Goal: Task Accomplishment & Management: Complete application form

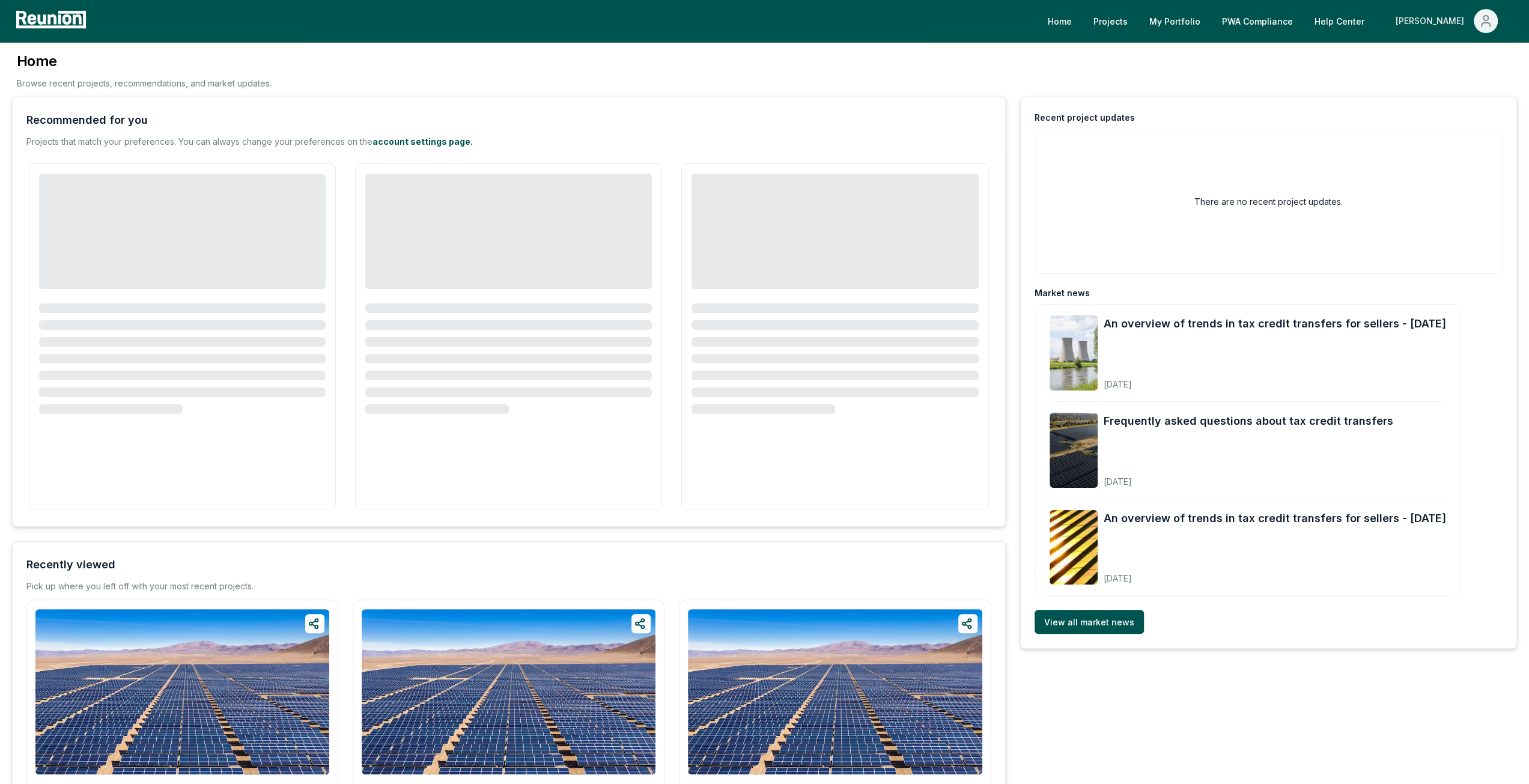
click at [1459, 27] on div "[PERSON_NAME]" at bounding box center [1432, 21] width 73 height 24
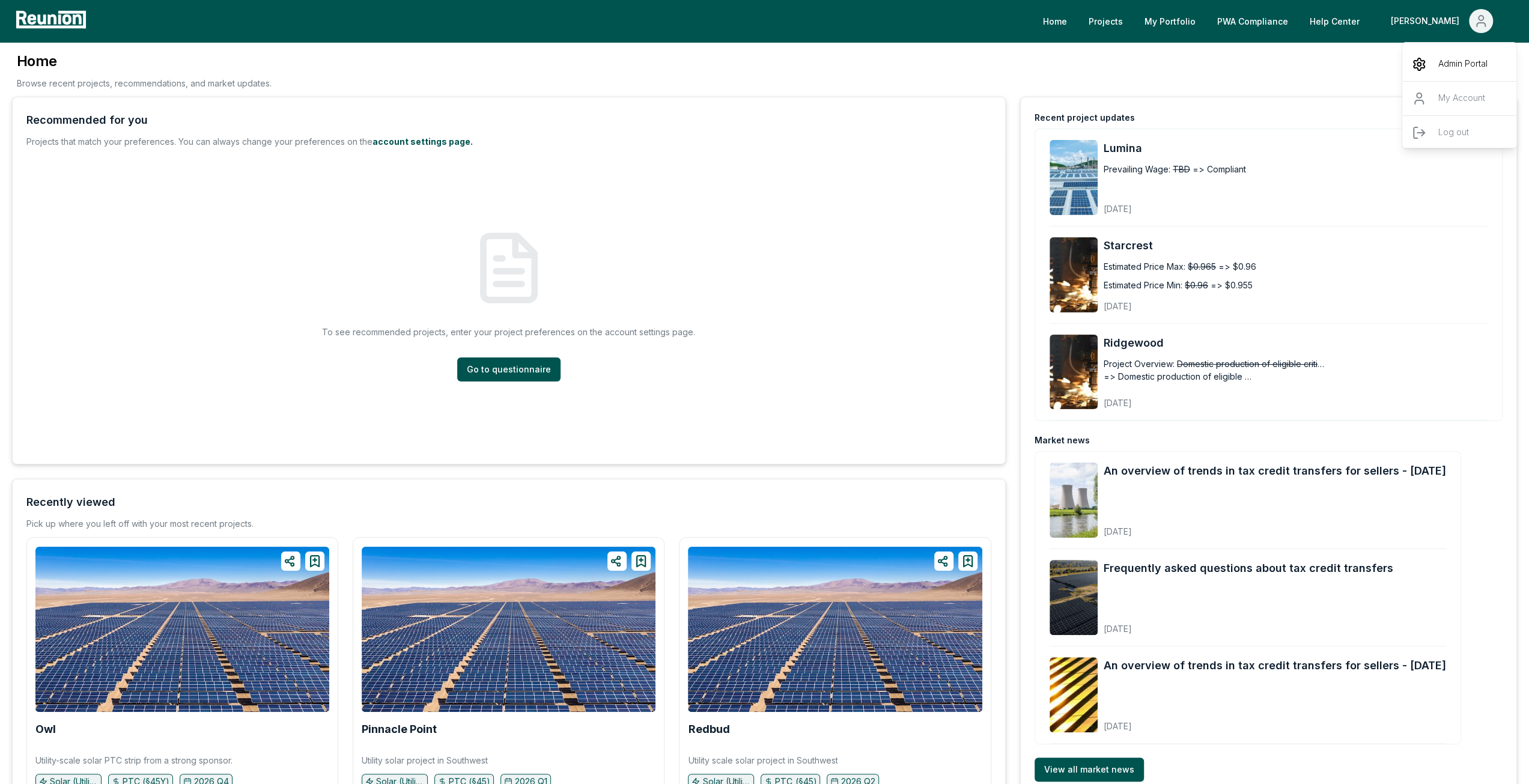
click at [1455, 61] on p "Admin Portal" at bounding box center [1462, 64] width 49 height 14
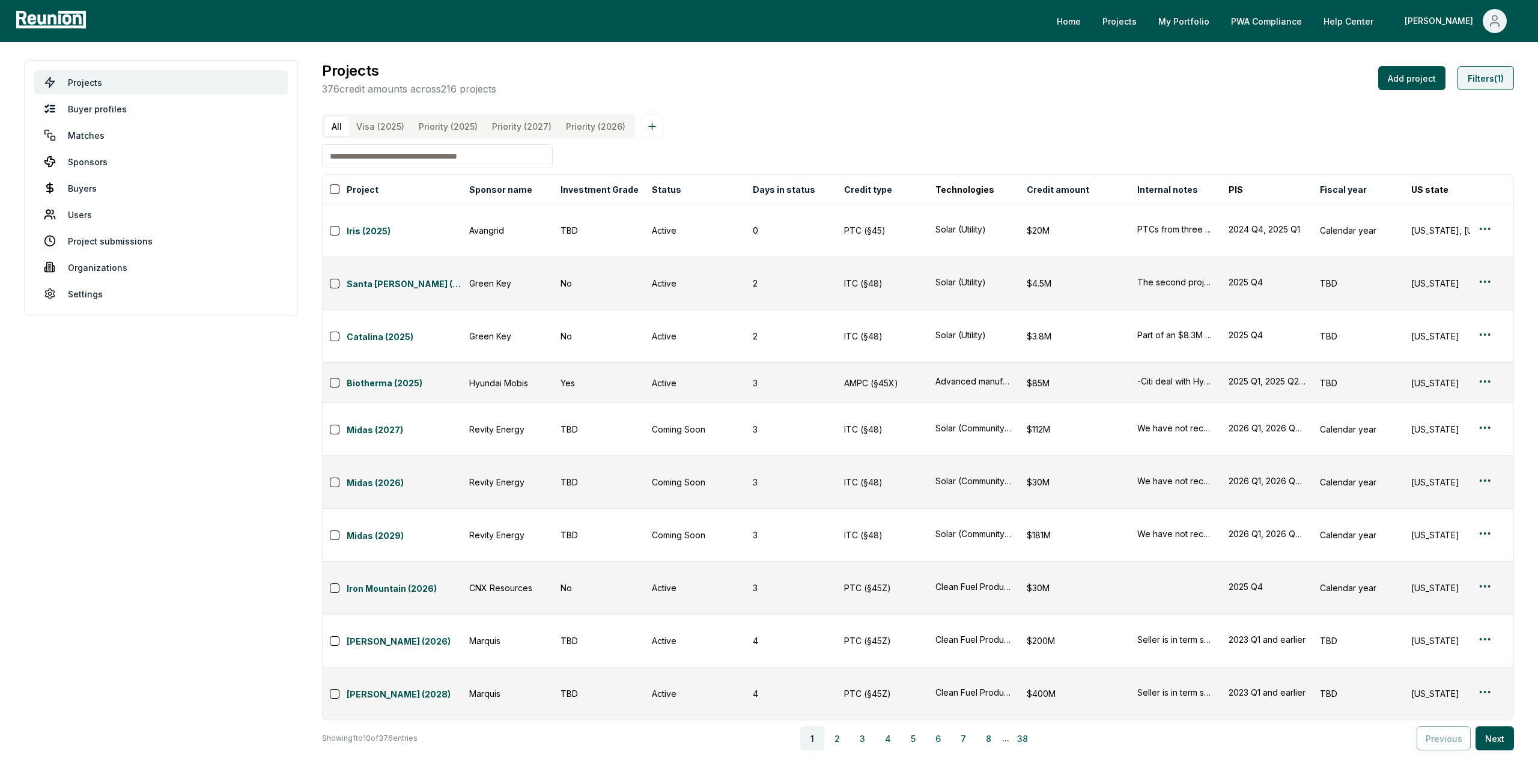
click at [1480, 82] on button "Filters (1)" at bounding box center [1486, 78] width 56 height 24
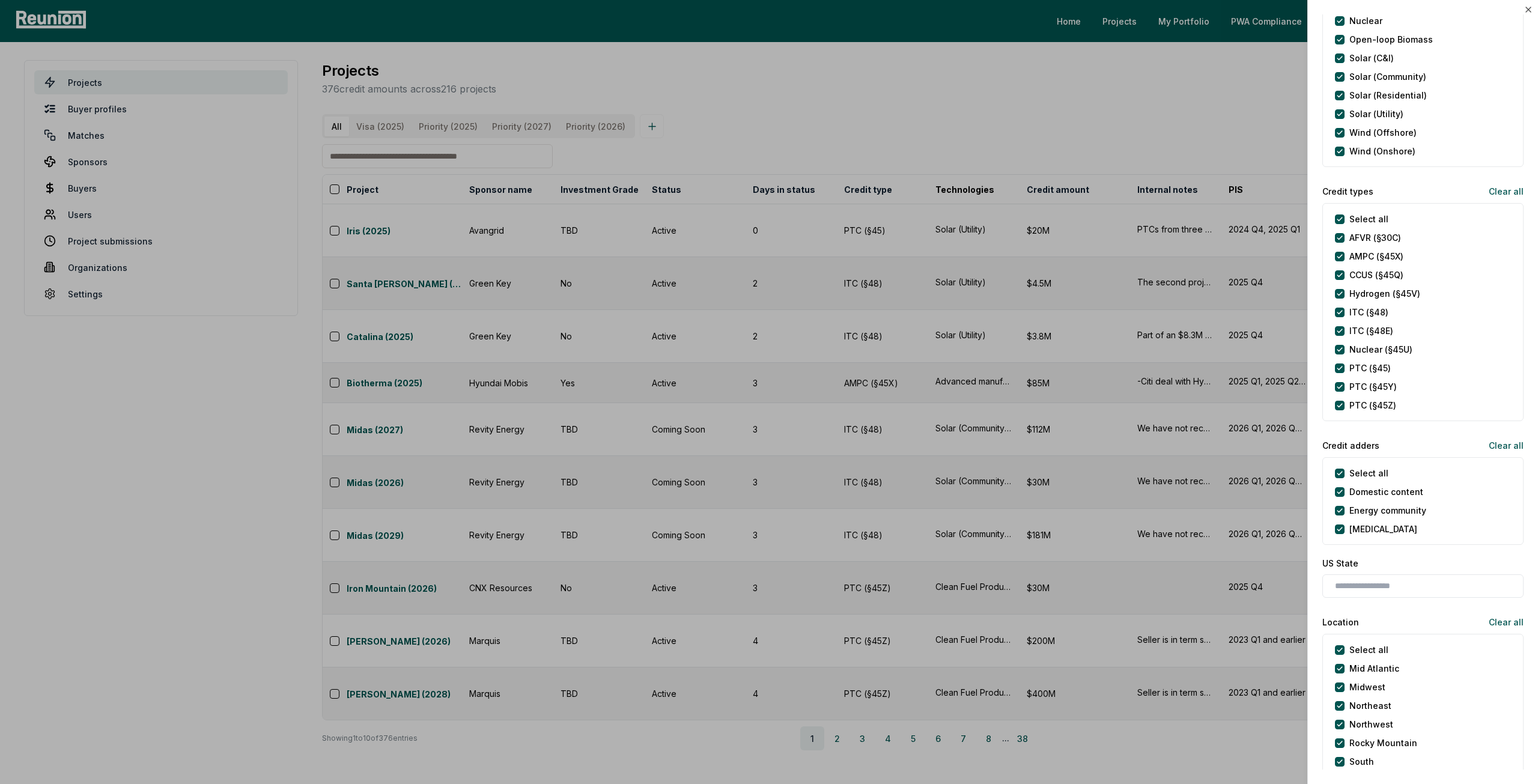
scroll to position [420, 0]
click at [1344, 218] on div "Select all" at bounding box center [1361, 217] width 54 height 12
click at [1341, 218] on types "Select all" at bounding box center [1339, 218] width 10 height 10
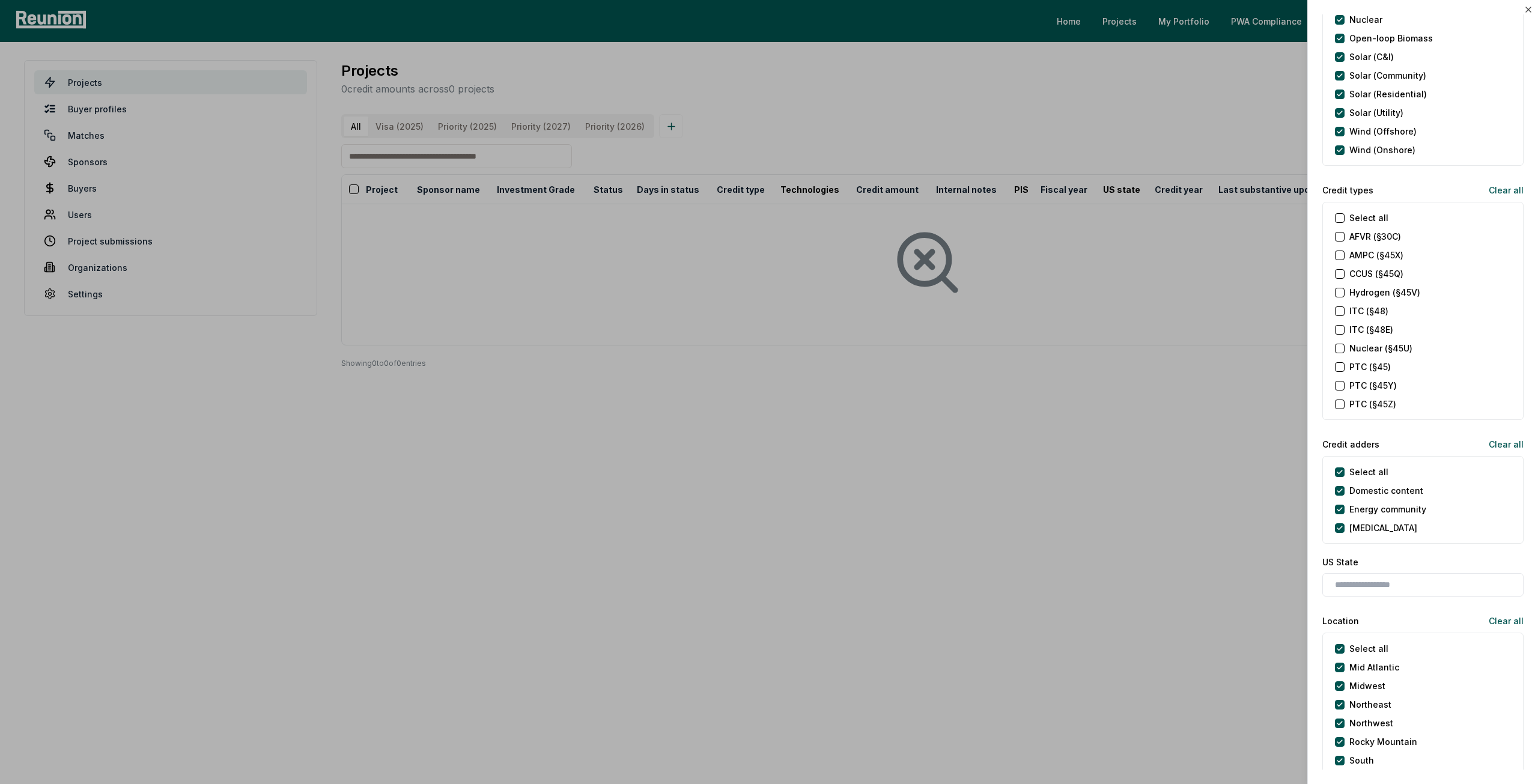
click at [1339, 366] on \(§45\) "PTC (§45)" at bounding box center [1339, 367] width 10 height 10
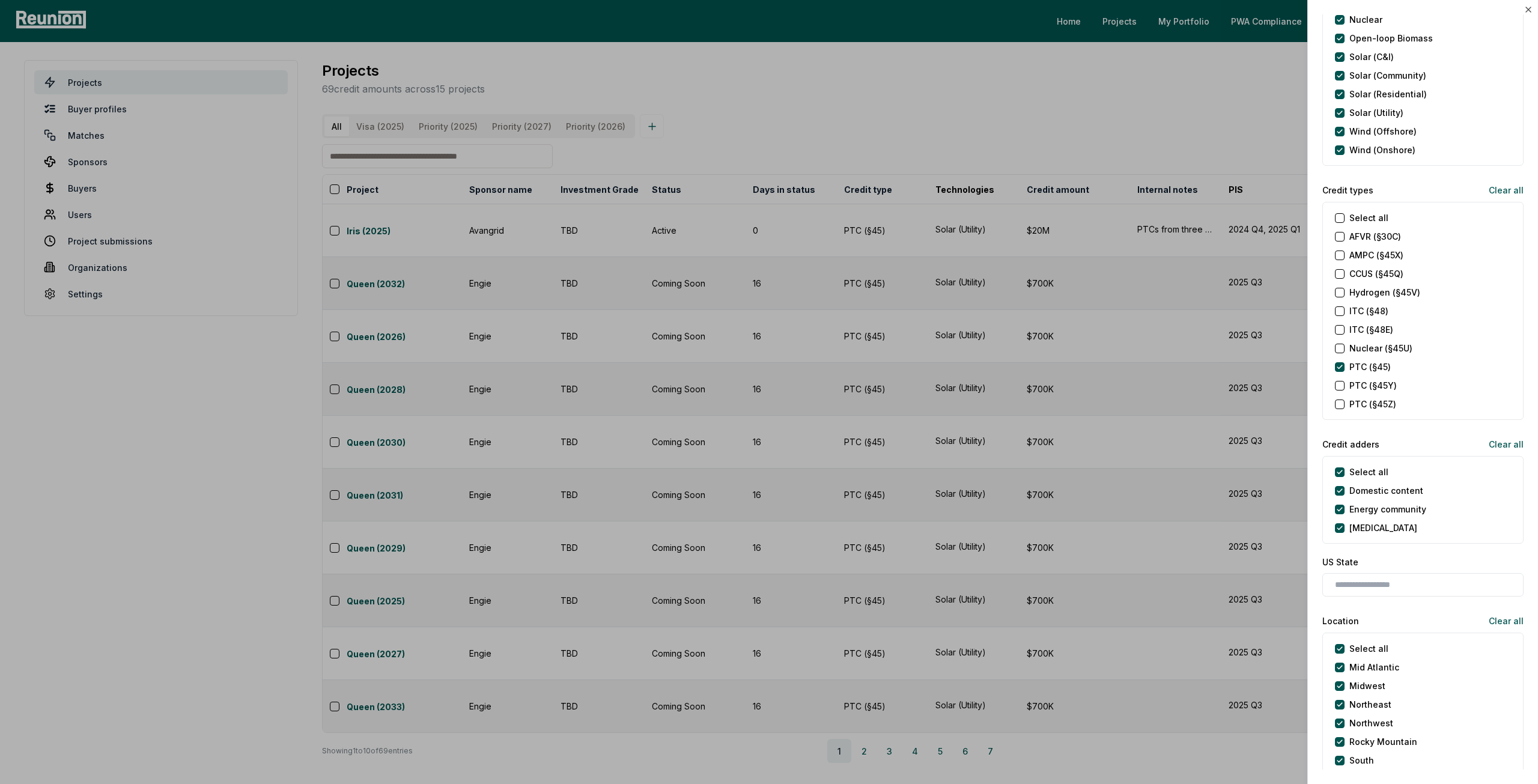
click at [1340, 382] on \(§45Y\) "PTC (§45Y)" at bounding box center [1339, 385] width 10 height 10
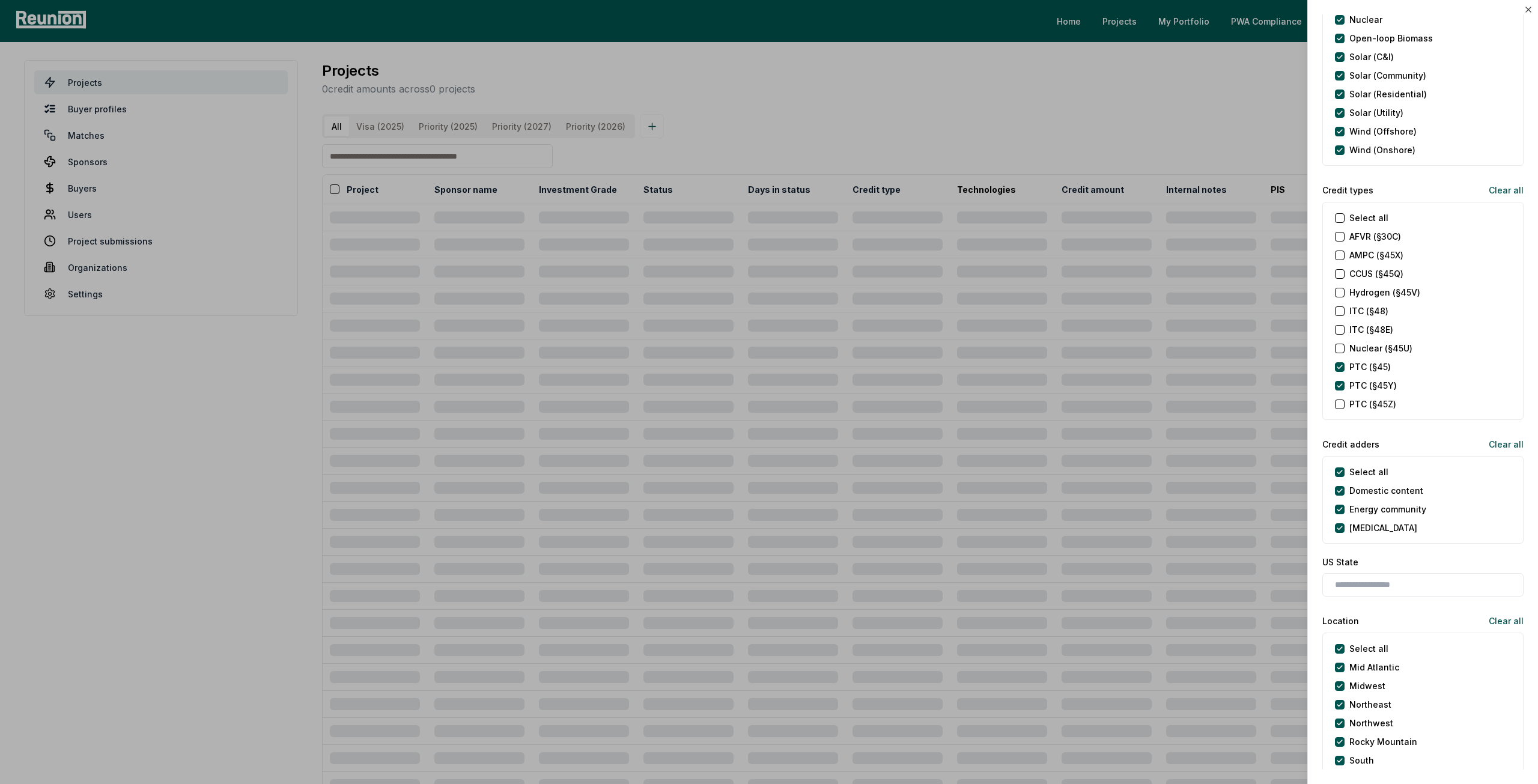
click at [1341, 401] on \(§45Z\) "PTC (§45Z)" at bounding box center [1339, 404] width 10 height 10
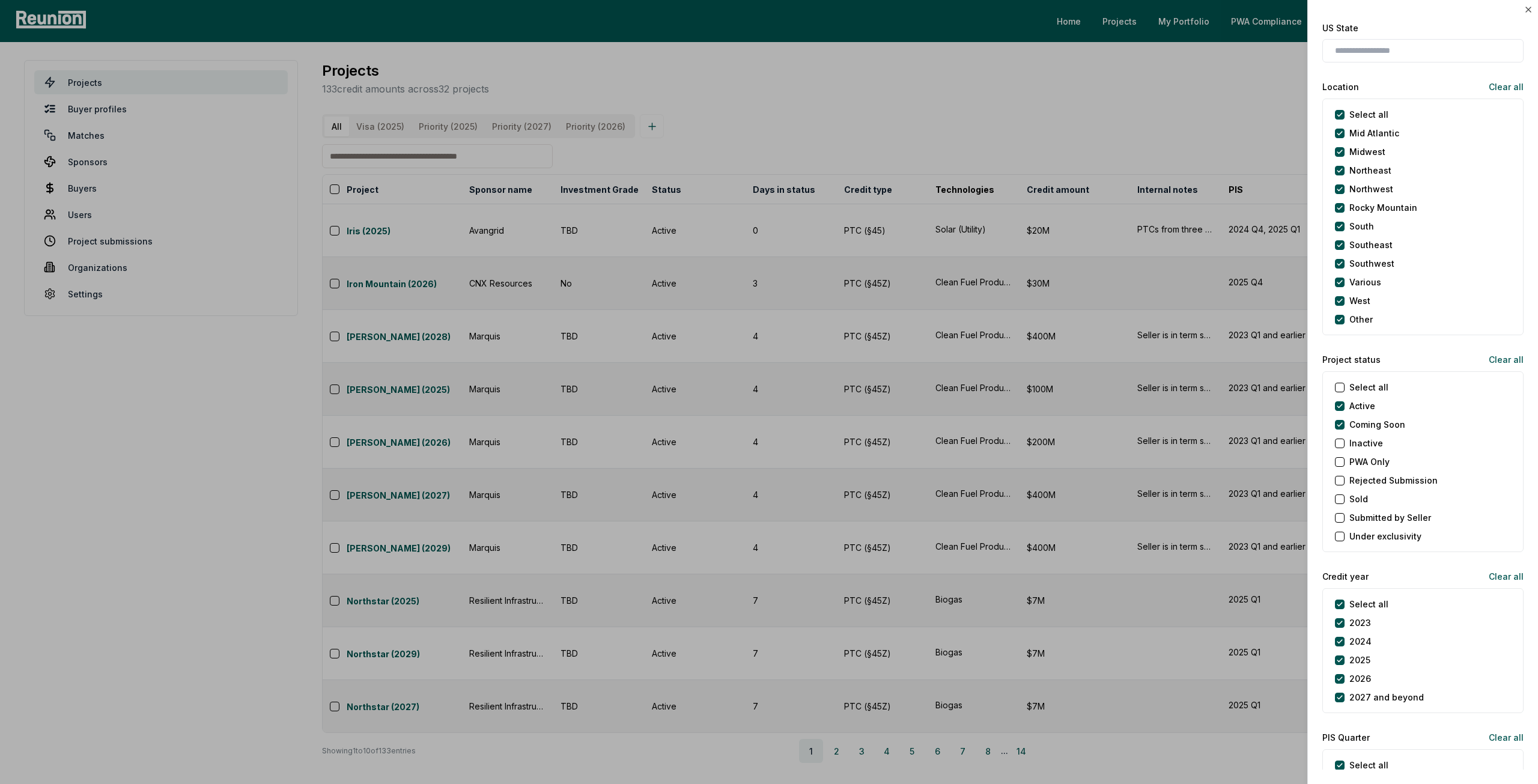
scroll to position [961, 0]
click at [1340, 417] on Soon "Coming Soon" at bounding box center [1339, 418] width 10 height 10
click at [1337, 584] on div "Select all 2023 2024 2025 2026 2027 and beyond" at bounding box center [1423, 643] width 201 height 125
click at [1338, 593] on year "Select all" at bounding box center [1339, 598] width 10 height 10
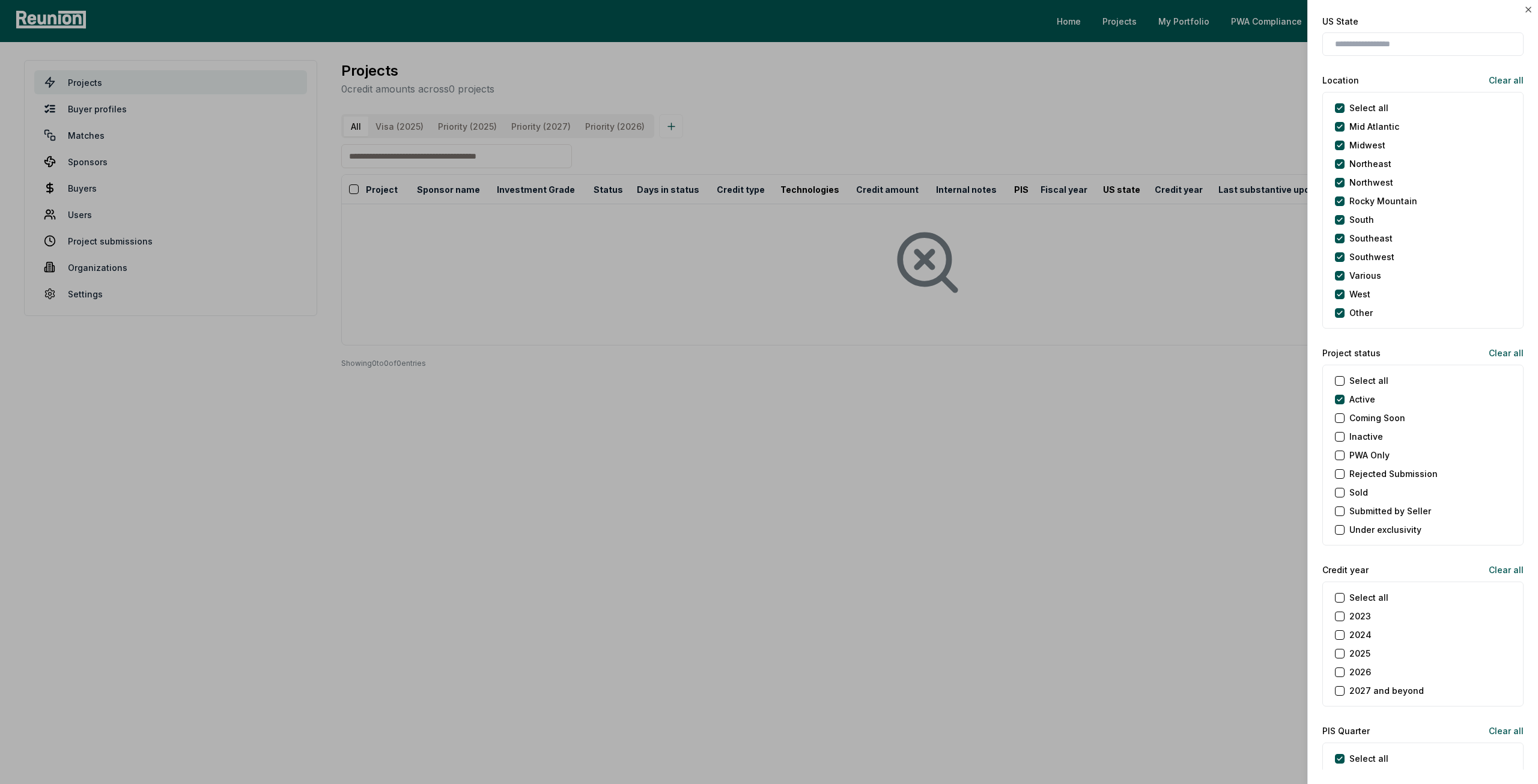
click at [1336, 670] on button "2026" at bounding box center [1339, 672] width 10 height 10
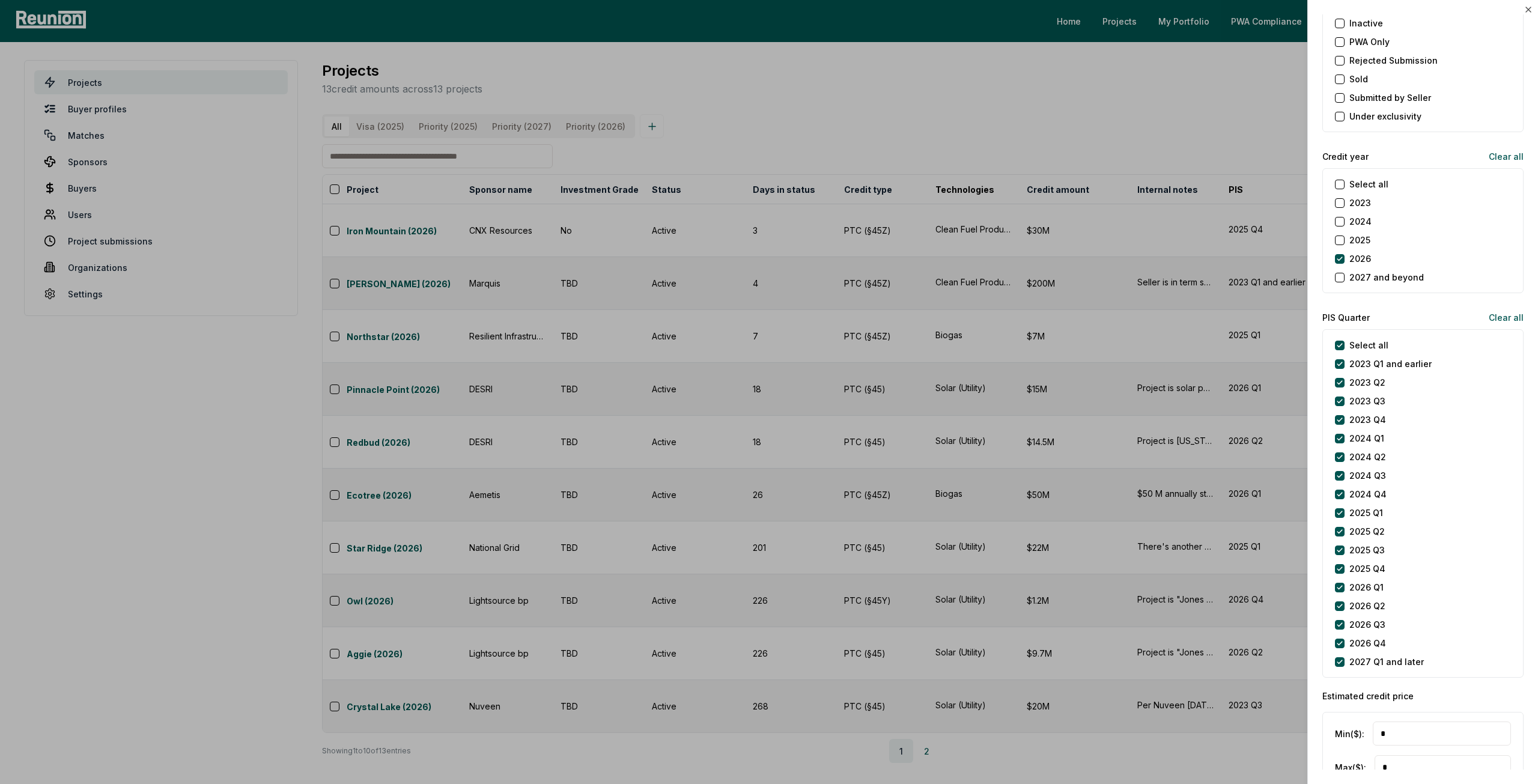
scroll to position [1382, 0]
click at [1341, 651] on later "2027 Q1 and later" at bounding box center [1339, 655] width 10 height 10
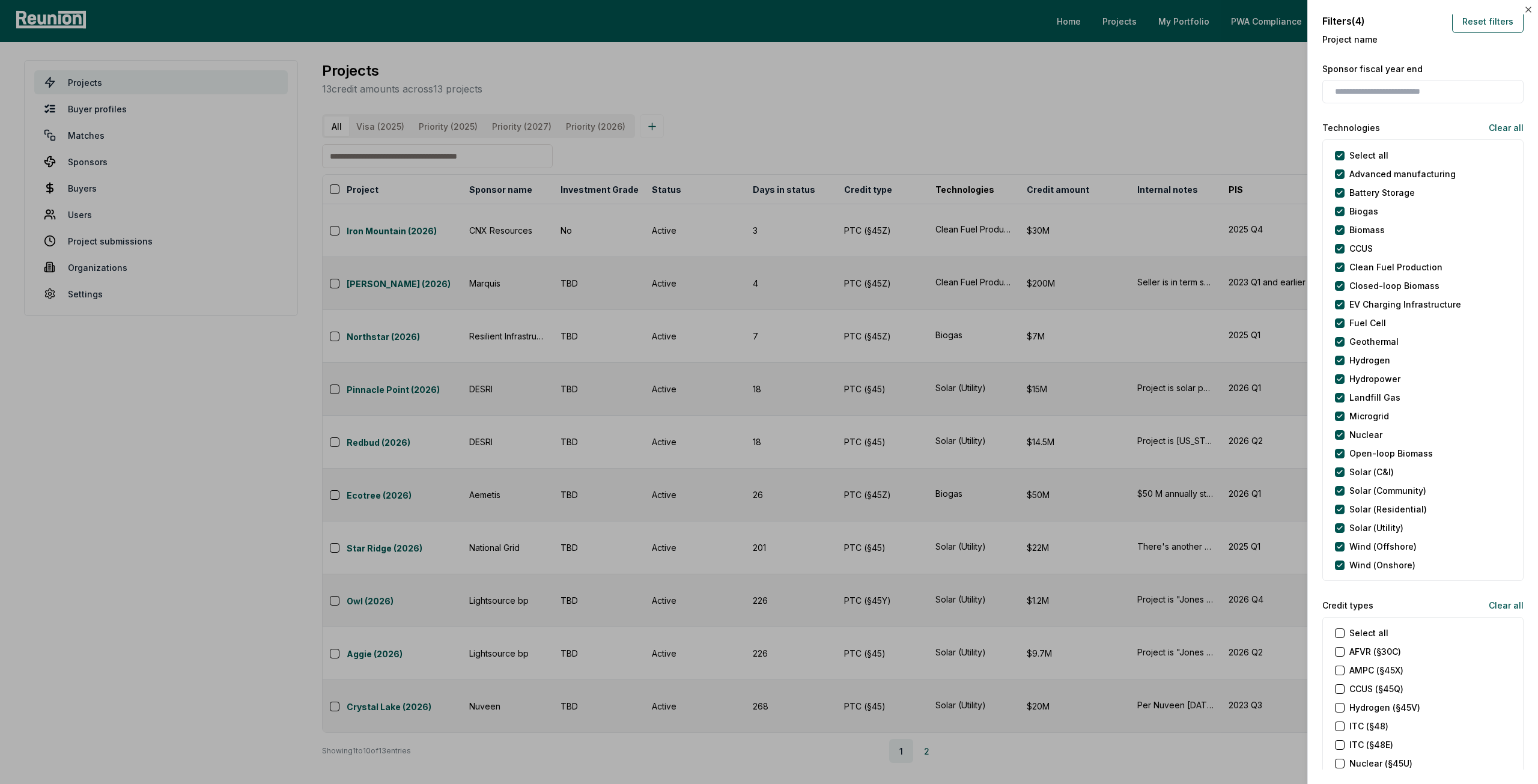
scroll to position [0, 0]
click at [1198, 113] on div at bounding box center [769, 392] width 1538 height 784
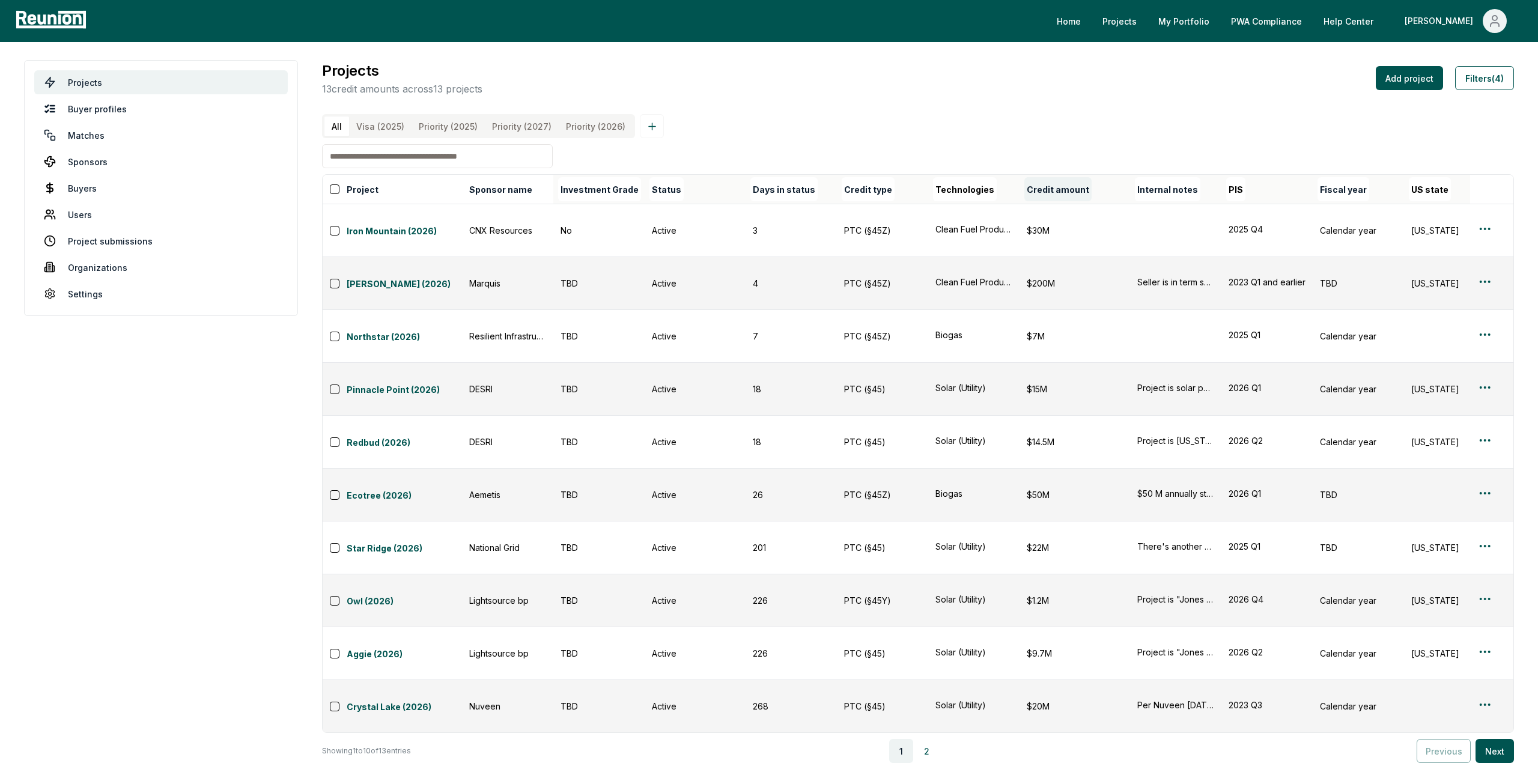
click at [1028, 201] on button "Credit amount" at bounding box center [1057, 189] width 67 height 24
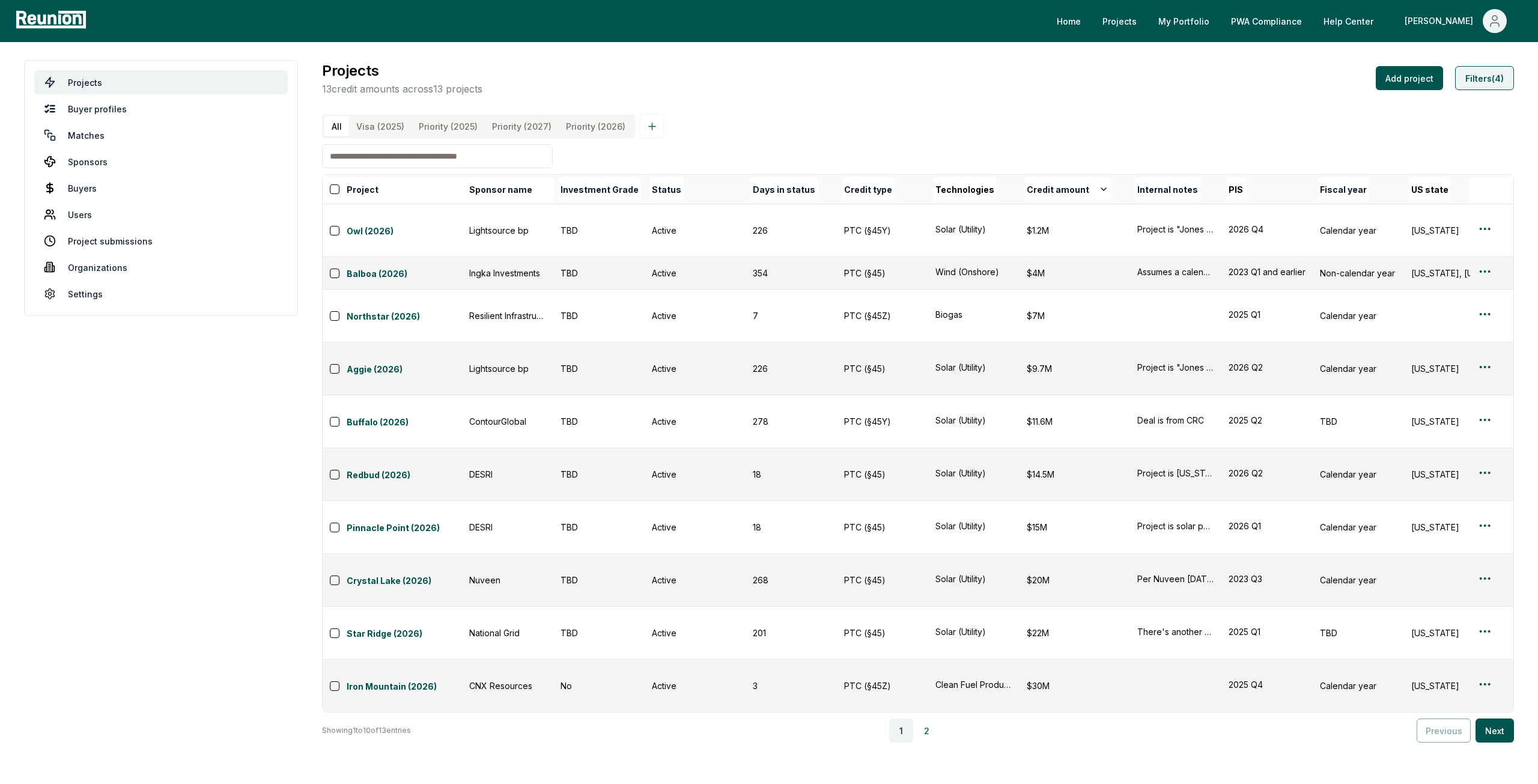
click at [1468, 84] on button "Filters (4)" at bounding box center [1484, 78] width 59 height 24
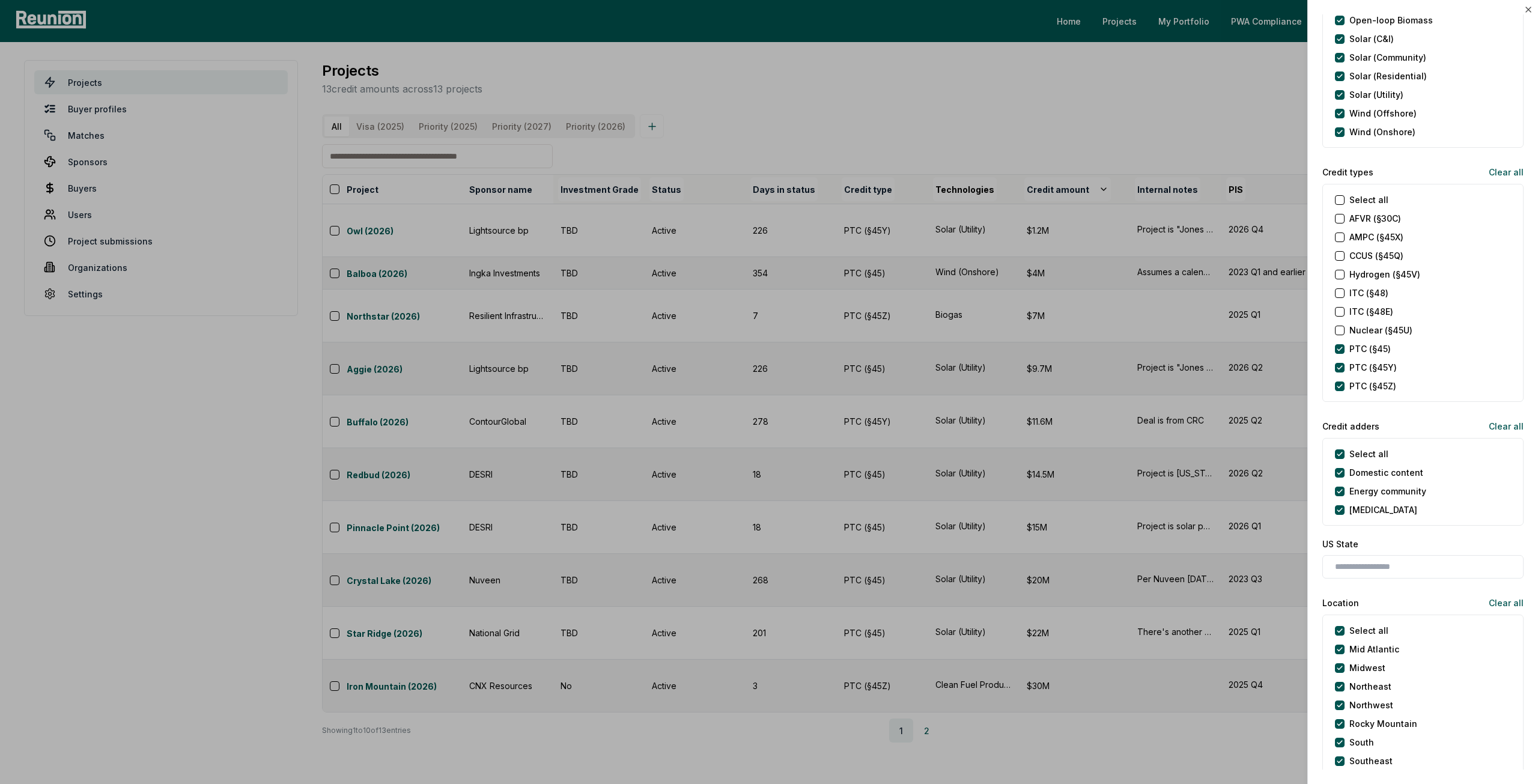
scroll to position [481, 0]
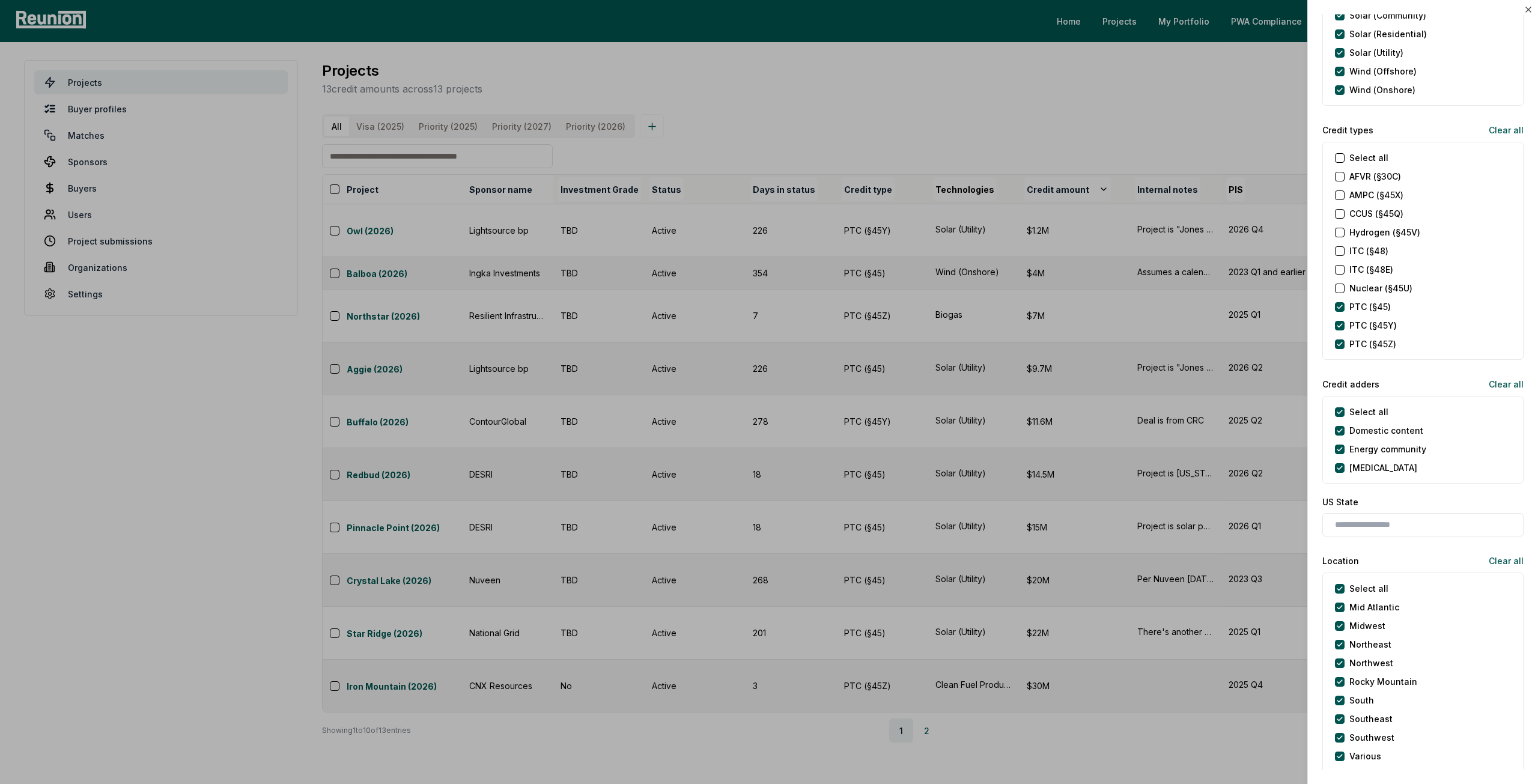
click at [1341, 154] on types "Select all" at bounding box center [1339, 158] width 10 height 10
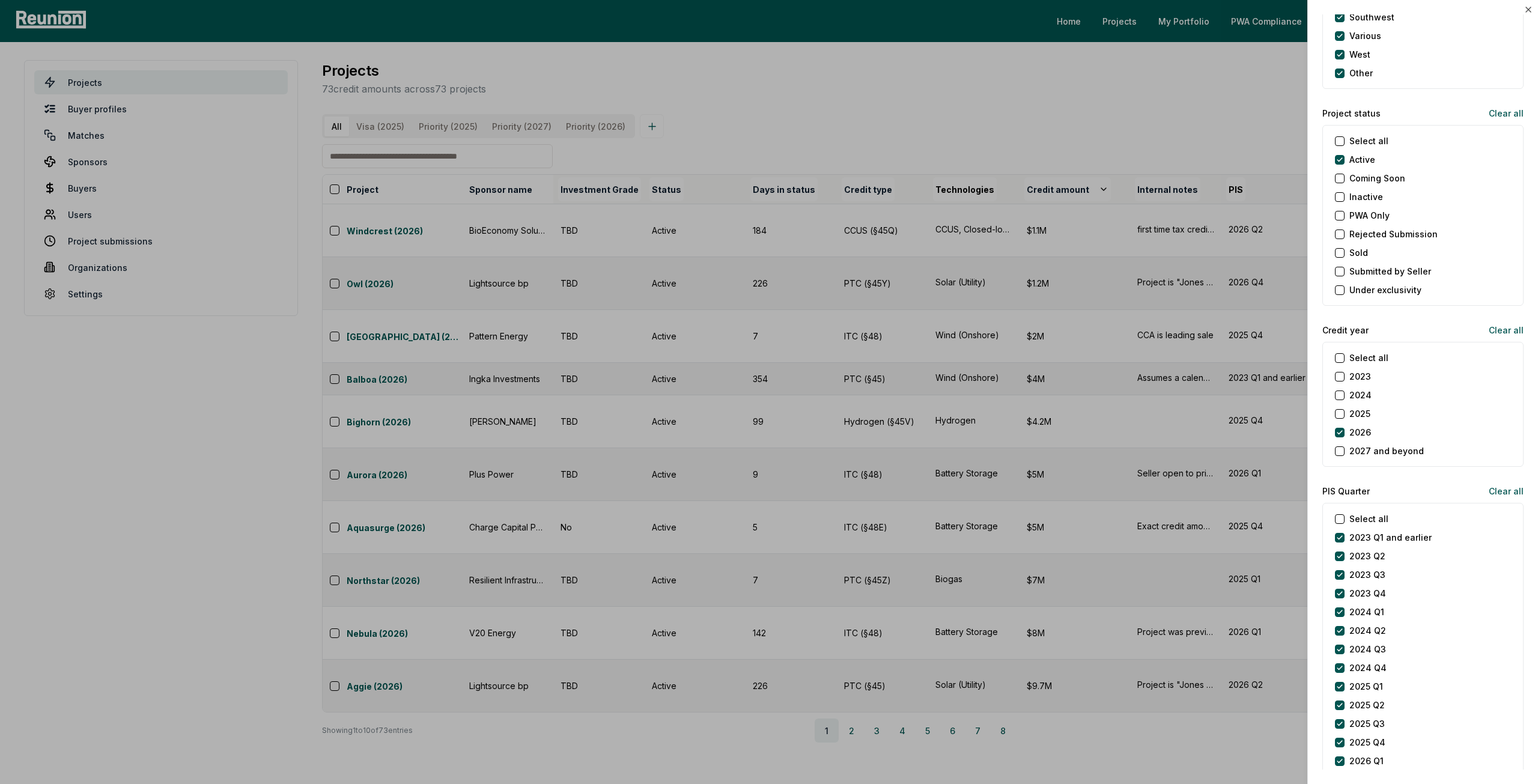
scroll to position [1201, 0]
click at [1335, 409] on button "2025" at bounding box center [1339, 413] width 10 height 10
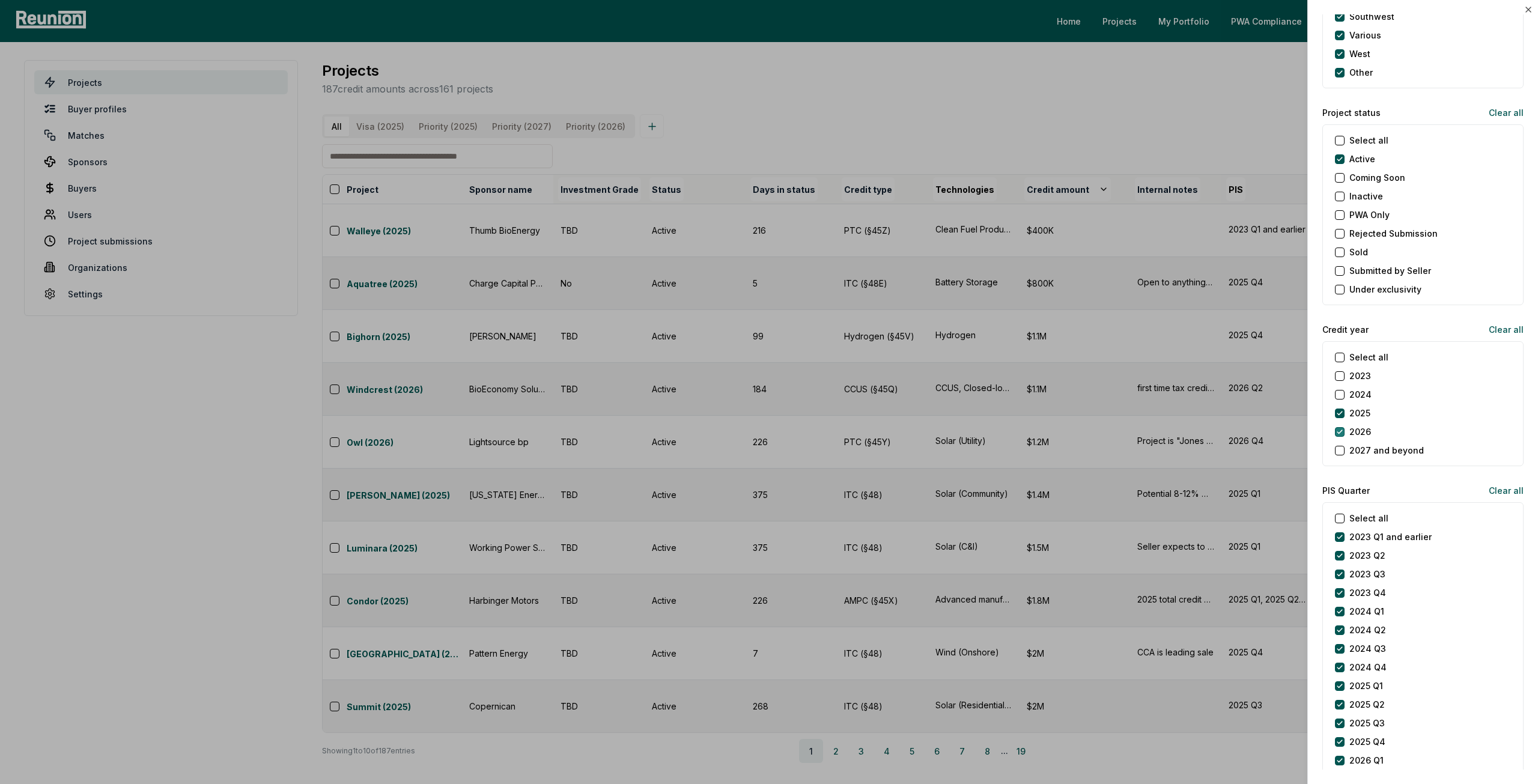
click at [1339, 427] on button "2026" at bounding box center [1339, 432] width 10 height 10
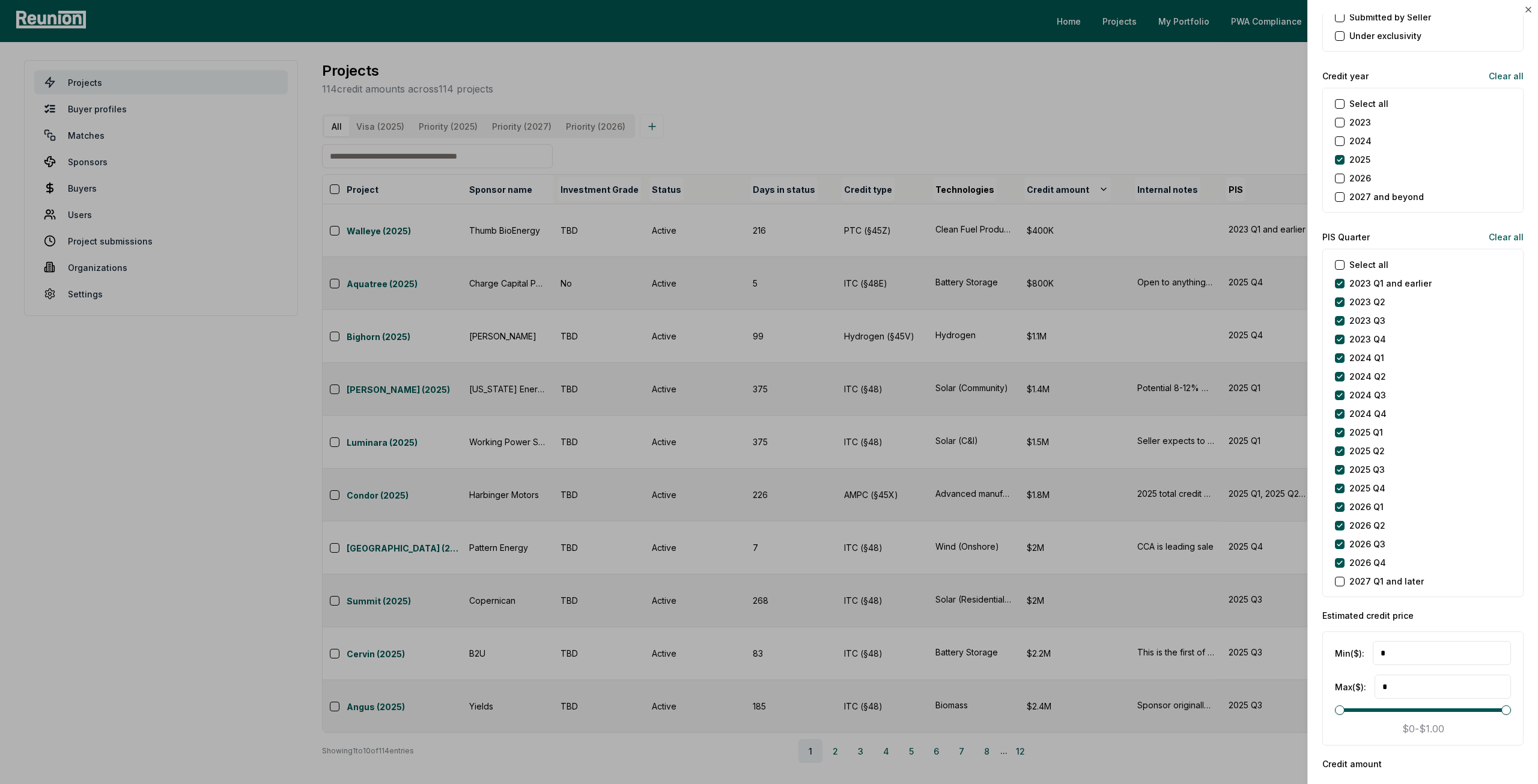
scroll to position [1502, 0]
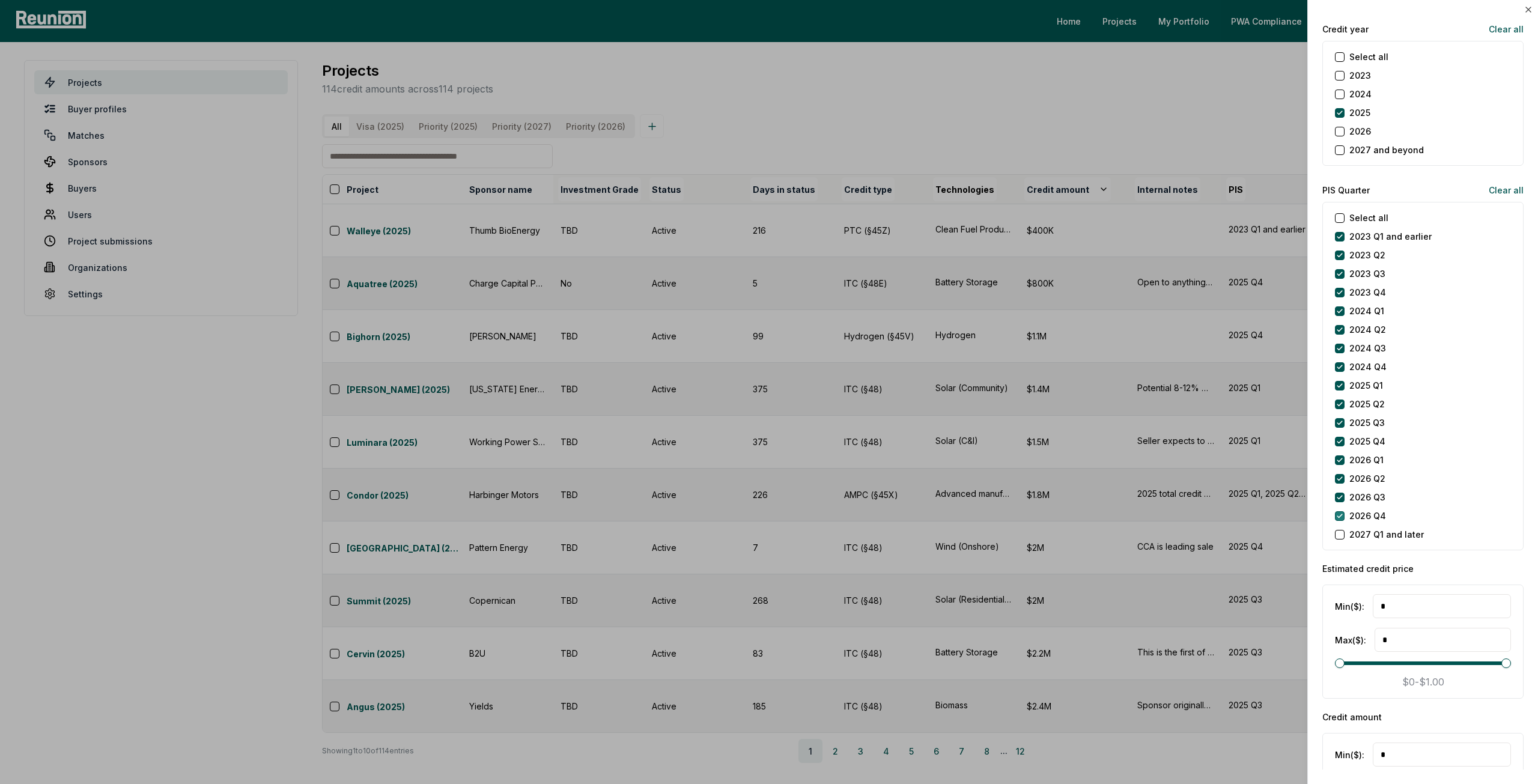
click at [1339, 517] on Q4 "2026 Q4" at bounding box center [1339, 516] width 10 height 10
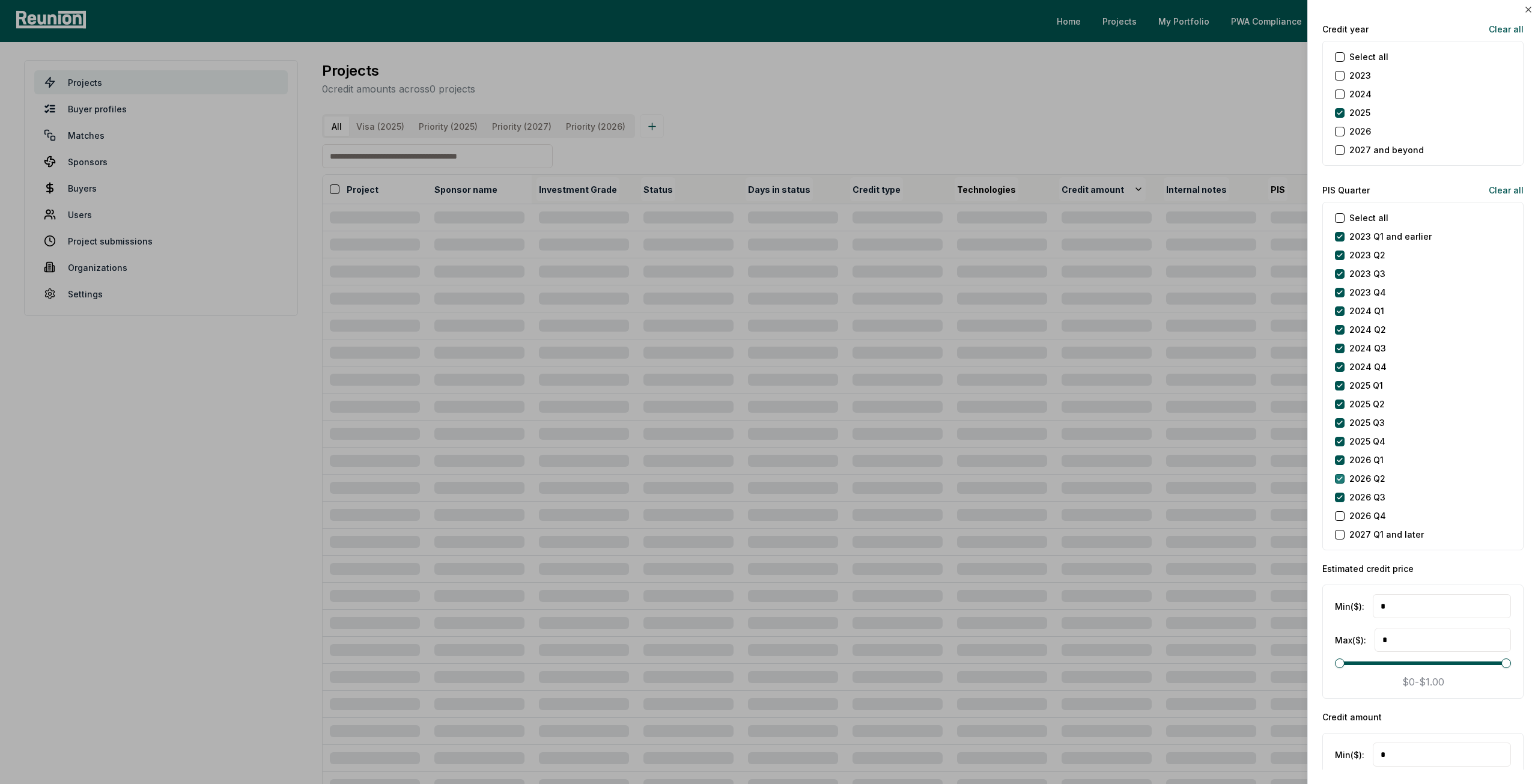
click at [1335, 497] on Q3 "2026 Q3" at bounding box center [1339, 497] width 10 height 10
click at [1340, 476] on Q2 "2026 Q2" at bounding box center [1339, 479] width 10 height 10
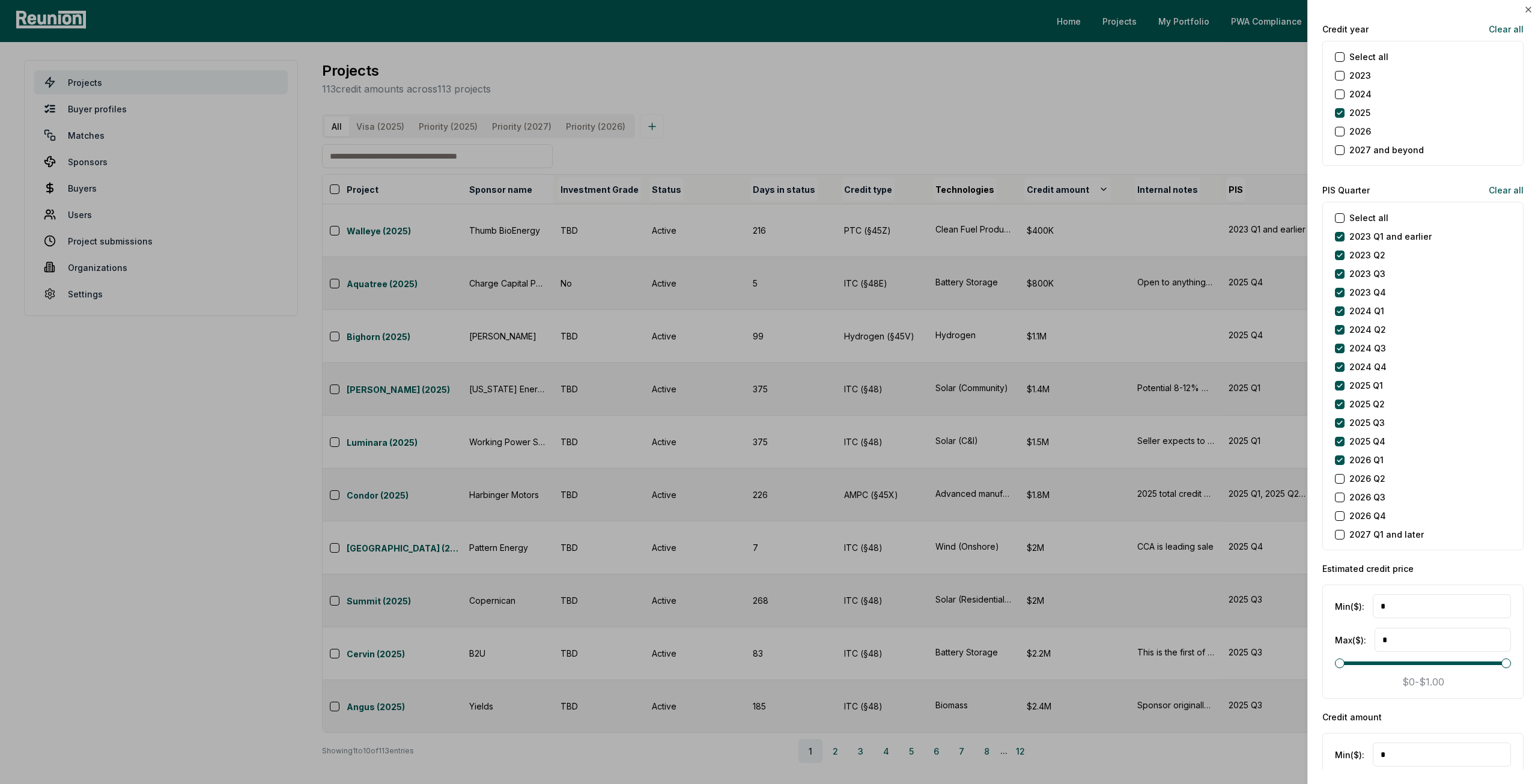
click at [1340, 463] on div "Select all 2023 Q1 and earlier 2023 Q2 2023 Q3 2023 Q4 2024 Q1 2024 Q2 2024 Q3 …" at bounding box center [1423, 376] width 201 height 349
click at [1338, 457] on Q1 "2026 Q1" at bounding box center [1339, 460] width 10 height 10
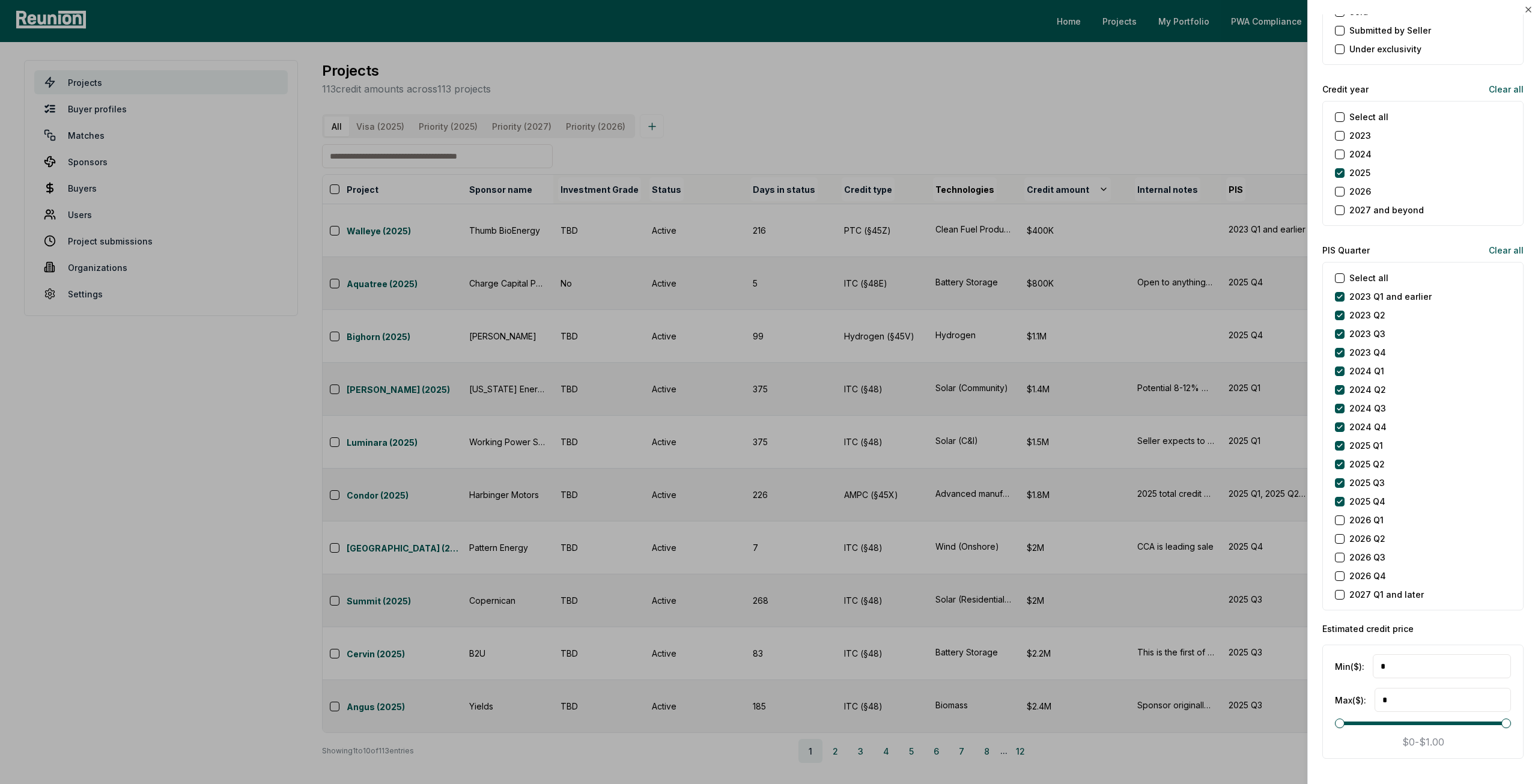
scroll to position [2338, 0]
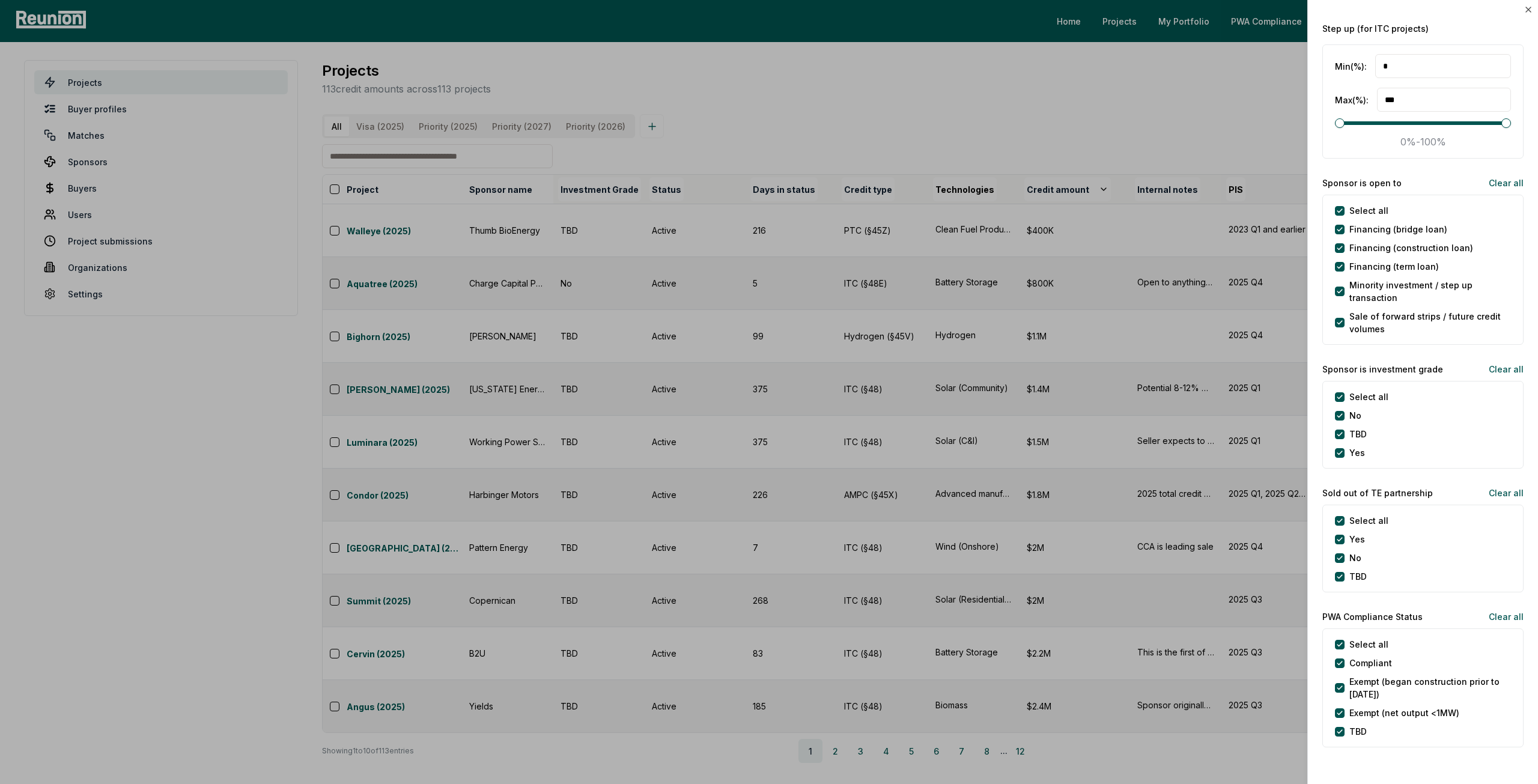
click at [1215, 645] on div at bounding box center [769, 392] width 1538 height 784
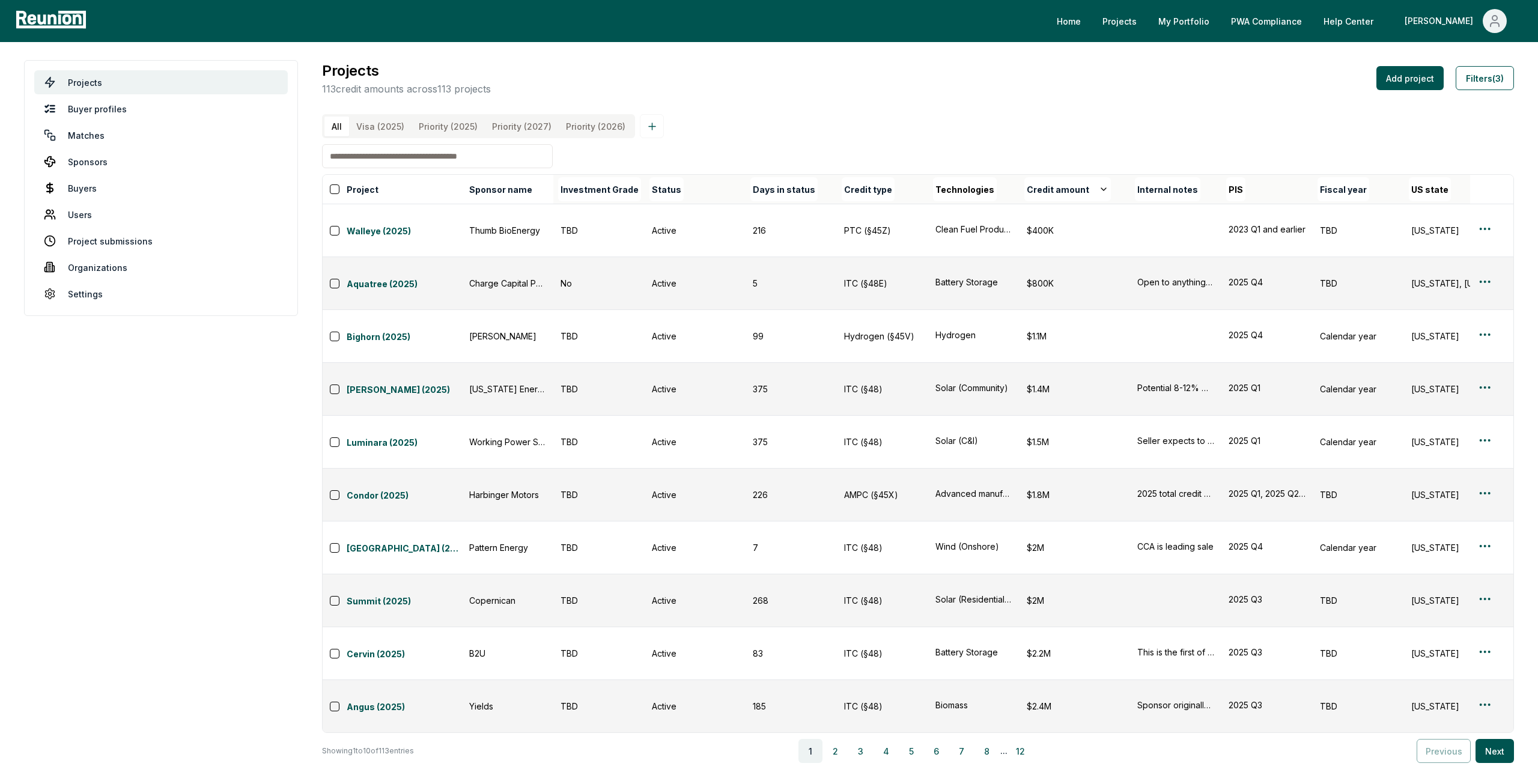
drag, startPoint x: 1129, startPoint y: 601, endPoint x: 900, endPoint y: 628, distance: 230.6
click at [900, 628] on body "Please visit us on your desktop We're working on making our marketplace mobile-…" at bounding box center [769, 392] width 1538 height 784
click at [1064, 201] on button "Credit amount" at bounding box center [1067, 189] width 86 height 24
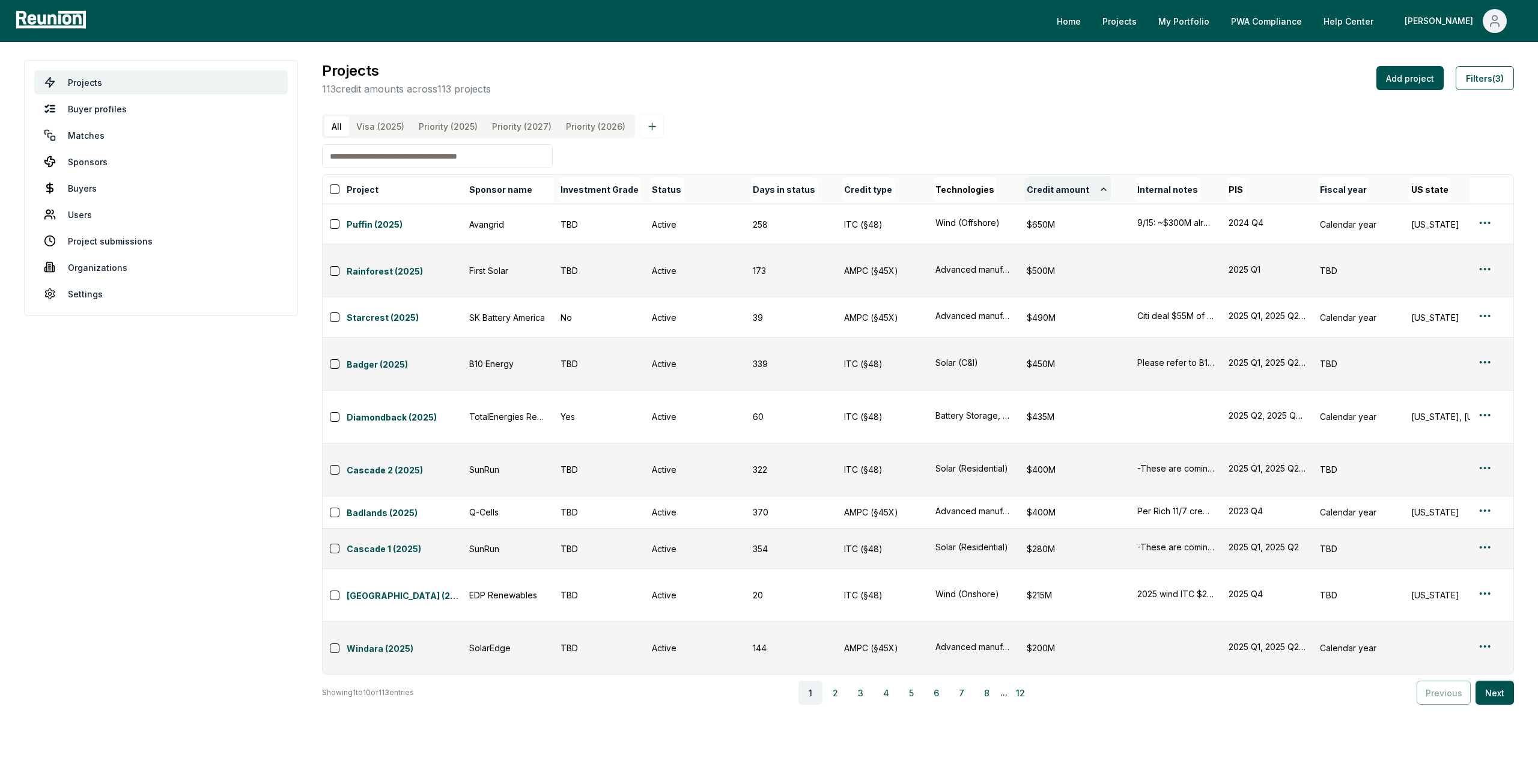
click at [1082, 199] on button "Credit amount" at bounding box center [1067, 189] width 86 height 24
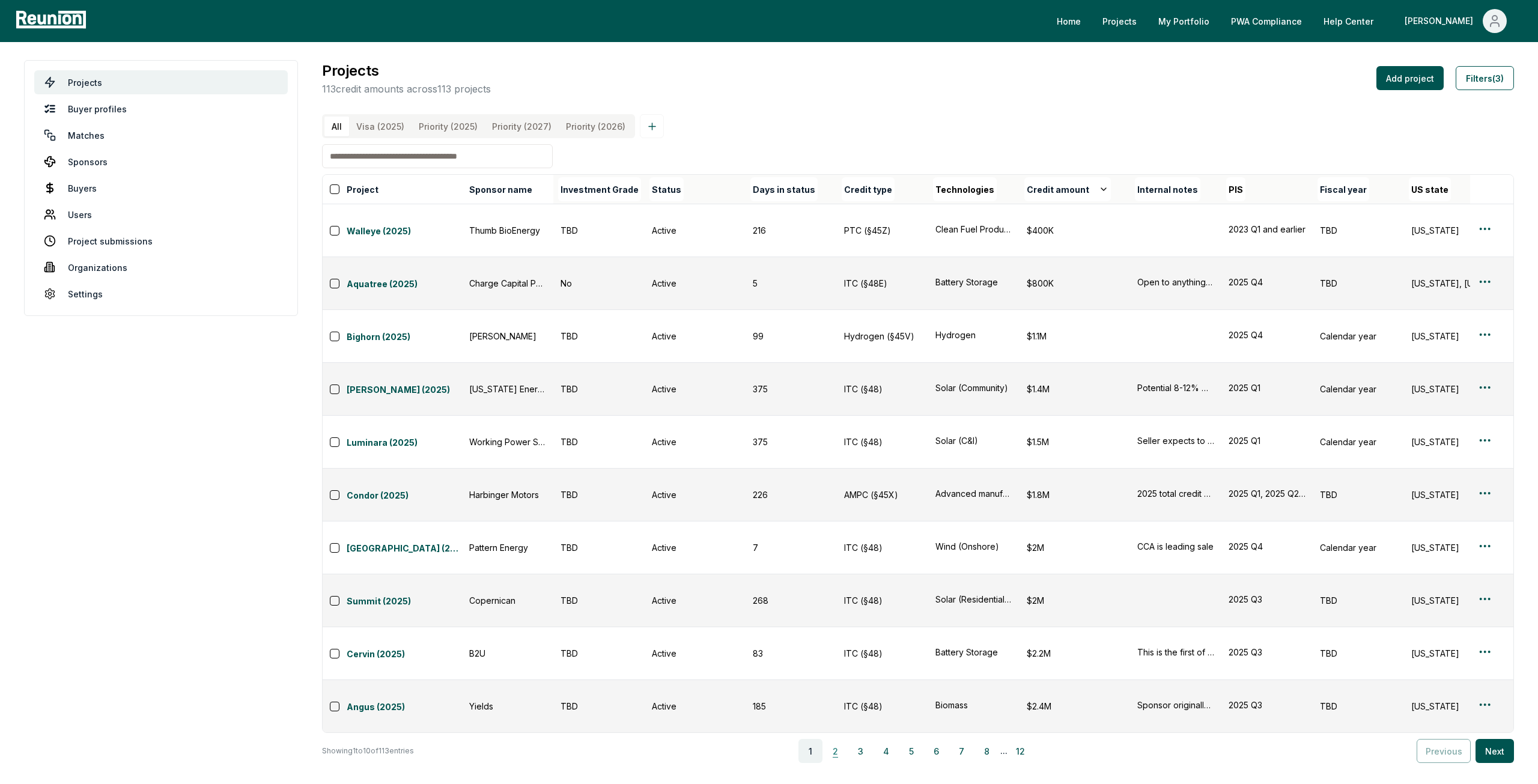
click at [844, 739] on button "2" at bounding box center [835, 751] width 24 height 24
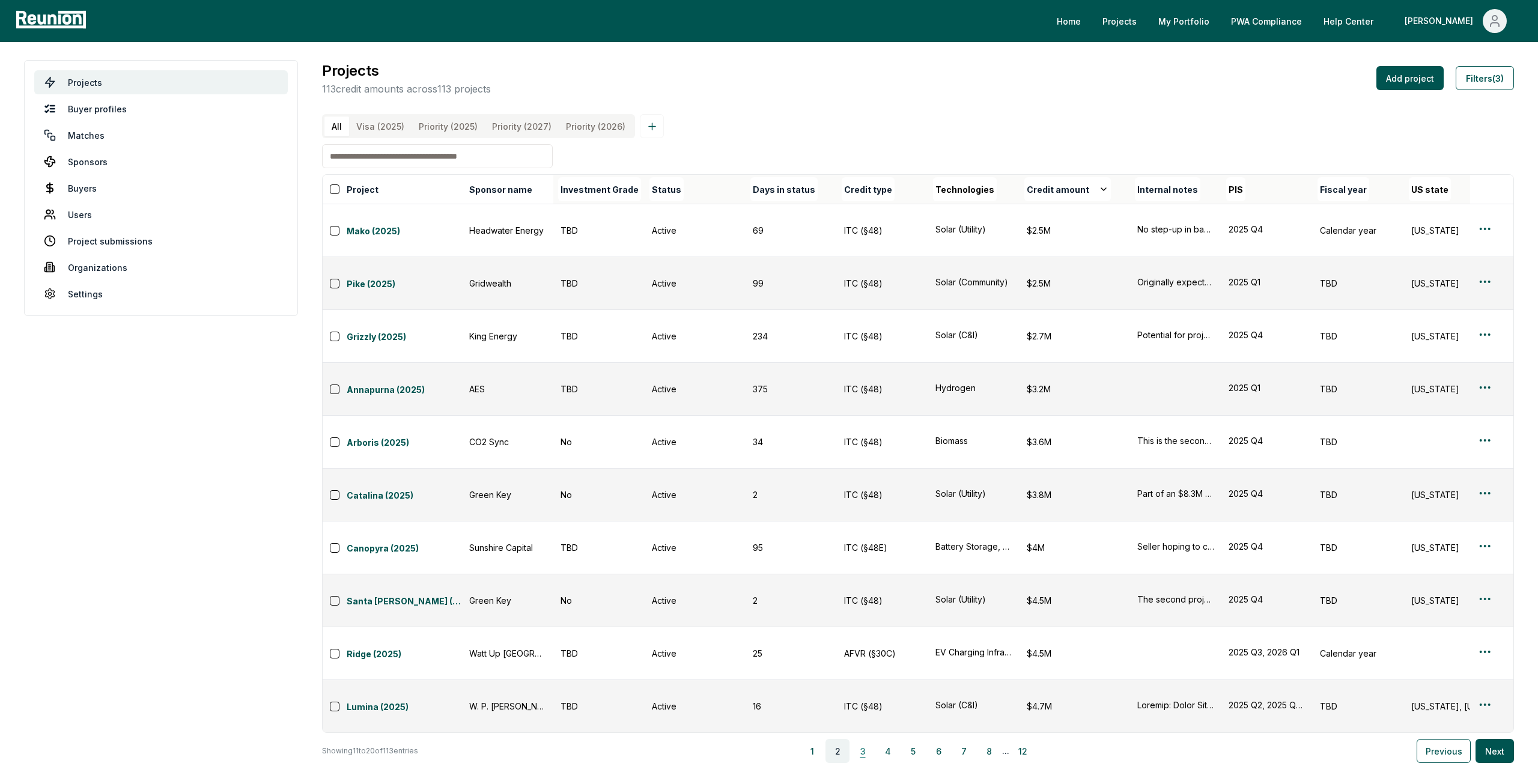
click at [861, 739] on button "3" at bounding box center [863, 751] width 24 height 24
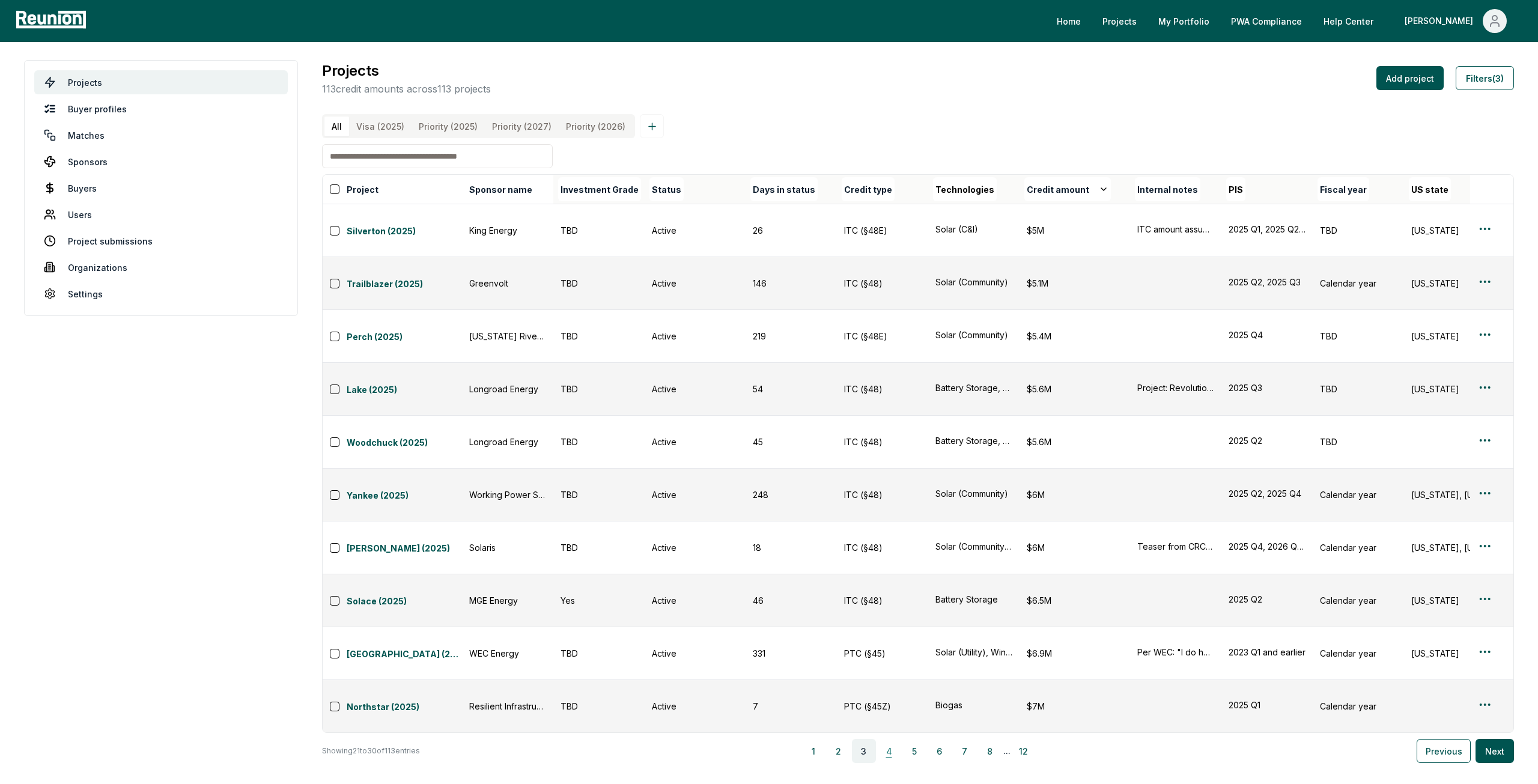
click at [890, 739] on button "4" at bounding box center [889, 751] width 24 height 24
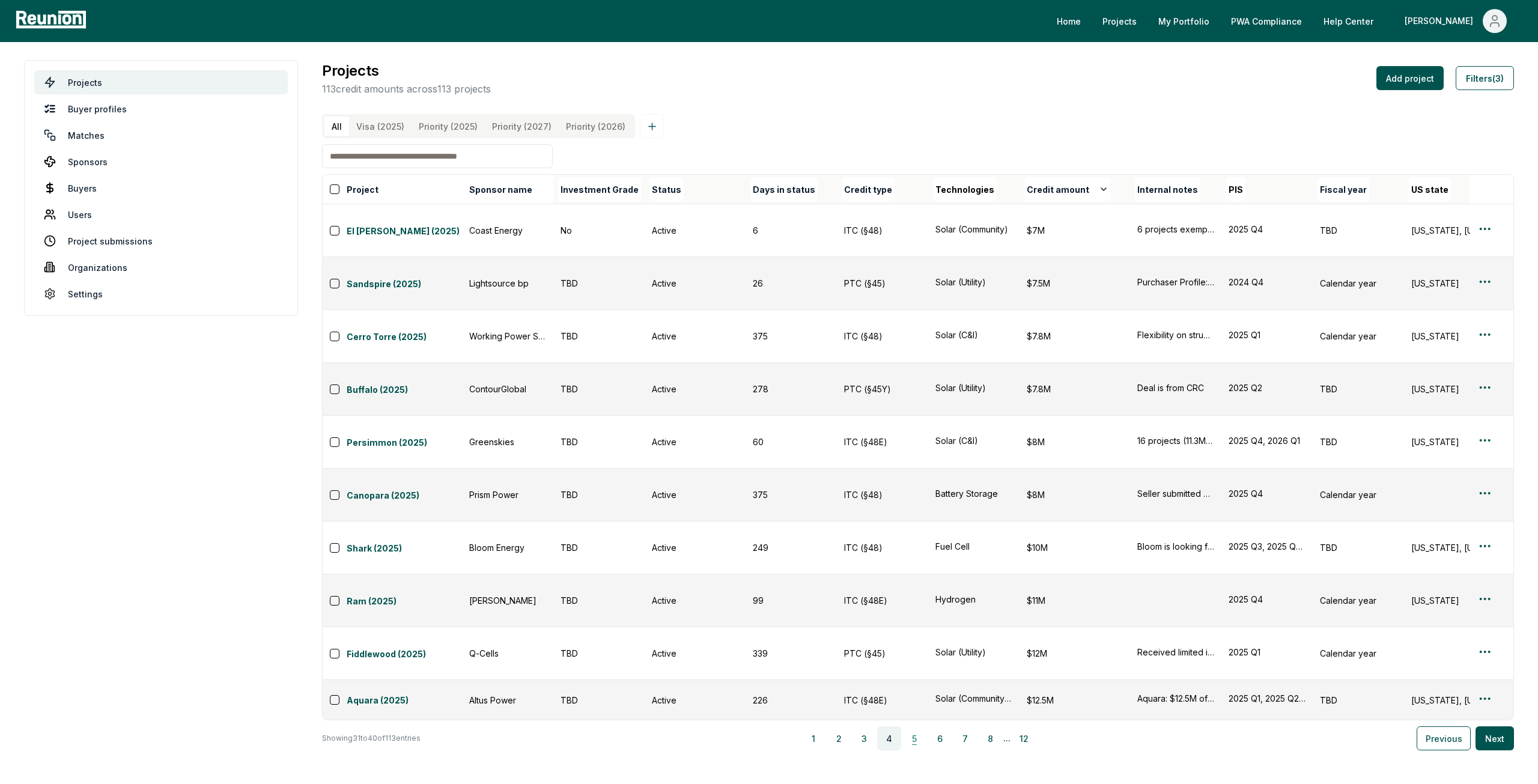
click at [914, 726] on button "5" at bounding box center [914, 738] width 24 height 24
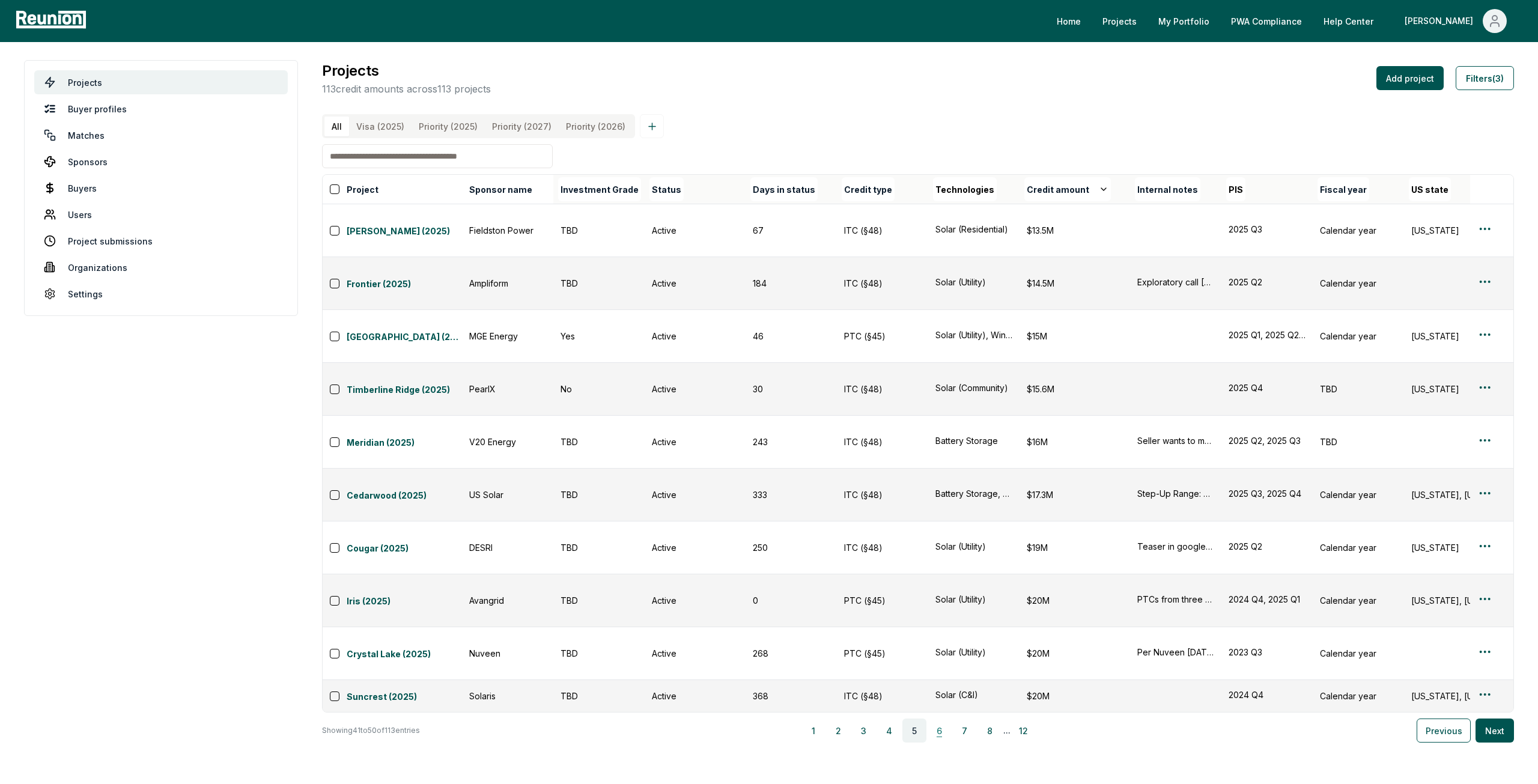
click at [944, 719] on button "6" at bounding box center [939, 730] width 24 height 24
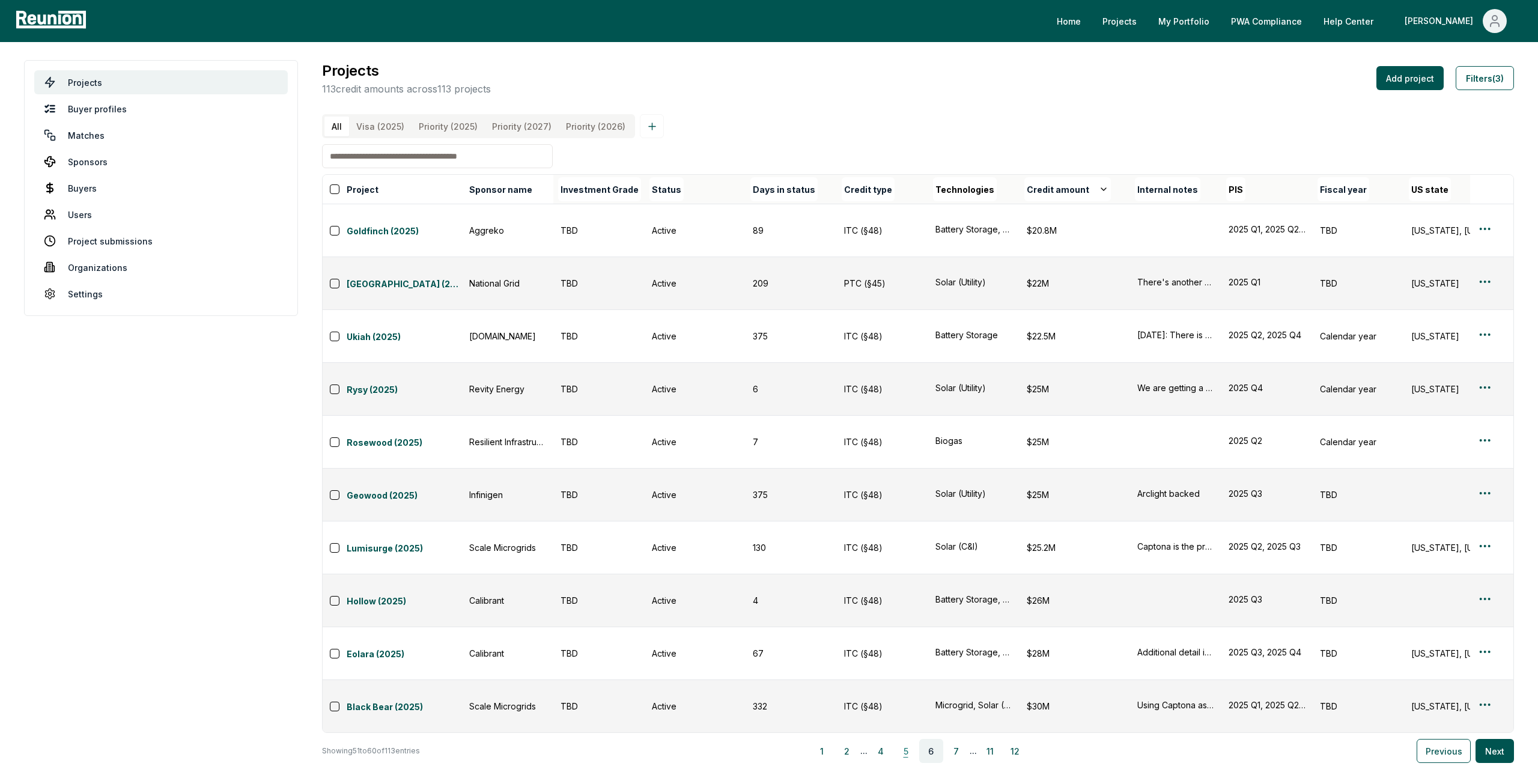
click at [911, 739] on button "5" at bounding box center [906, 751] width 24 height 24
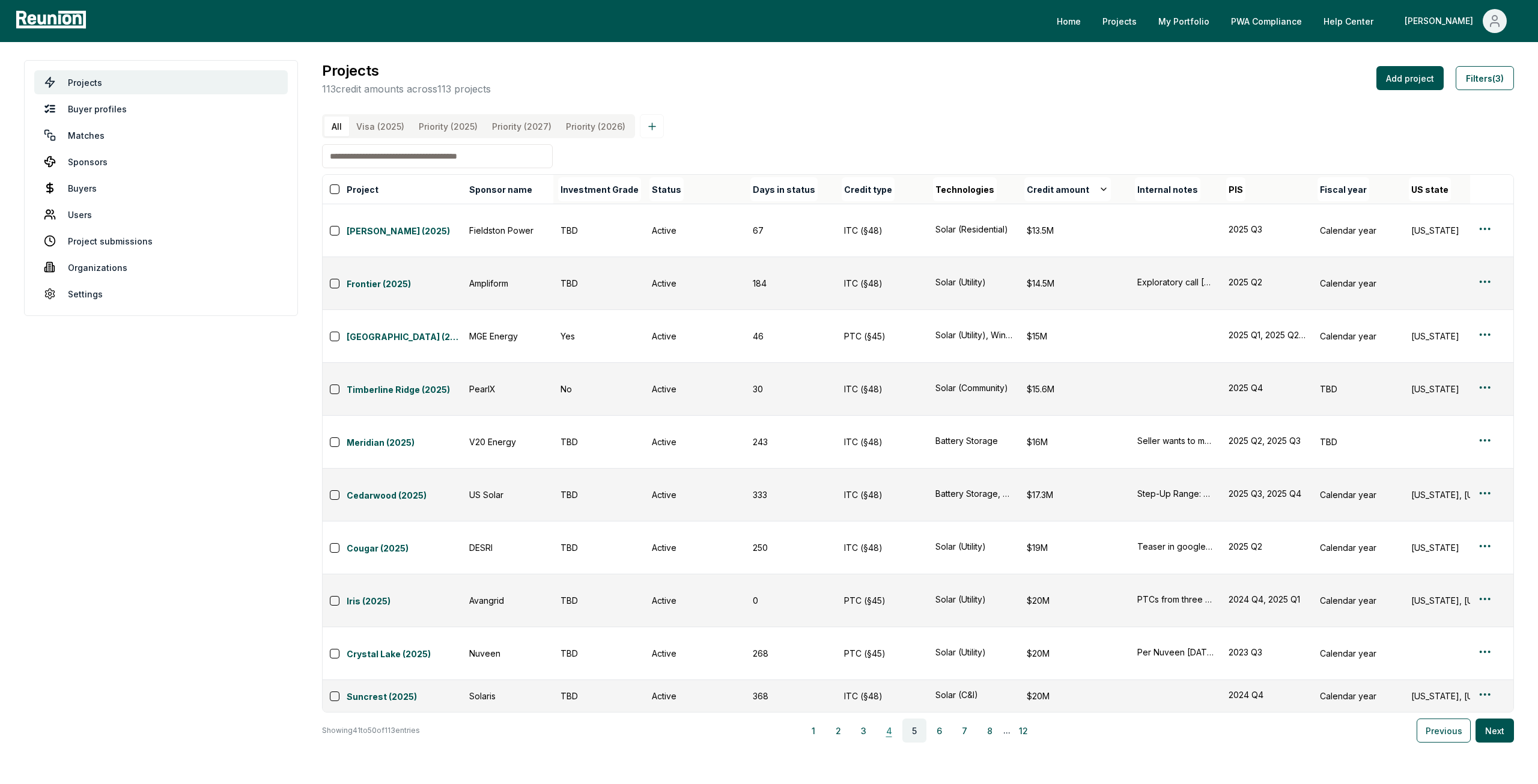
click at [893, 719] on button "4" at bounding box center [889, 730] width 24 height 24
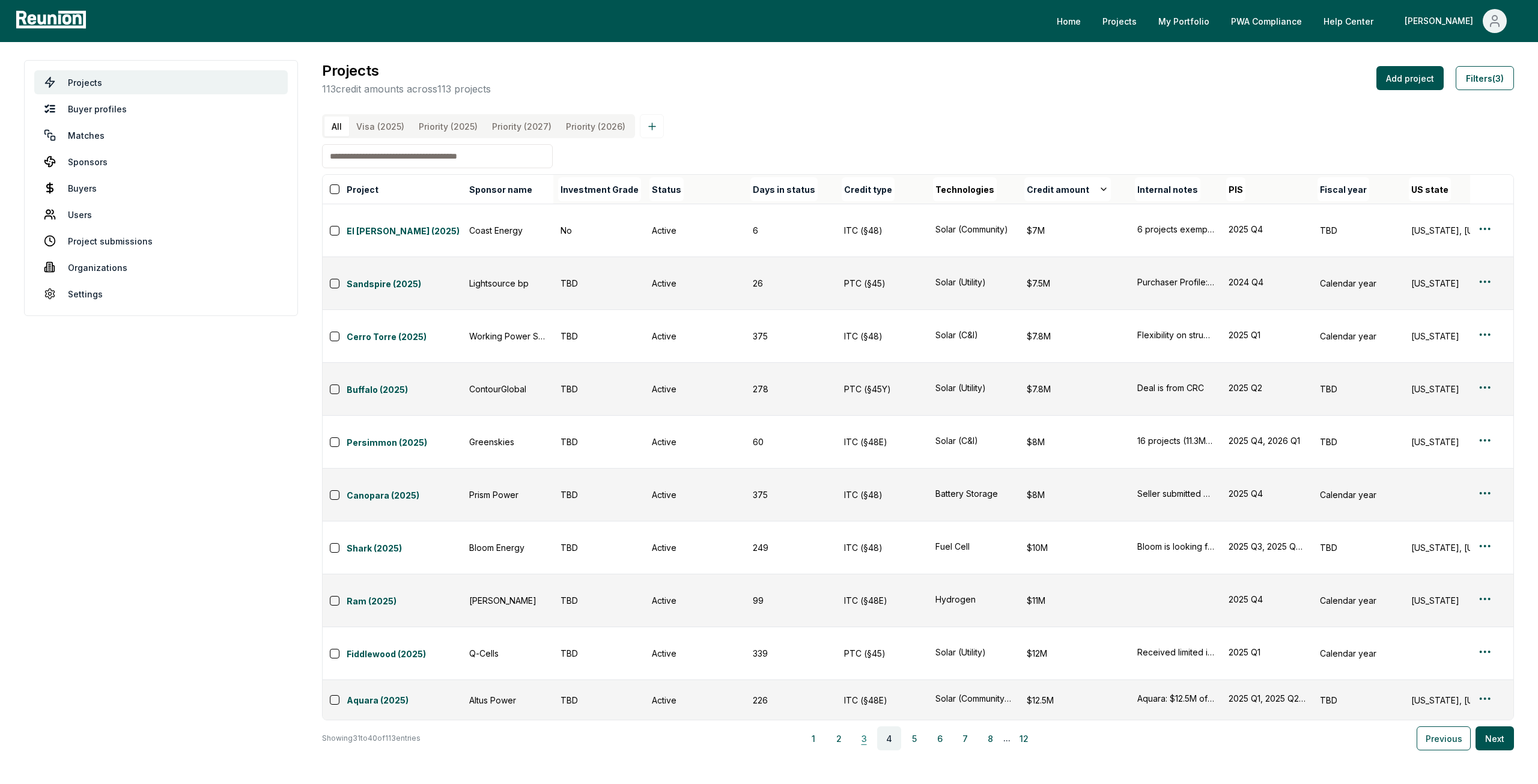
click at [875, 726] on button "3" at bounding box center [864, 738] width 24 height 24
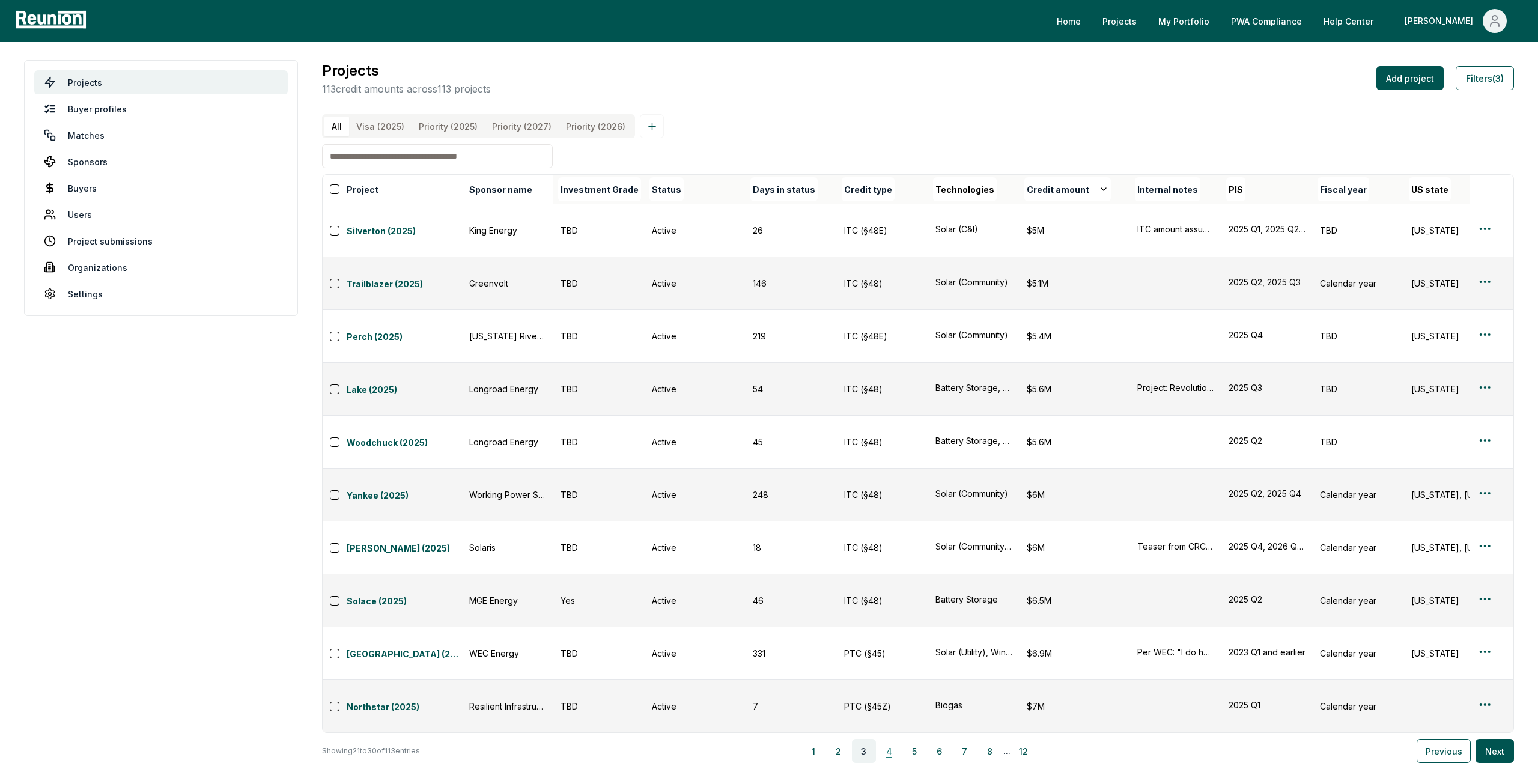
click at [890, 739] on button "4" at bounding box center [889, 751] width 24 height 24
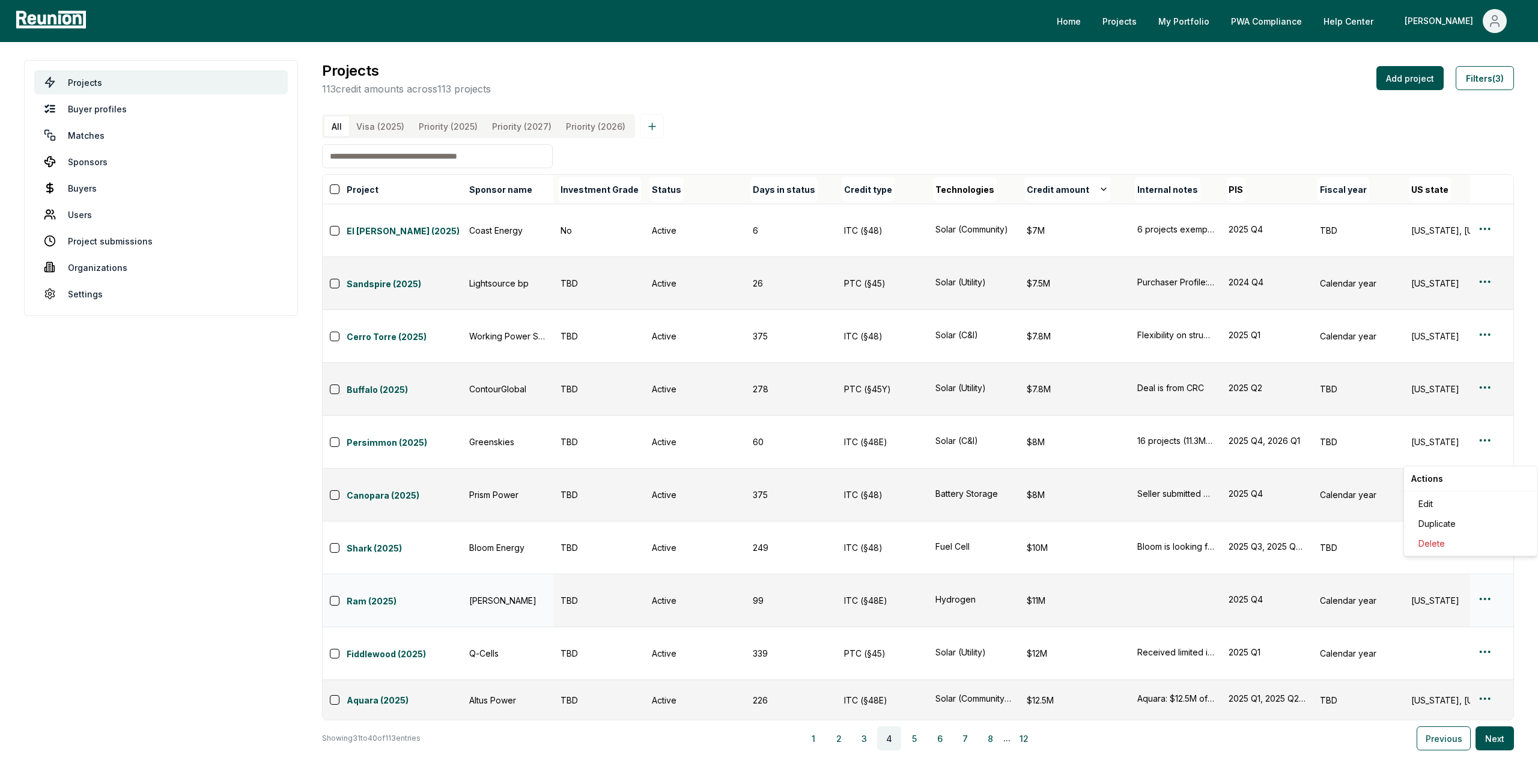
click at [1486, 459] on html "Please visit us on your desktop We're working on making our marketplace mobile-…" at bounding box center [769, 392] width 1538 height 784
click at [1446, 498] on div "Edit" at bounding box center [1471, 503] width 114 height 20
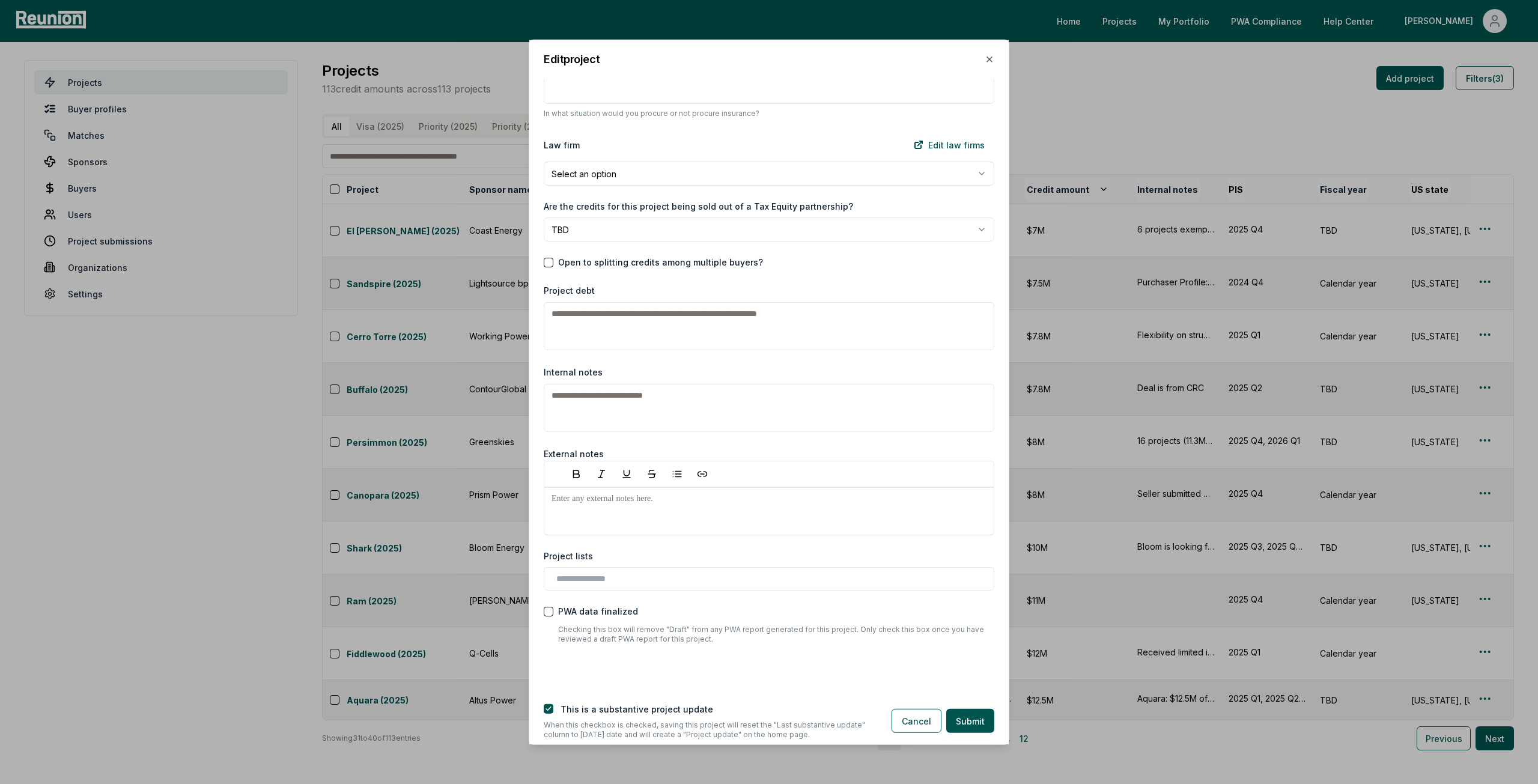
scroll to position [1584, 0]
click at [993, 56] on icon "button" at bounding box center [989, 59] width 10 height 10
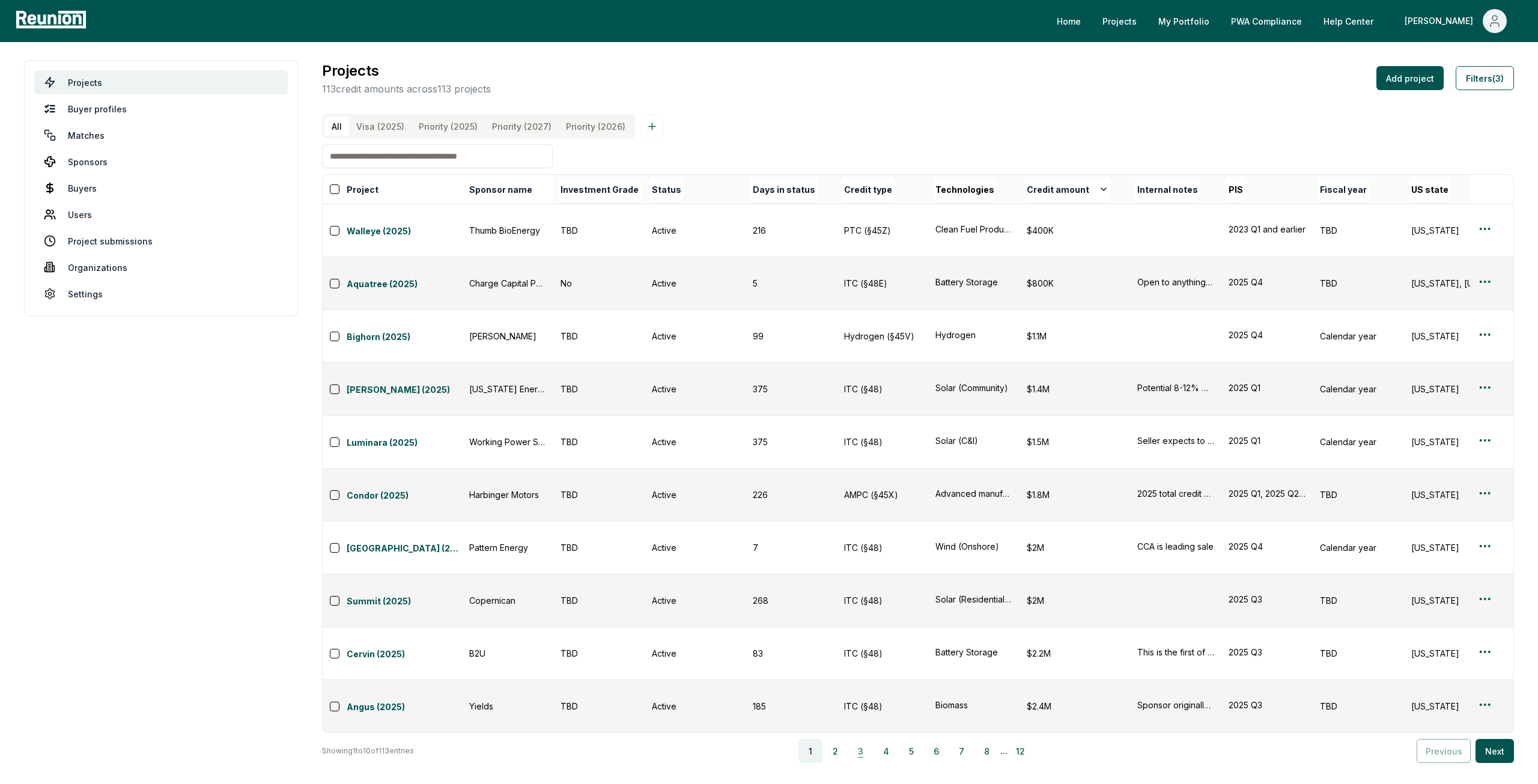
click at [863, 739] on button "3" at bounding box center [861, 751] width 24 height 24
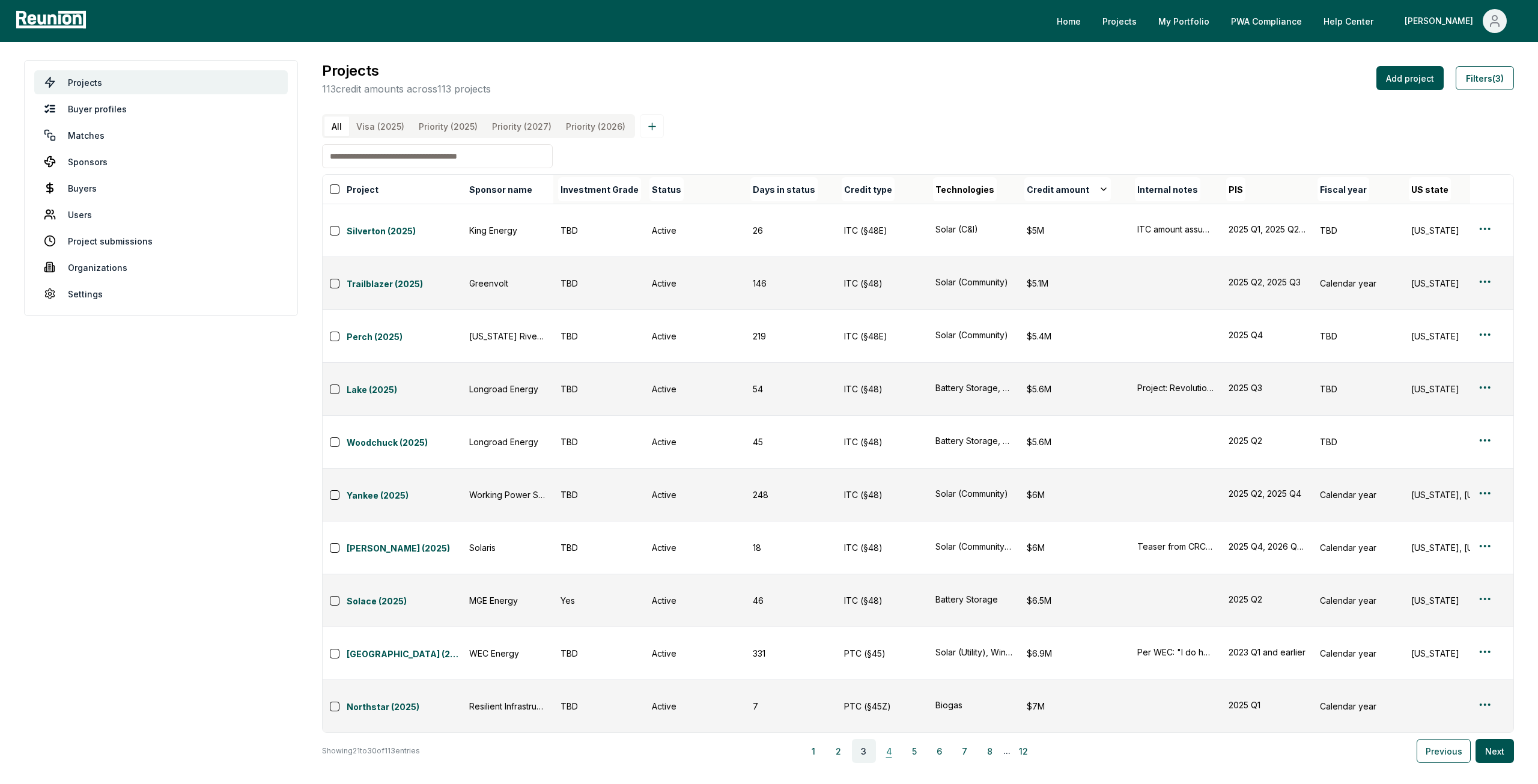
click at [894, 739] on button "4" at bounding box center [889, 751] width 24 height 24
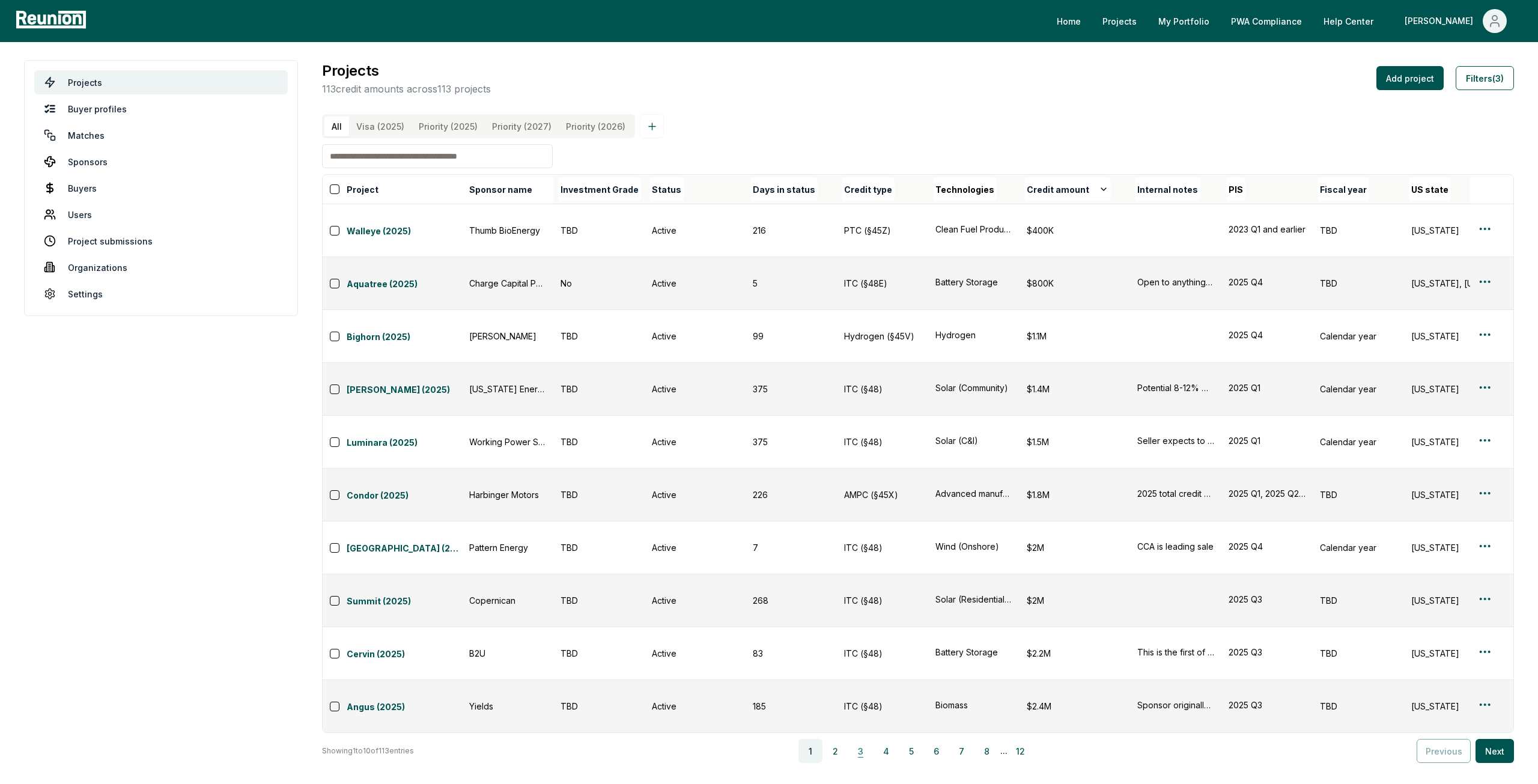
click at [865, 739] on button "3" at bounding box center [861, 751] width 24 height 24
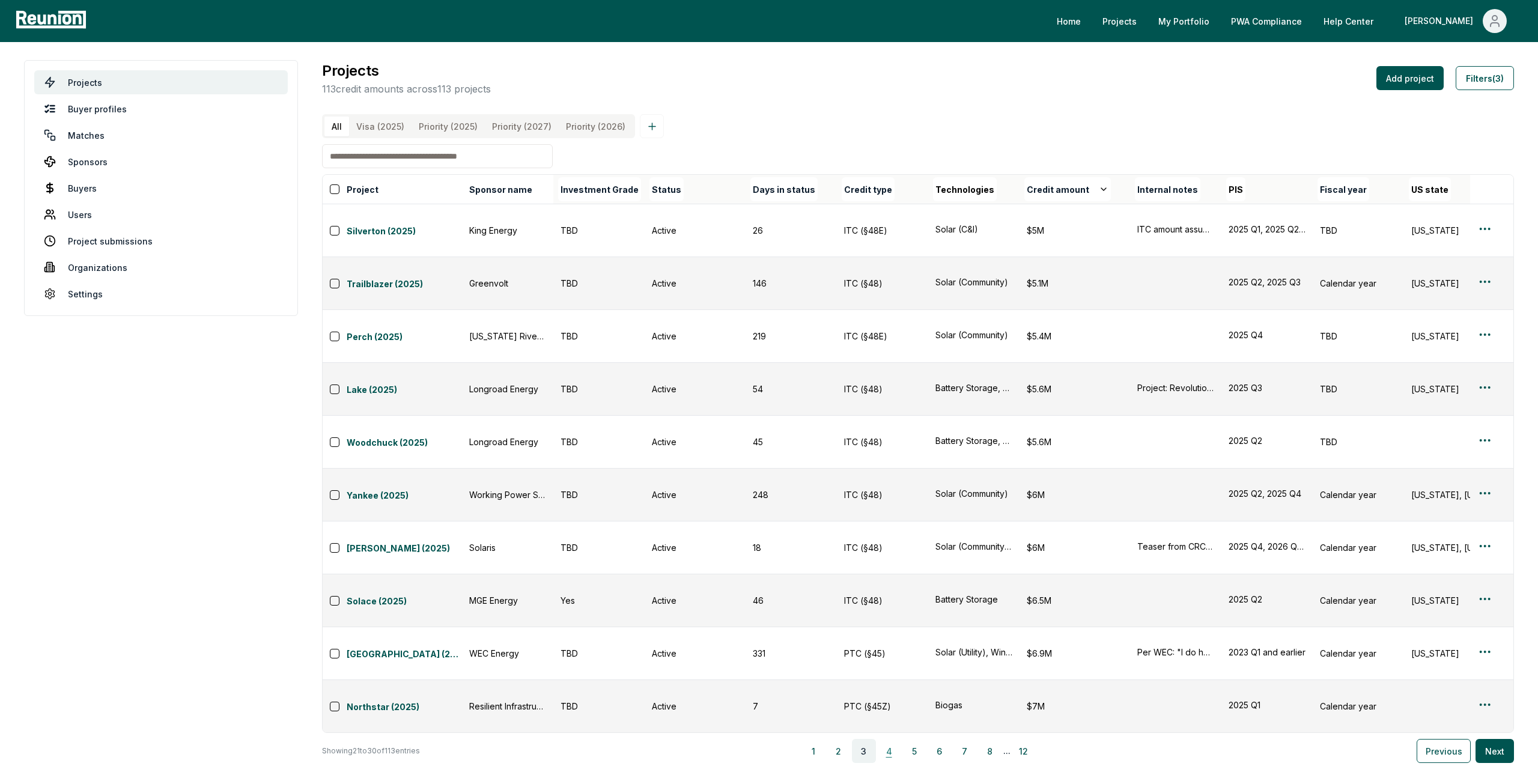
click at [885, 739] on button "4" at bounding box center [889, 751] width 24 height 24
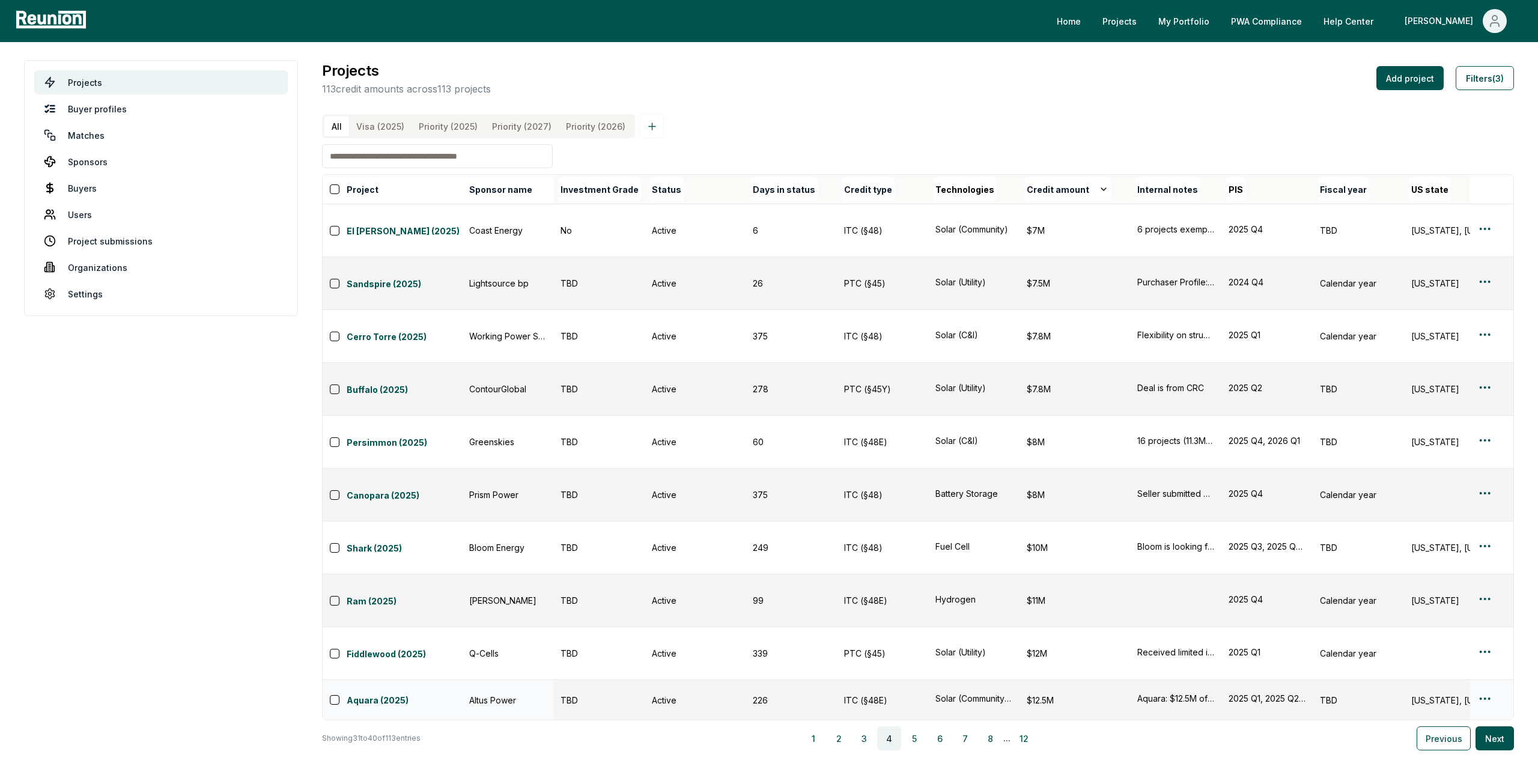
click at [717, 636] on body "Please visit us on your desktop We're working on making our marketplace mobile-…" at bounding box center [769, 392] width 1538 height 784
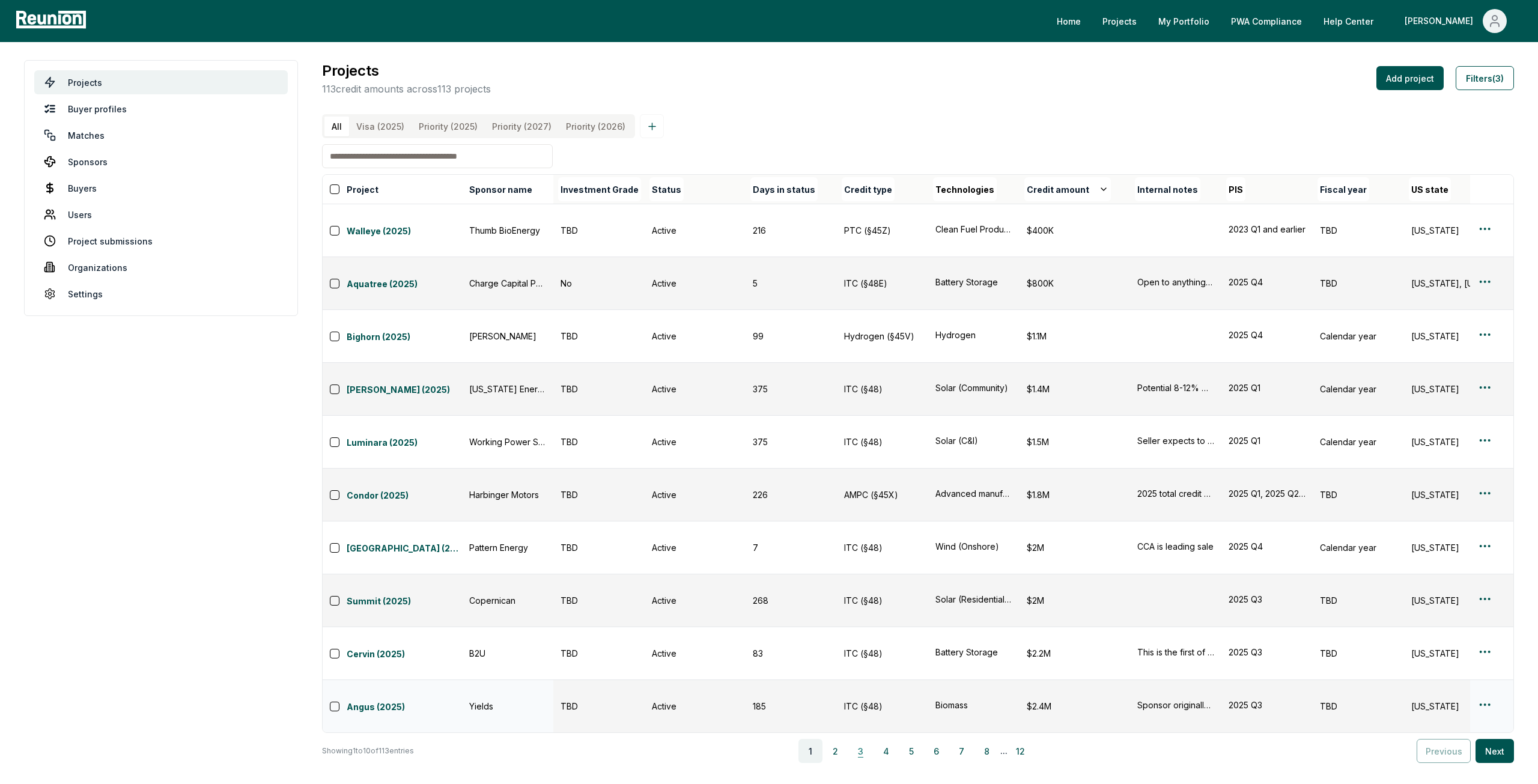
click at [873, 739] on button "3" at bounding box center [861, 751] width 24 height 24
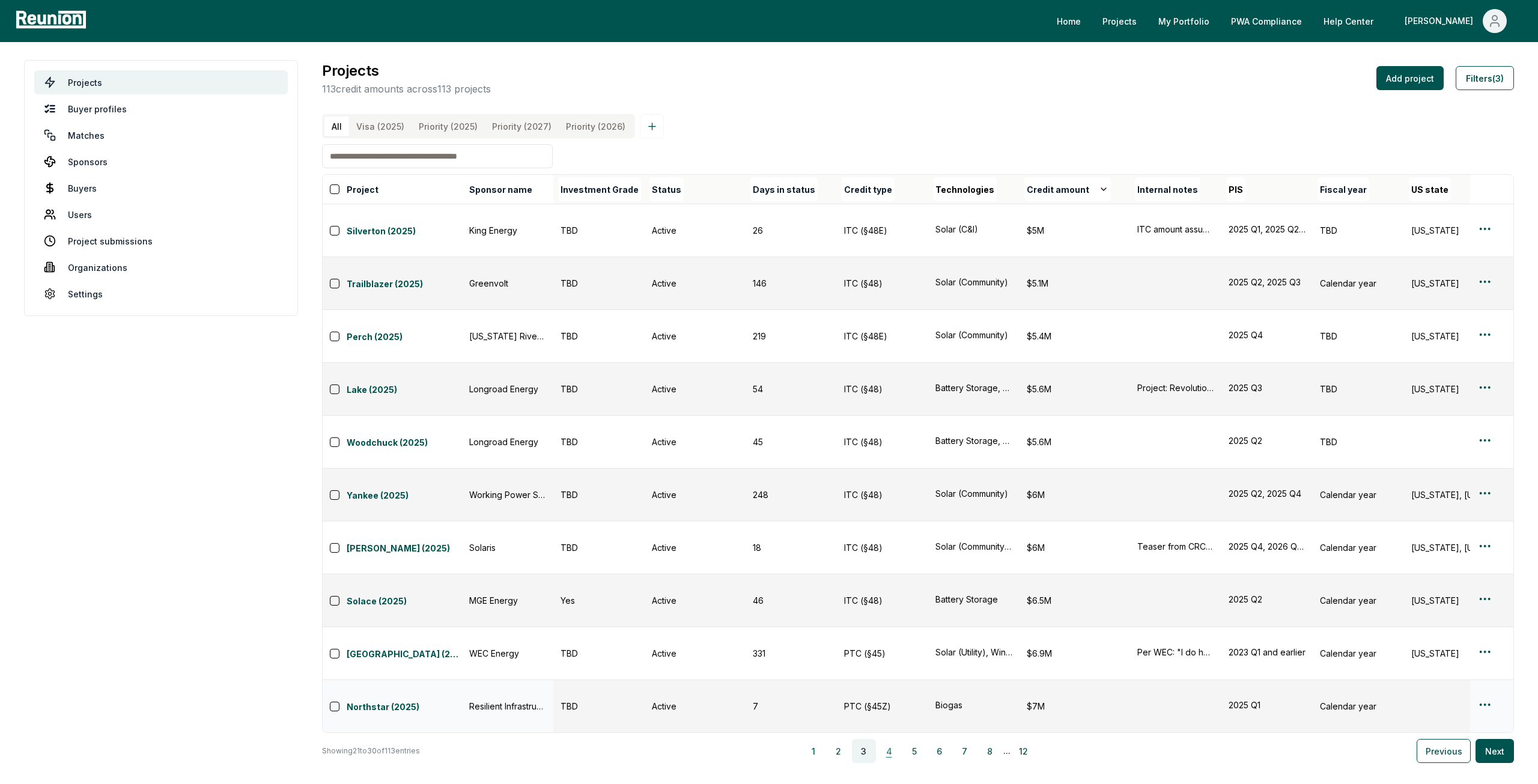
click at [889, 739] on button "4" at bounding box center [889, 751] width 24 height 24
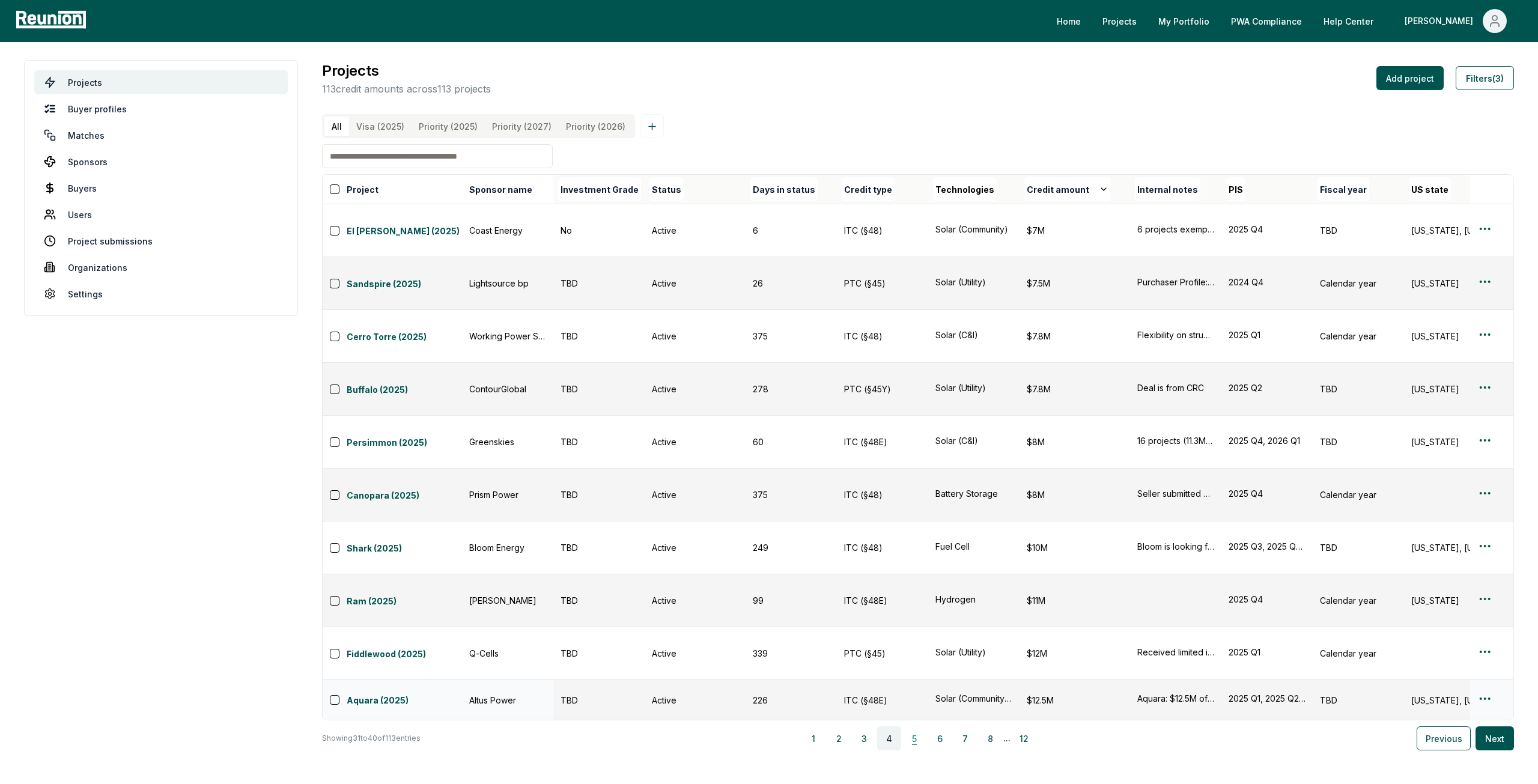
click at [910, 726] on button "5" at bounding box center [914, 738] width 24 height 24
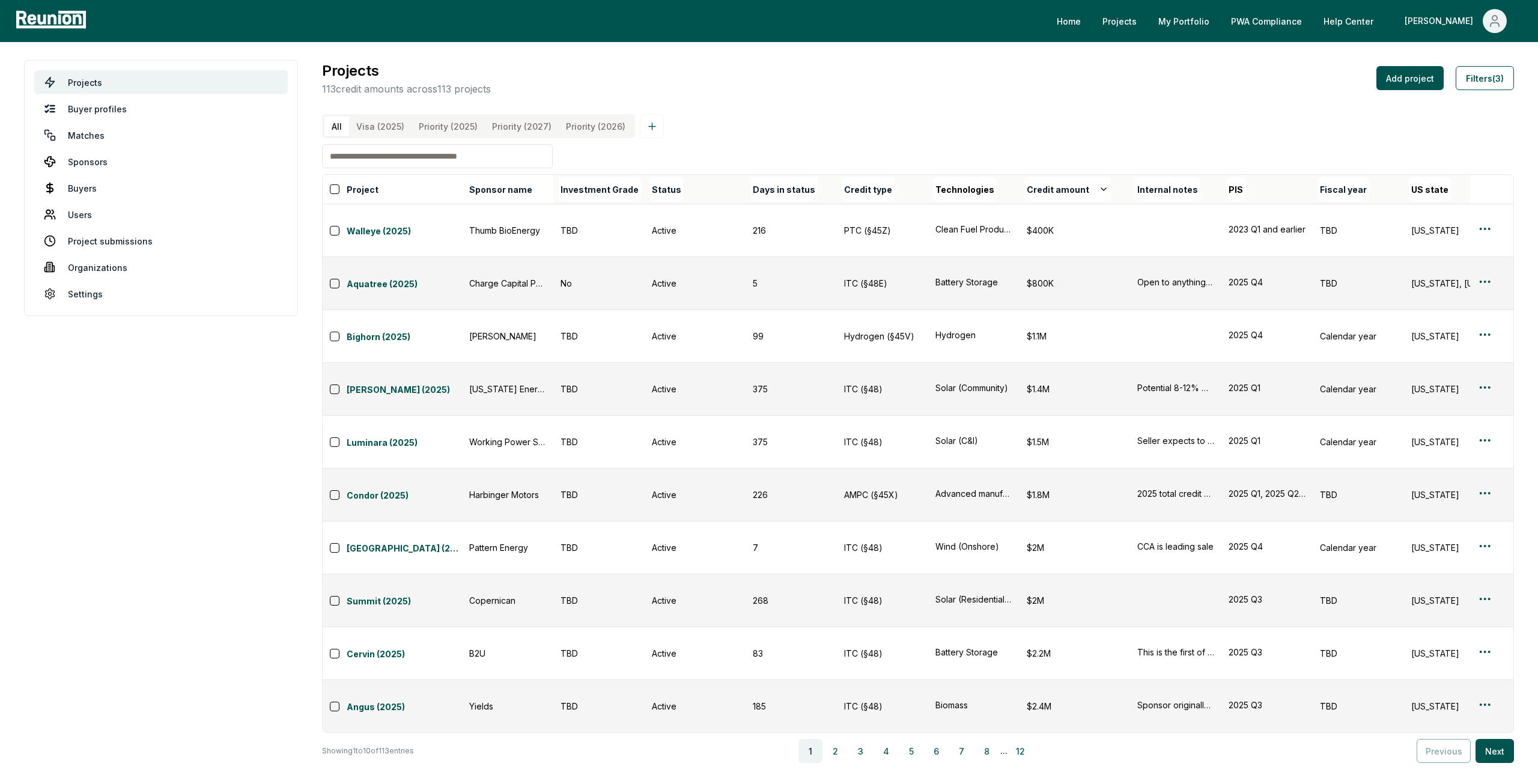
click at [897, 739] on button "4" at bounding box center [886, 751] width 24 height 24
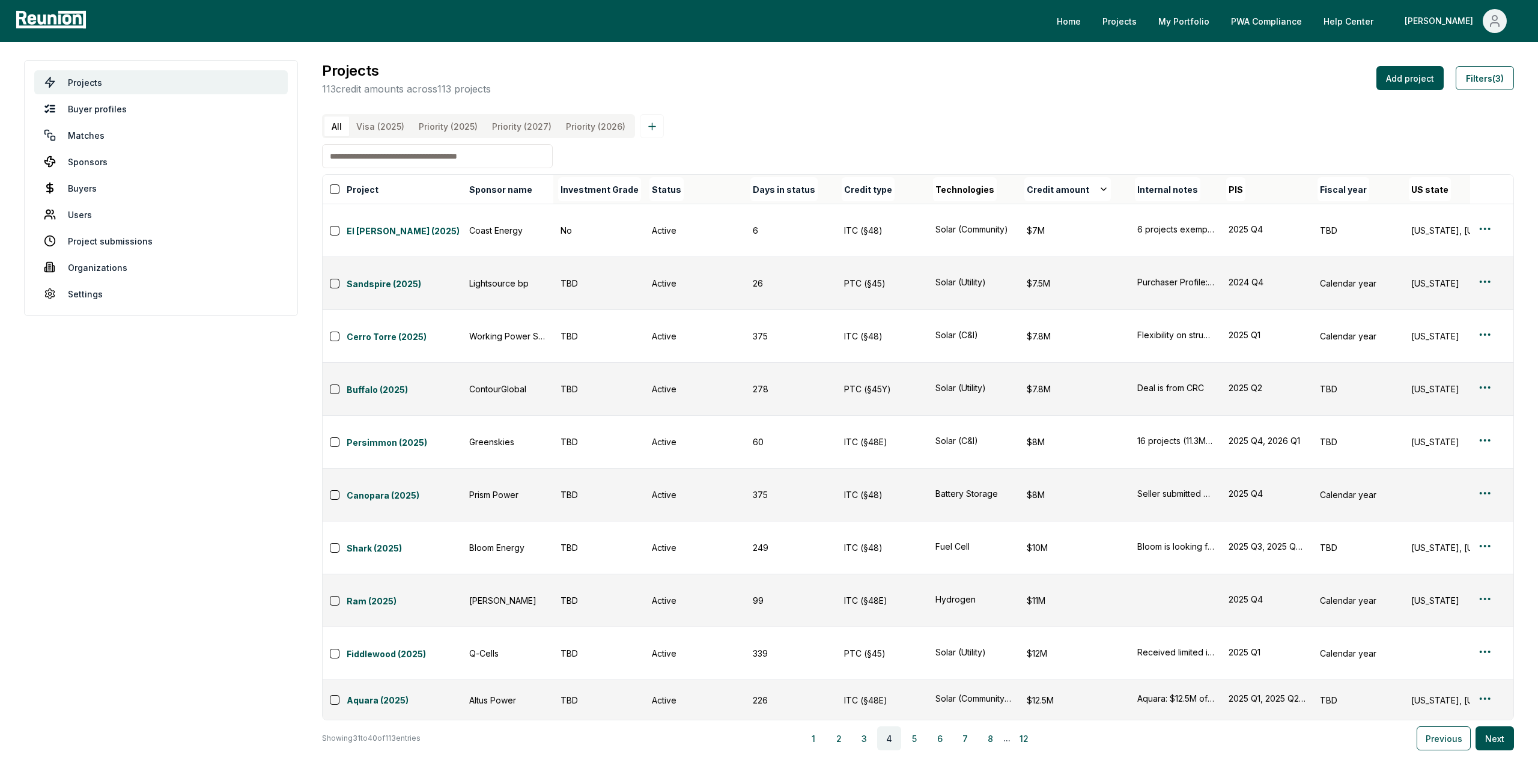
click at [393, 168] on input at bounding box center [437, 156] width 231 height 24
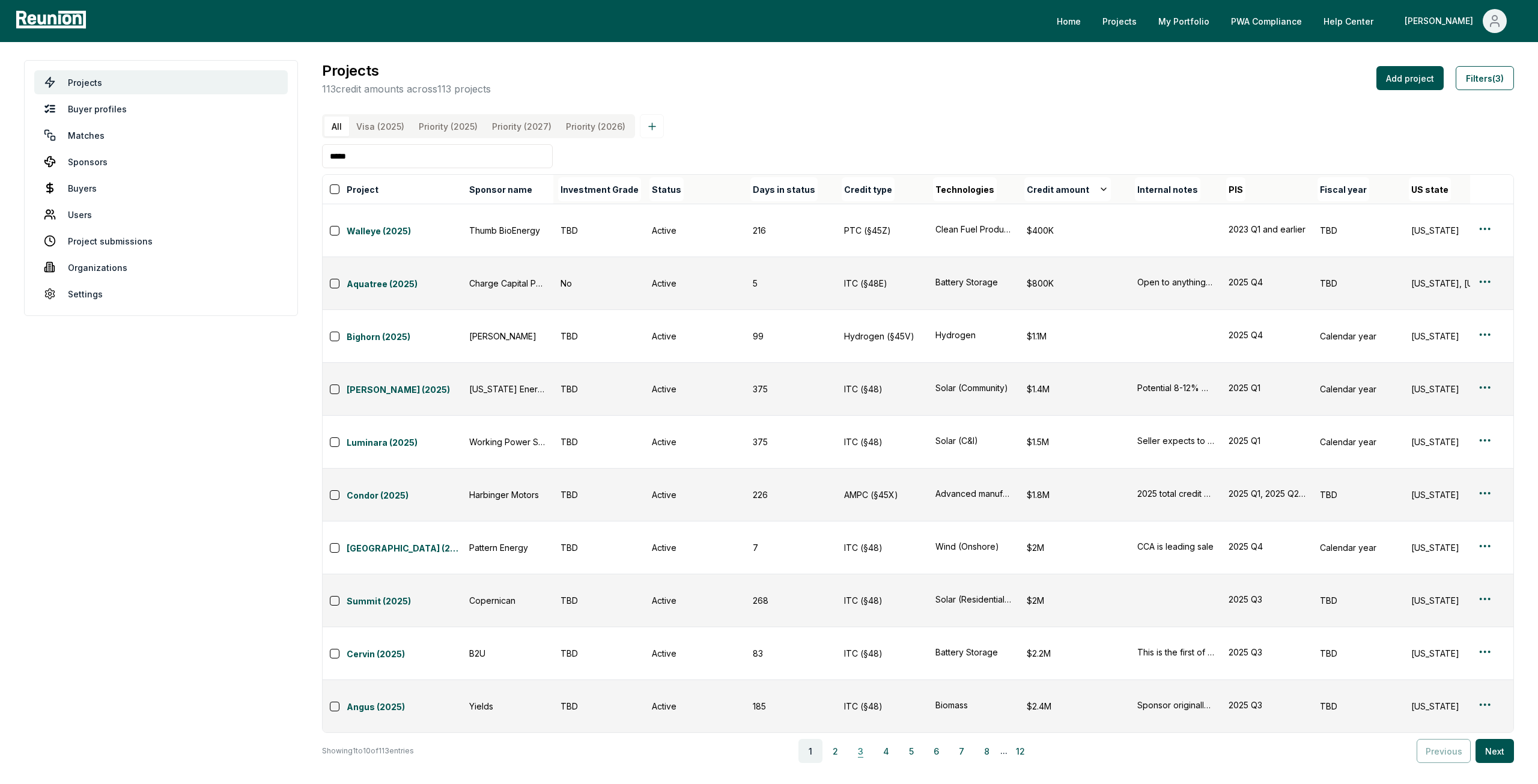
click at [858, 739] on button "3" at bounding box center [861, 751] width 24 height 24
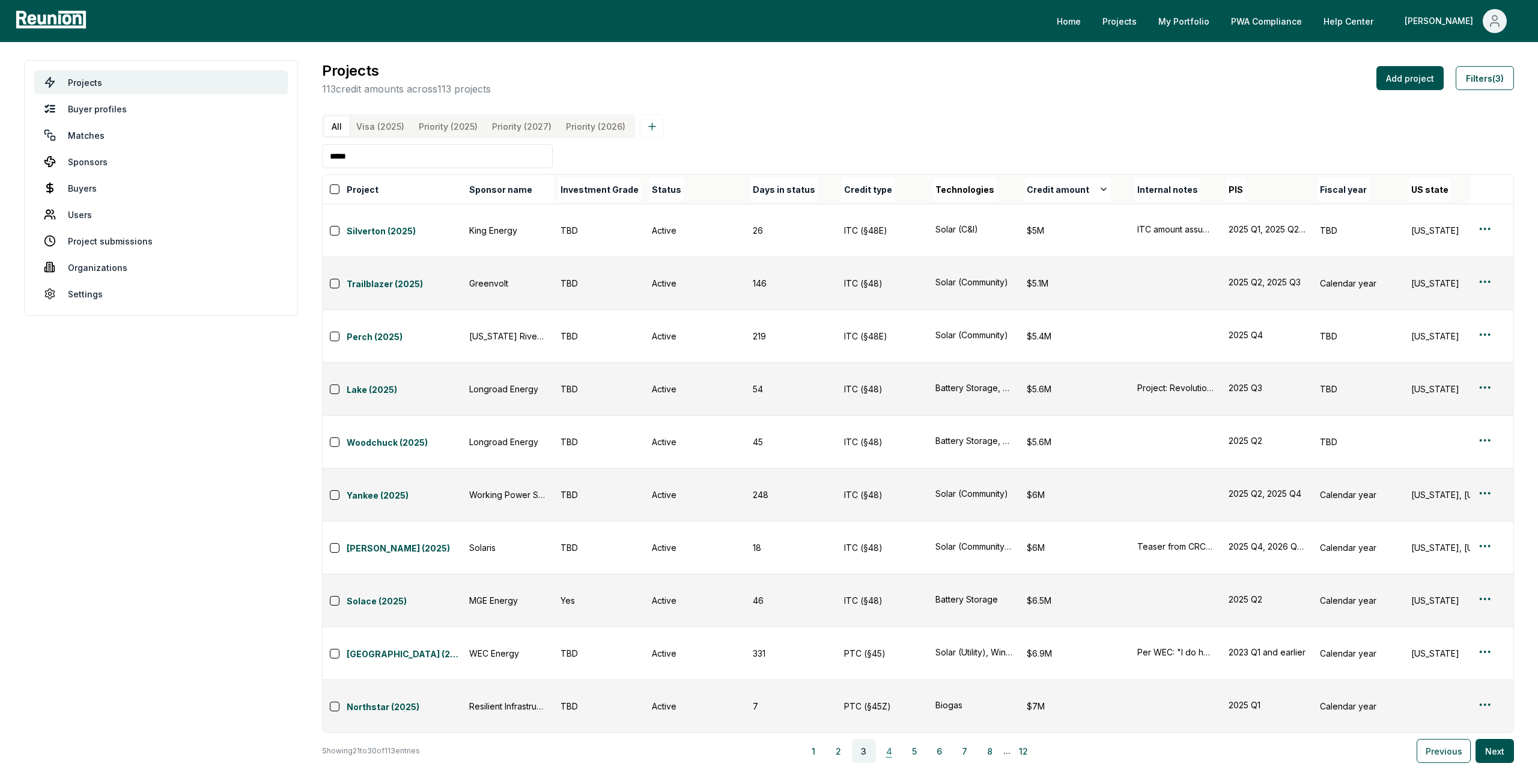
click at [891, 739] on button "4" at bounding box center [889, 751] width 24 height 24
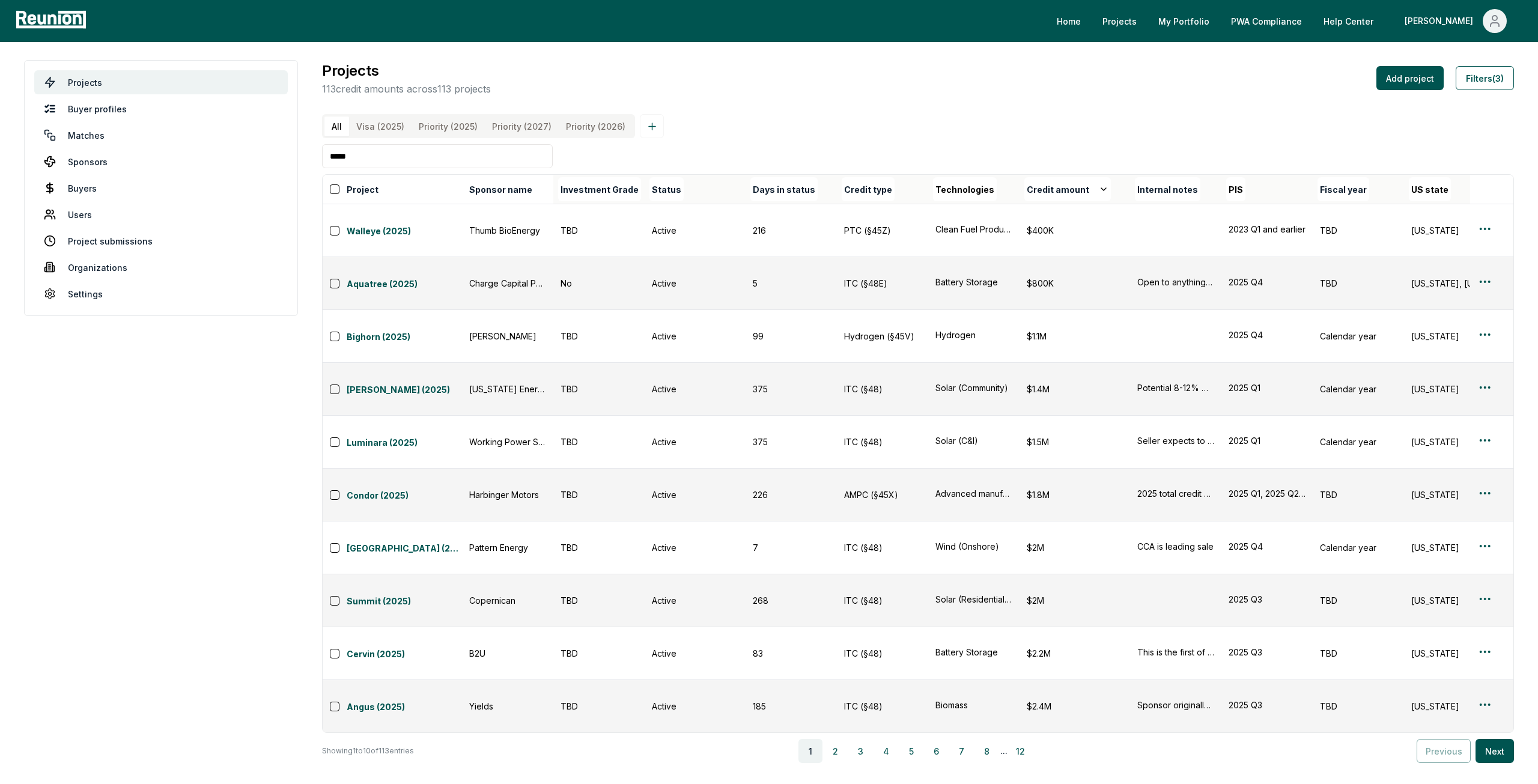
click at [409, 167] on input "*****" at bounding box center [437, 156] width 231 height 24
click at [408, 167] on input "*****" at bounding box center [437, 156] width 231 height 24
click at [397, 161] on input "****" at bounding box center [437, 156] width 231 height 24
type input "****"
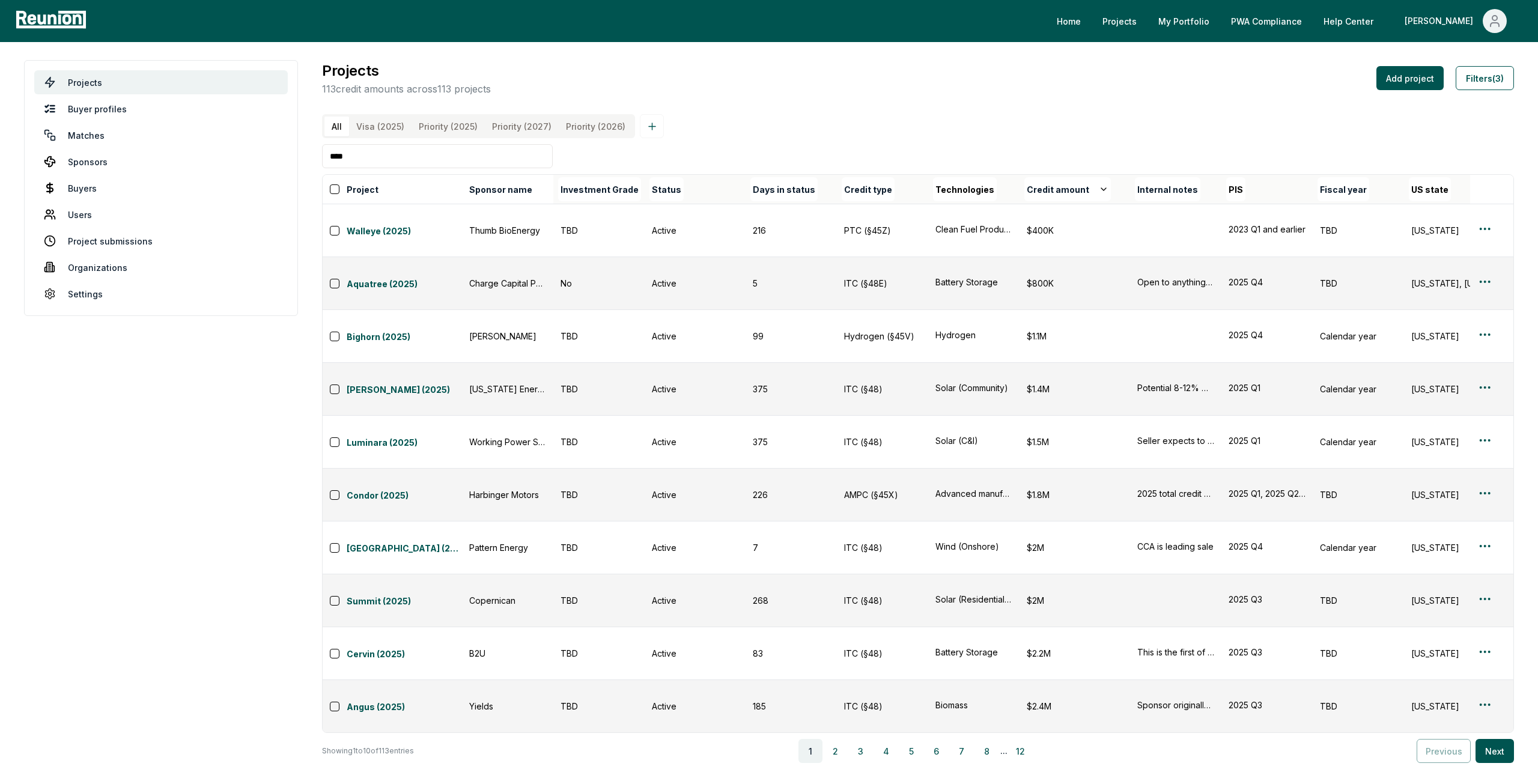
click at [379, 168] on input "****" at bounding box center [437, 156] width 231 height 24
type input "****"
click at [99, 166] on link "Sponsors" at bounding box center [161, 162] width 254 height 24
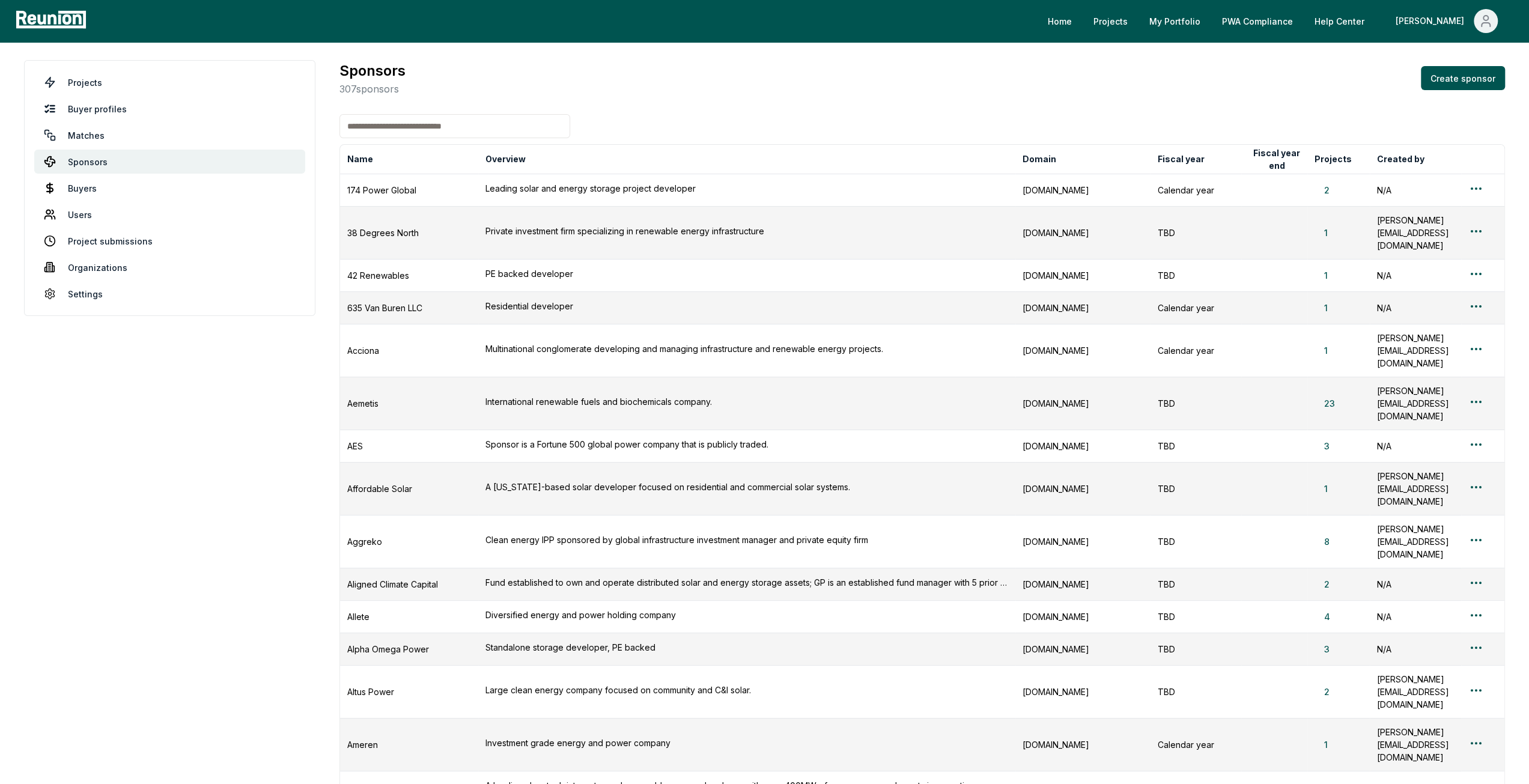
click at [375, 128] on input at bounding box center [455, 126] width 231 height 24
type input "****"
click at [407, 129] on input "****" at bounding box center [455, 126] width 231 height 24
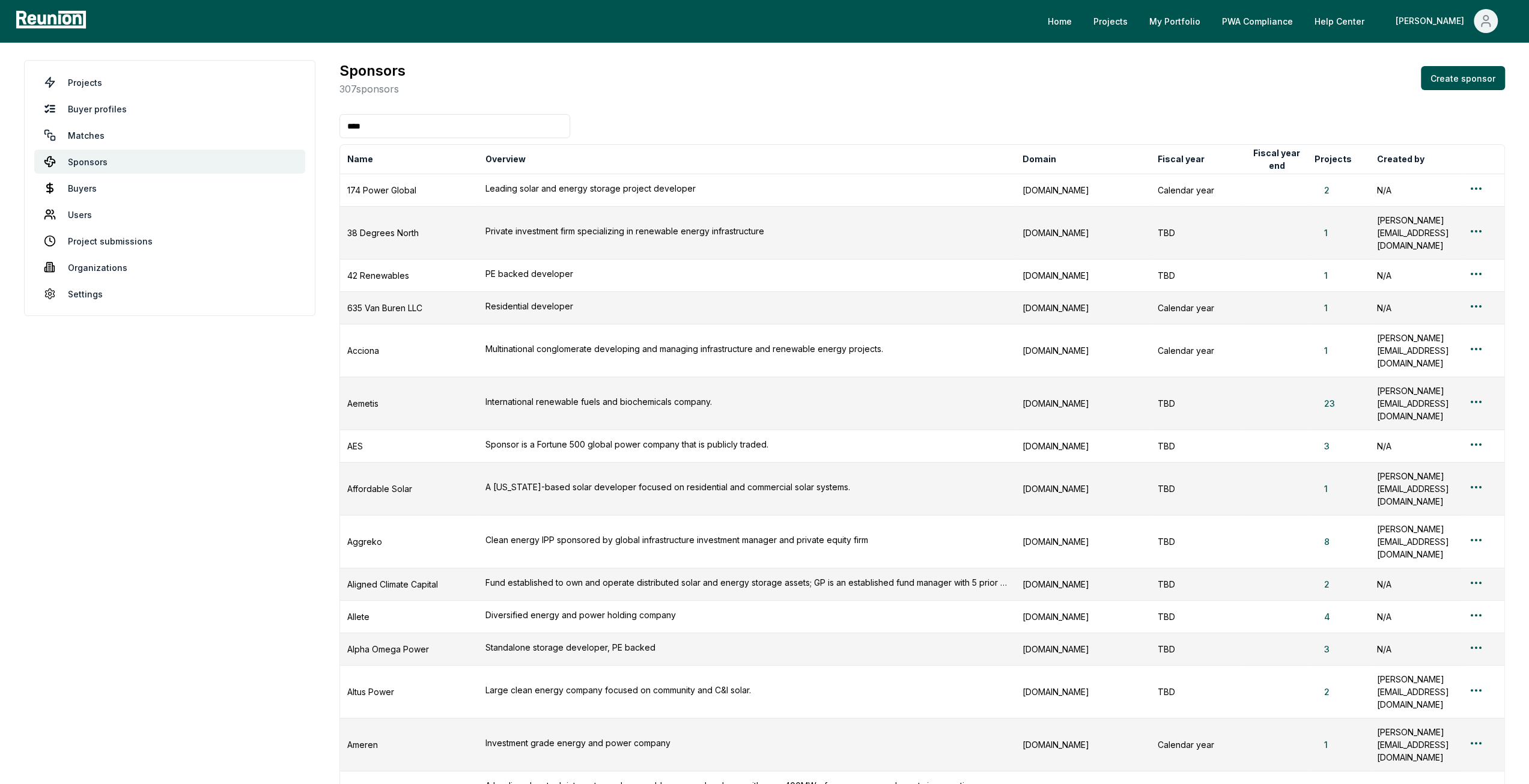
click at [407, 129] on input "****" at bounding box center [455, 126] width 231 height 24
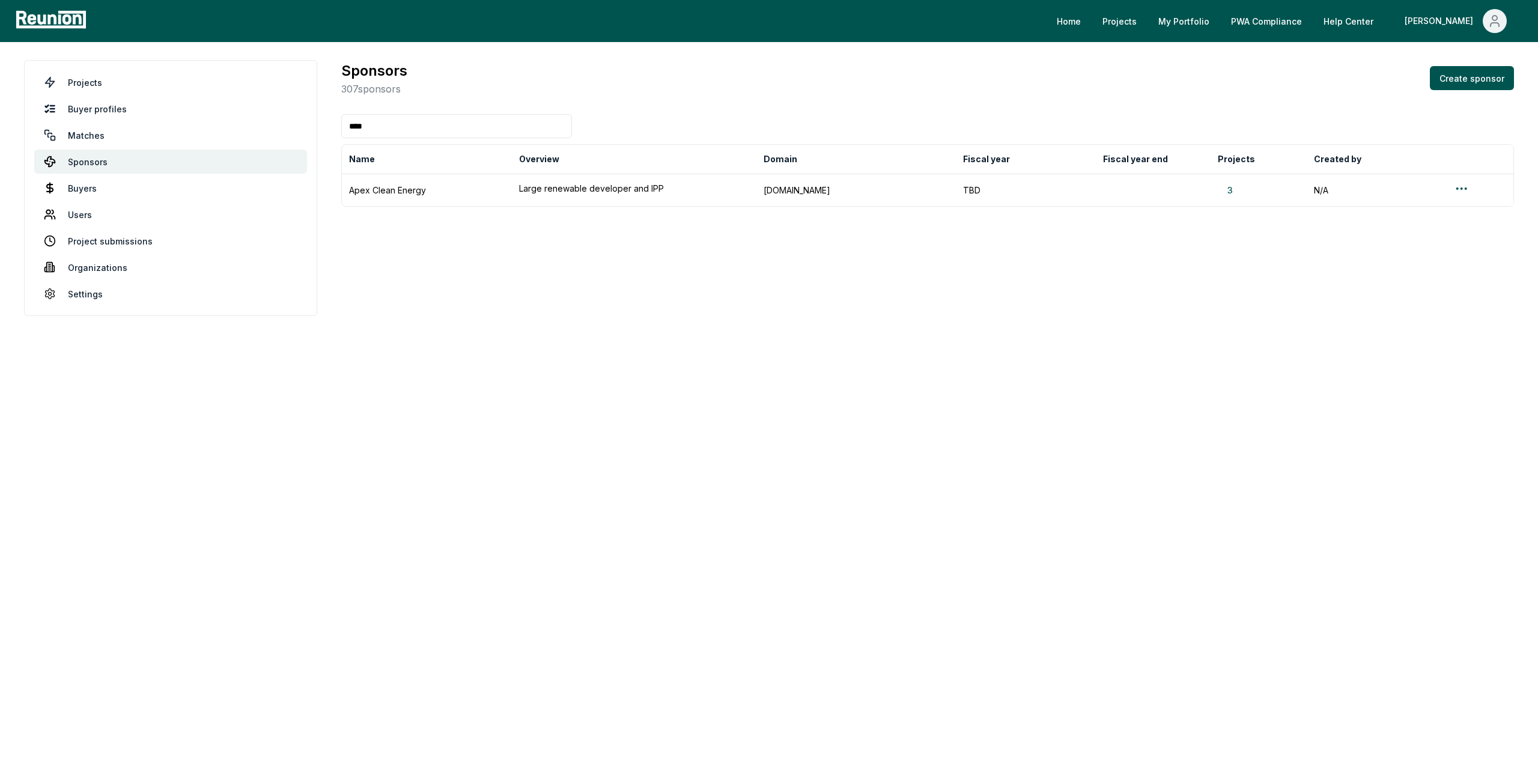
click at [407, 129] on input "****" at bounding box center [456, 126] width 231 height 24
click at [1229, 189] on button "3" at bounding box center [1230, 190] width 25 height 12
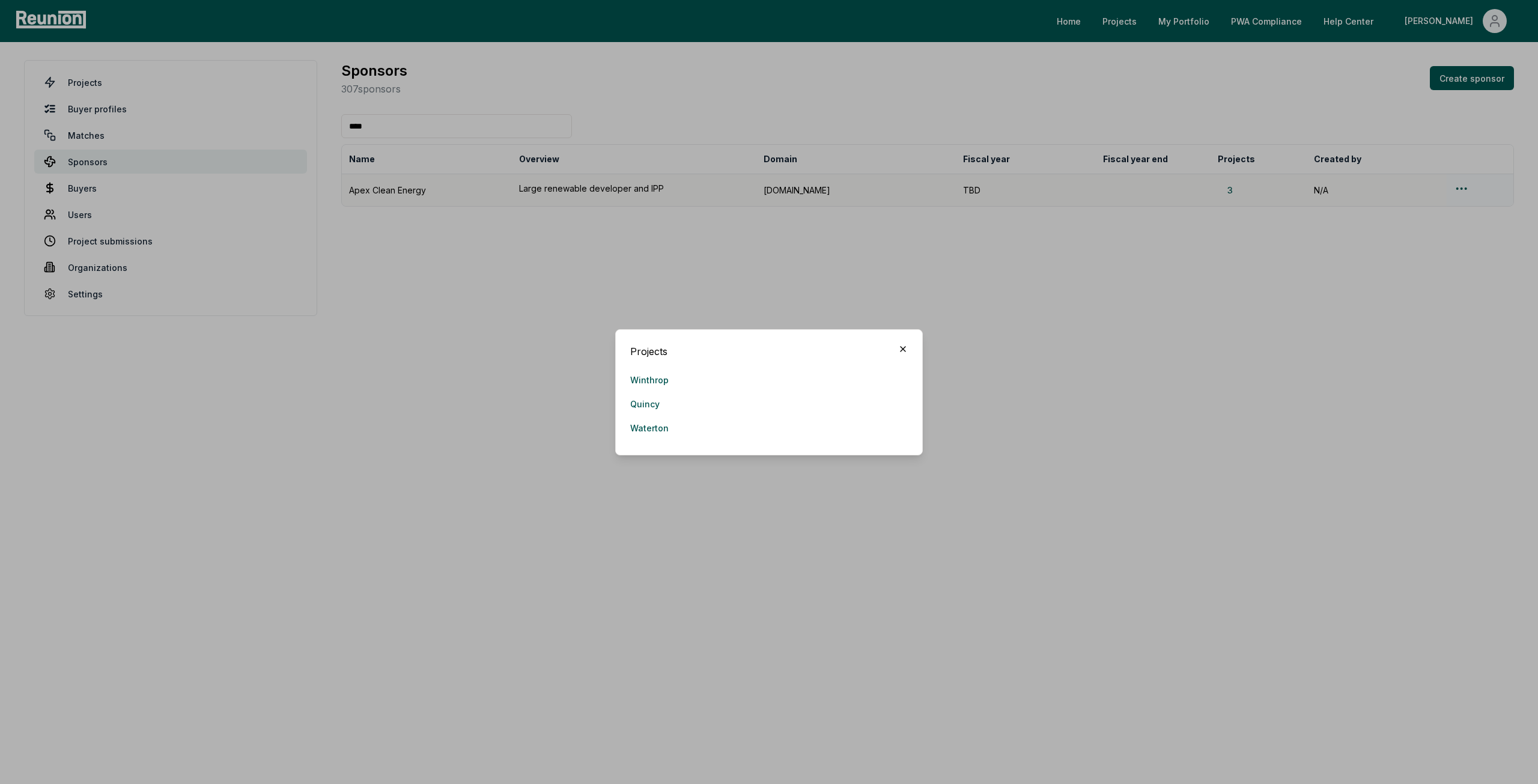
click at [900, 350] on icon "button" at bounding box center [902, 349] width 5 height 5
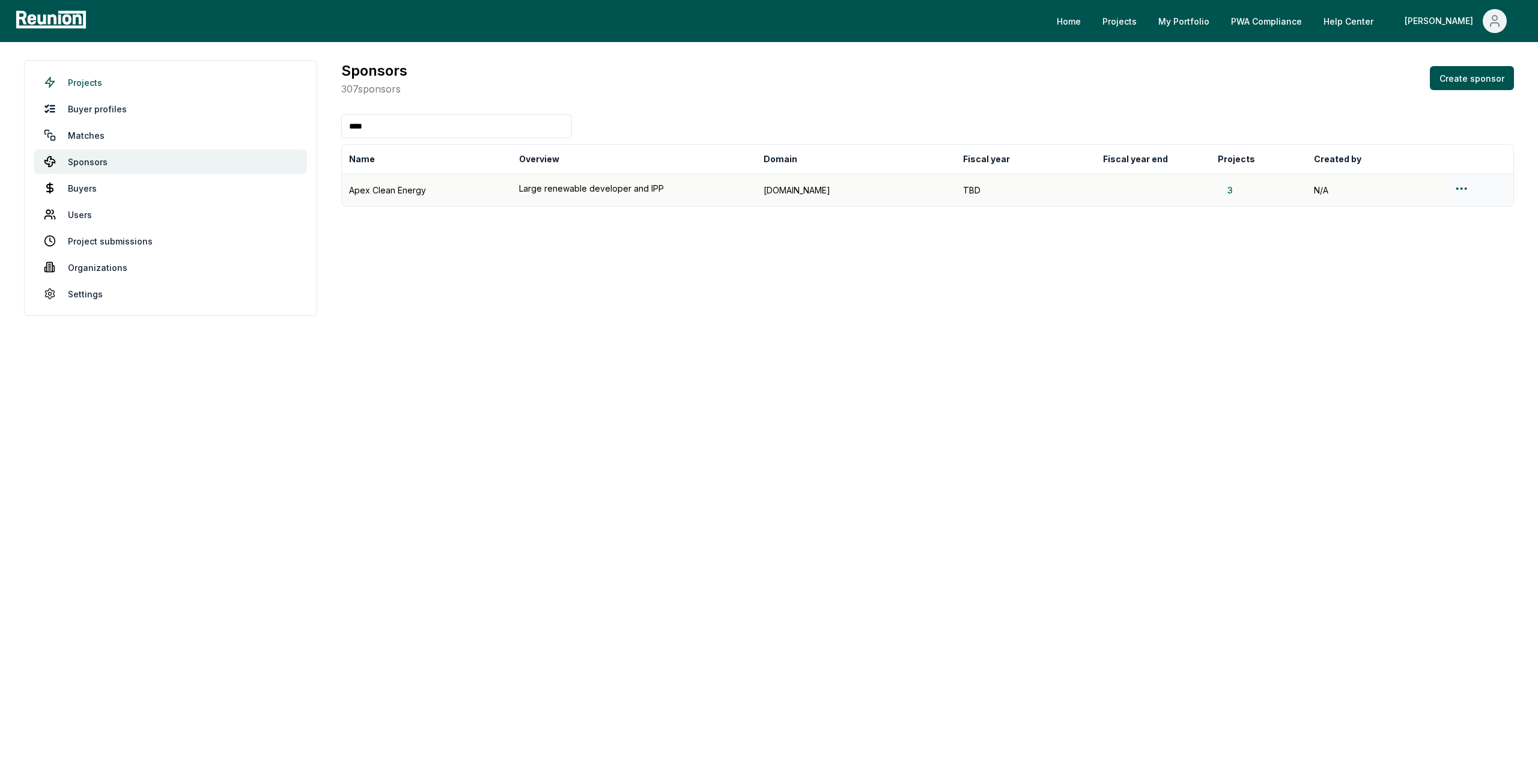
click at [92, 84] on link "Projects" at bounding box center [170, 82] width 273 height 24
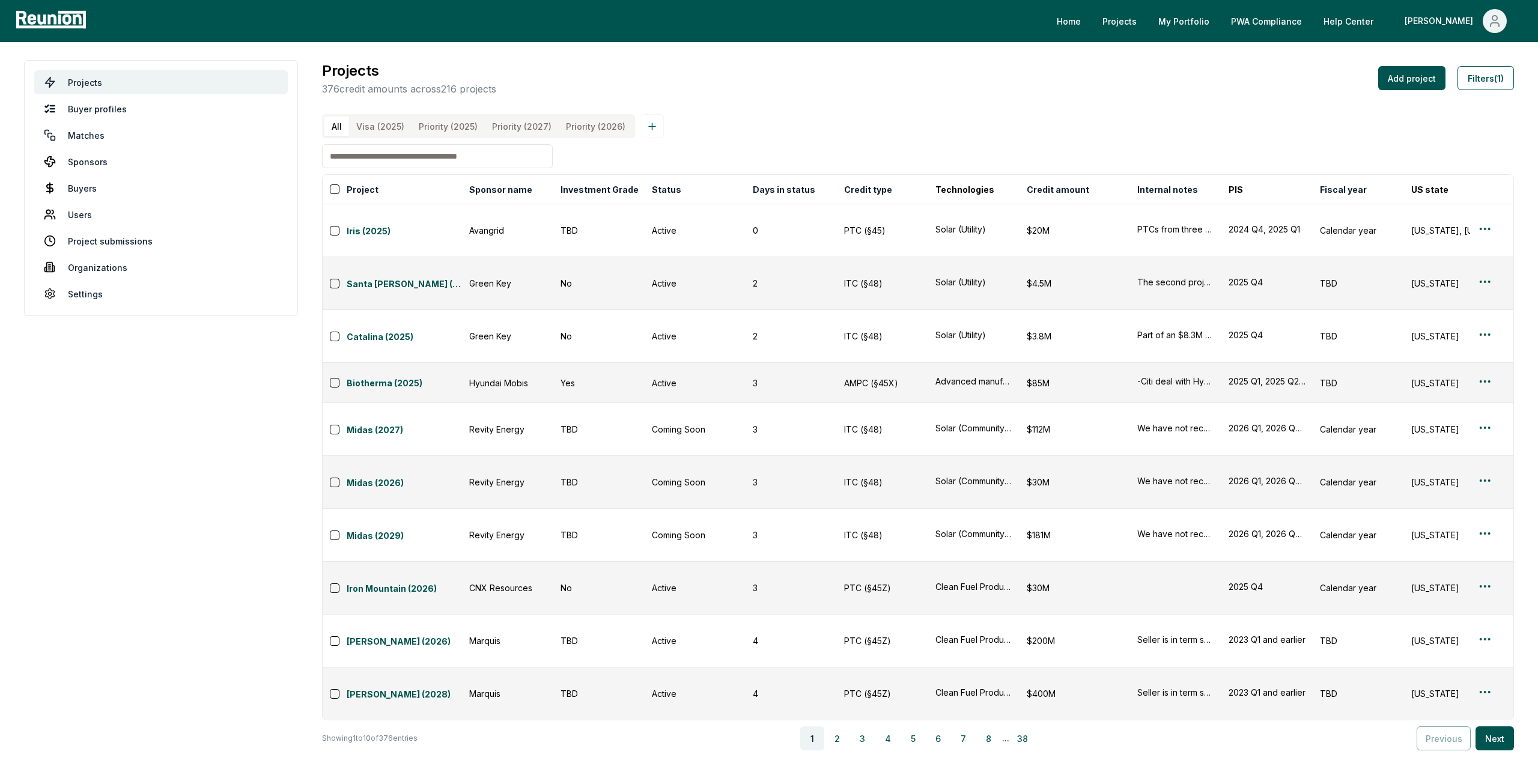
click at [410, 181] on div "All Visa (2025) Priority (2025) Priority (2027) Priority (2026) Project Sponsor…" at bounding box center [917, 432] width 1192 height 636
click at [402, 165] on input at bounding box center [437, 156] width 231 height 24
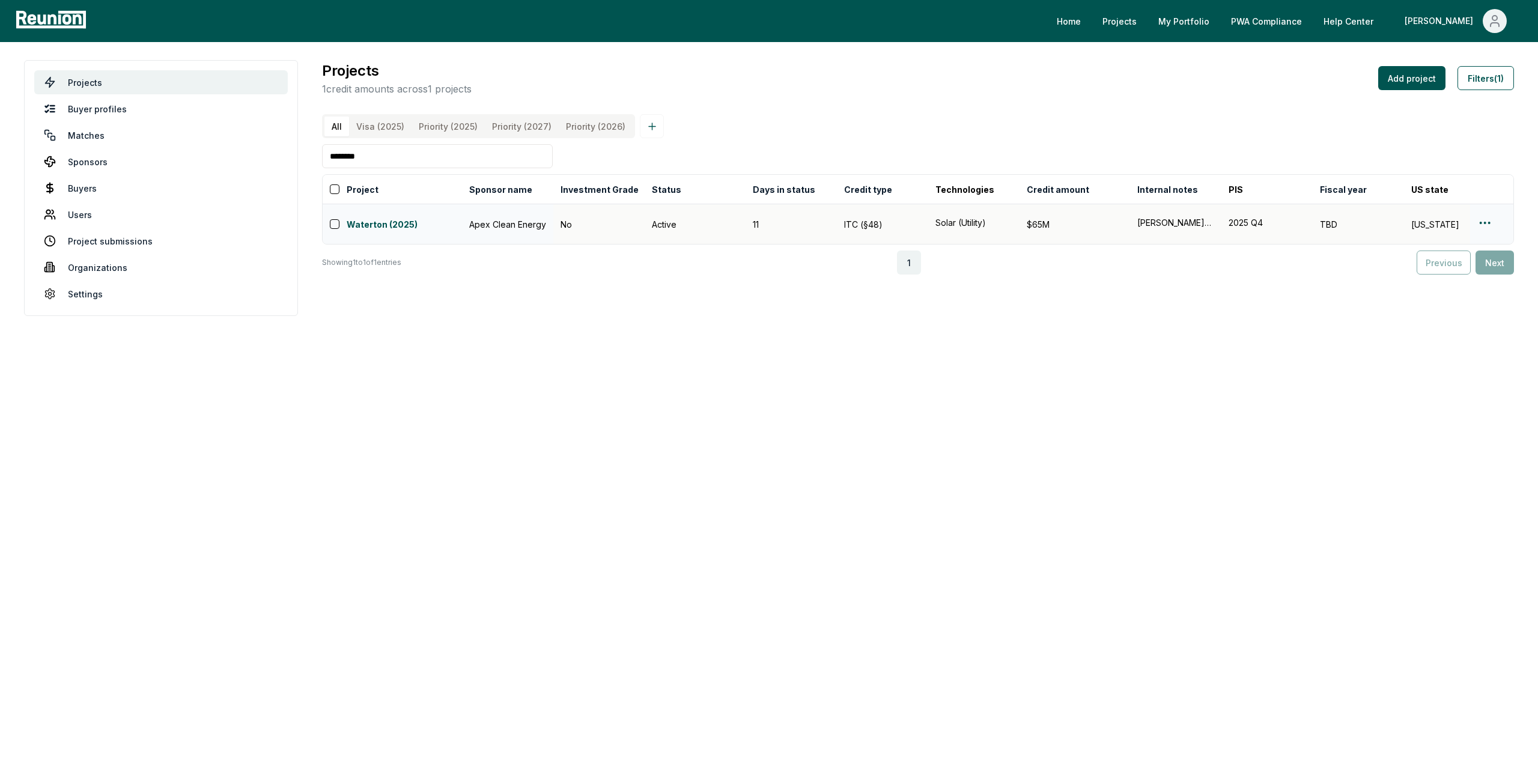
click at [1475, 228] on td at bounding box center [1492, 224] width 43 height 41
click at [1481, 230] on html "Please visit us on your desktop We're working on making our marketplace mobile-…" at bounding box center [769, 392] width 1538 height 784
click at [1459, 274] on div "Edit" at bounding box center [1471, 275] width 114 height 20
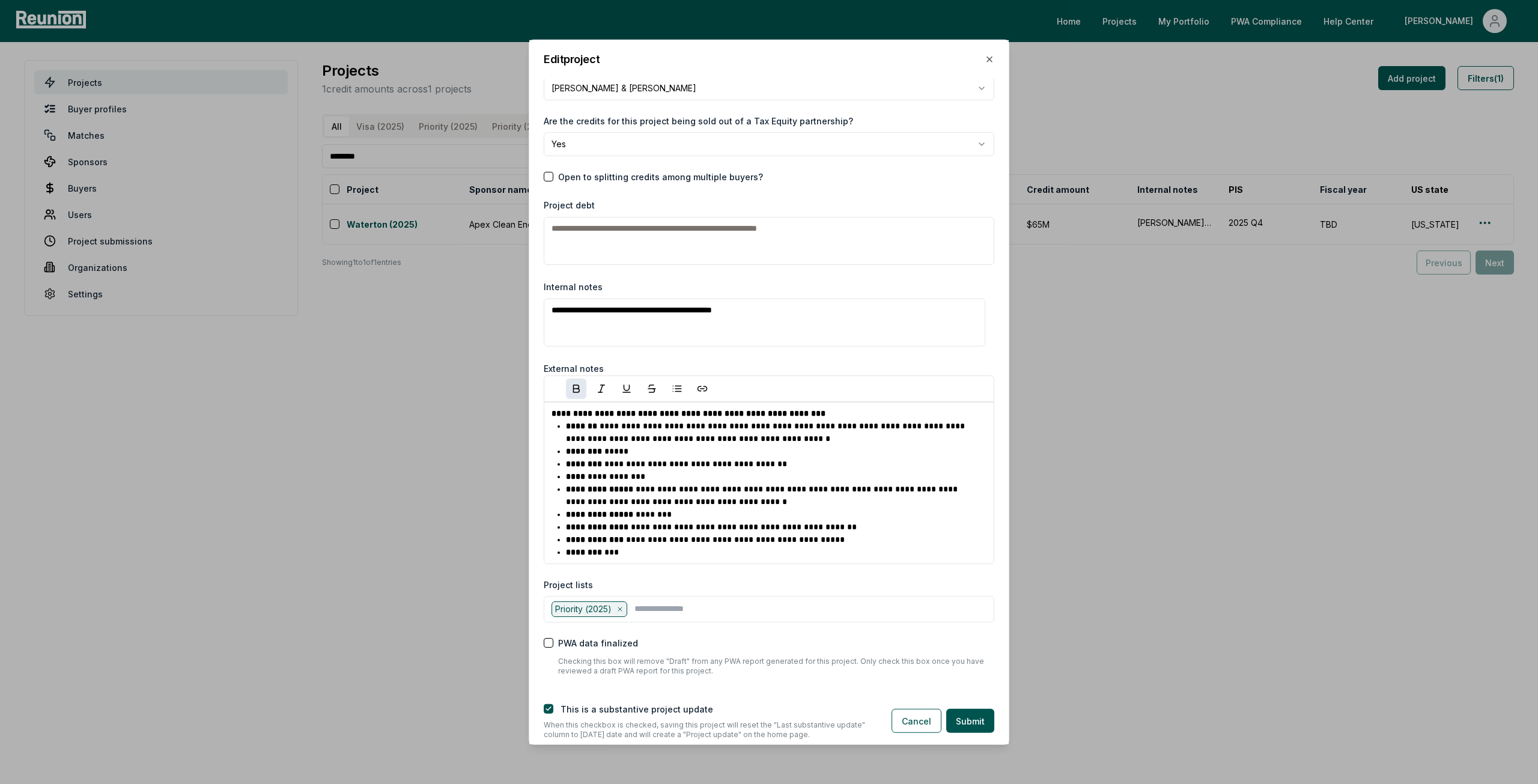
scroll to position [1706, 0]
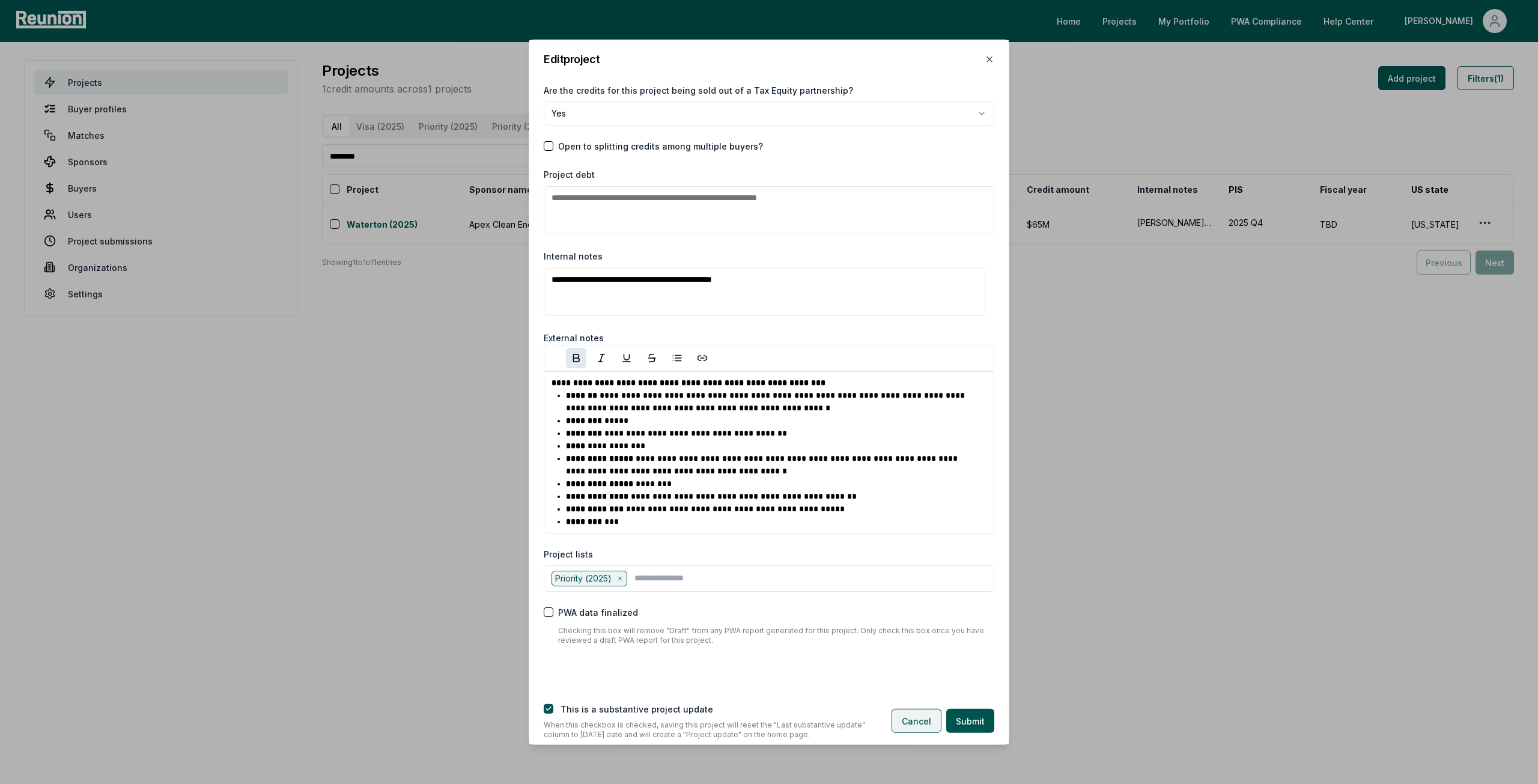
click at [927, 717] on button "Cancel" at bounding box center [916, 721] width 50 height 24
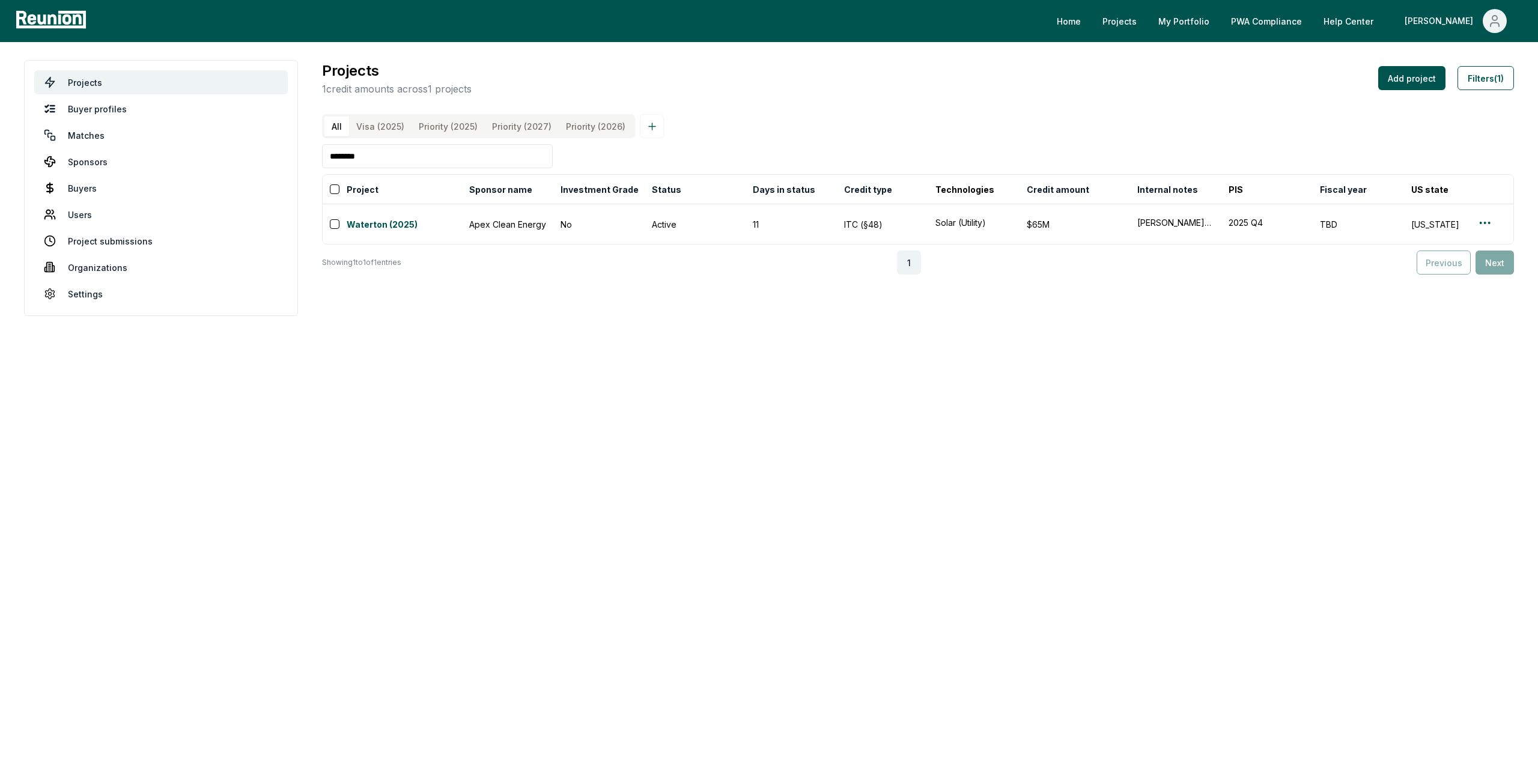
click at [369, 167] on input "********" at bounding box center [437, 156] width 231 height 24
click at [369, 167] on input "********" at bounding box center [437, 156] width 231 height 24
click at [369, 166] on input "********" at bounding box center [437, 156] width 231 height 24
type input "*"
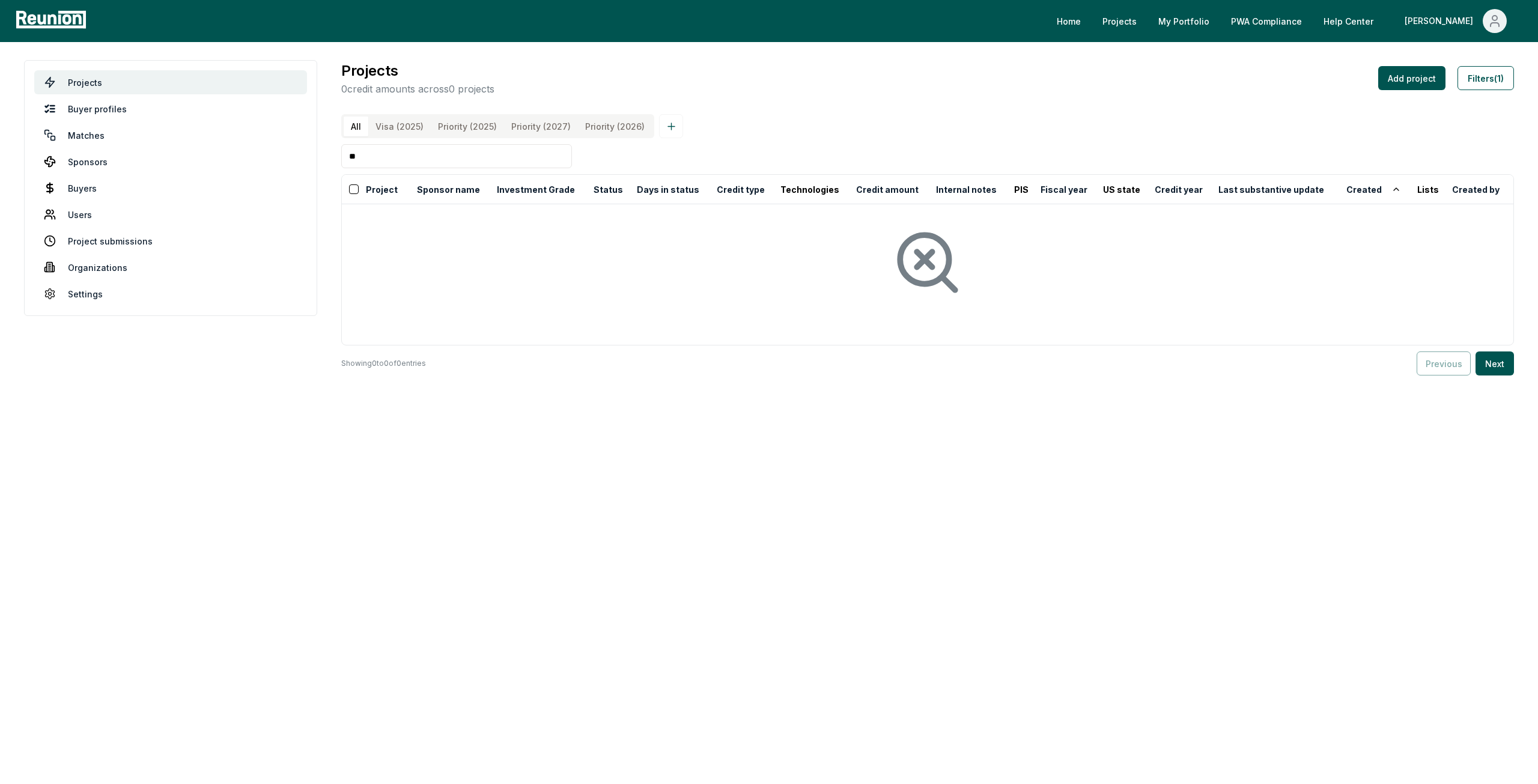
type input "*"
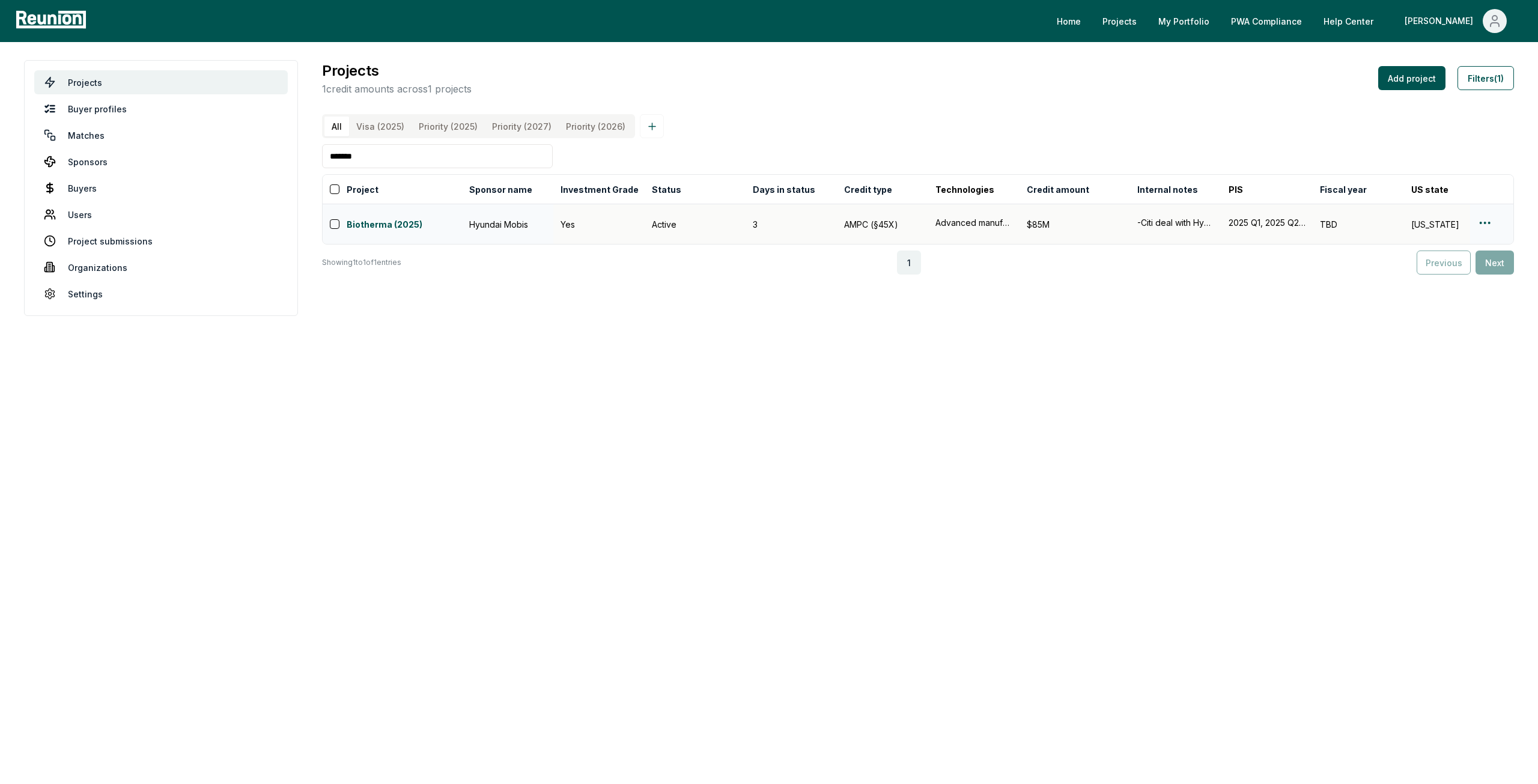
click at [1486, 228] on html "Please visit us on your desktop We're working on making our marketplace mobile-…" at bounding box center [769, 392] width 1538 height 784
click at [1467, 275] on div "Edit" at bounding box center [1471, 275] width 114 height 20
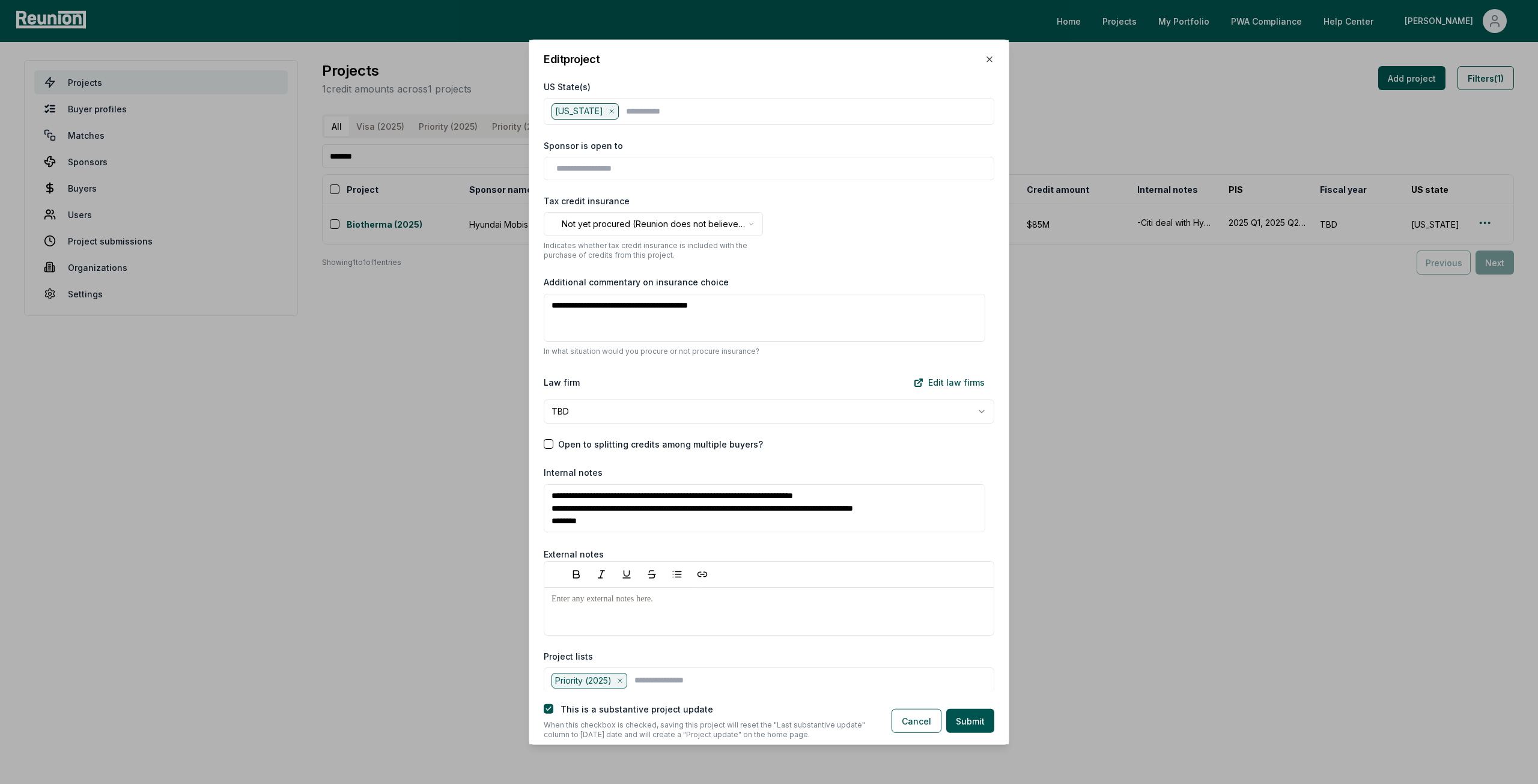
scroll to position [1165, 0]
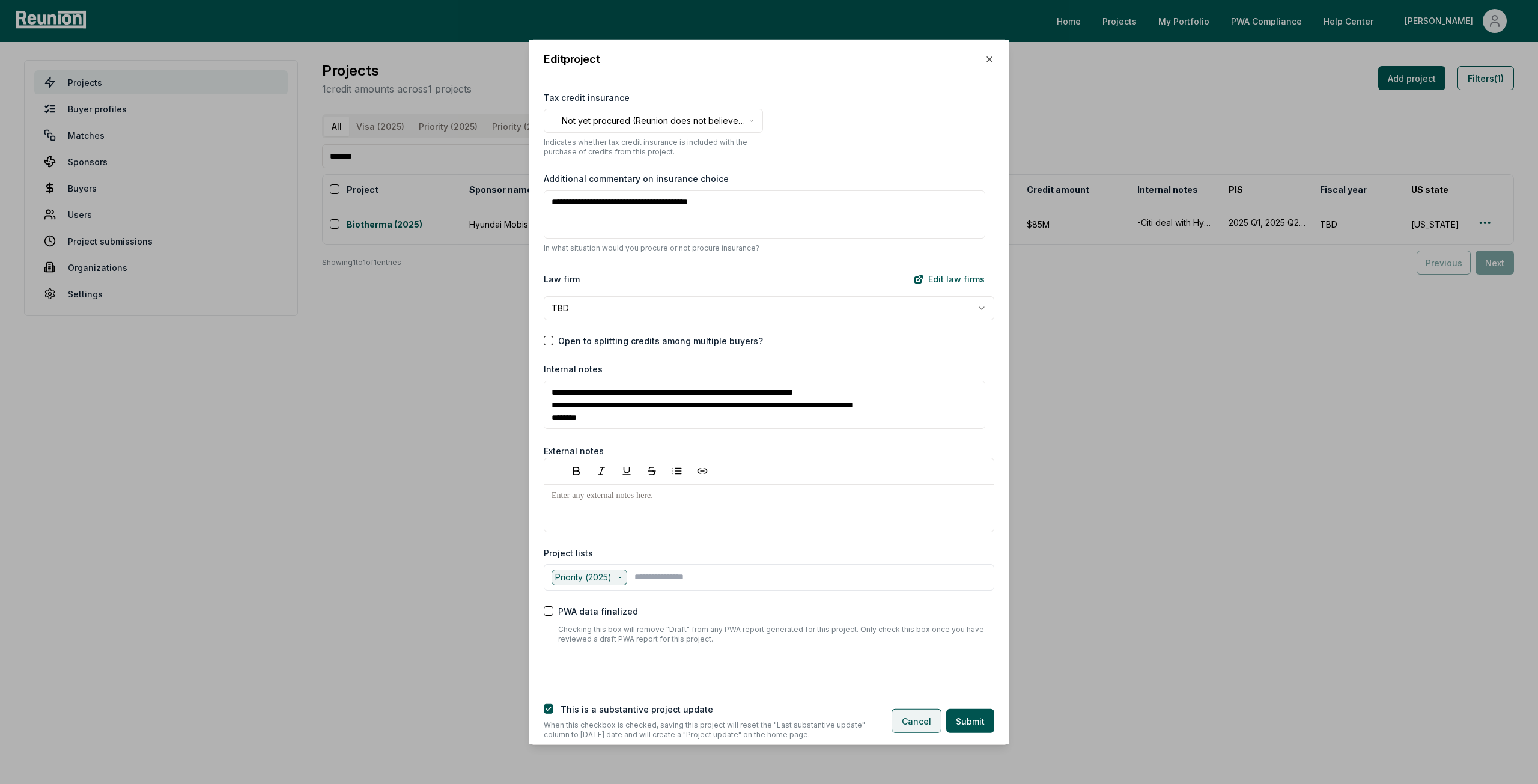
click at [931, 716] on button "Cancel" at bounding box center [916, 721] width 50 height 24
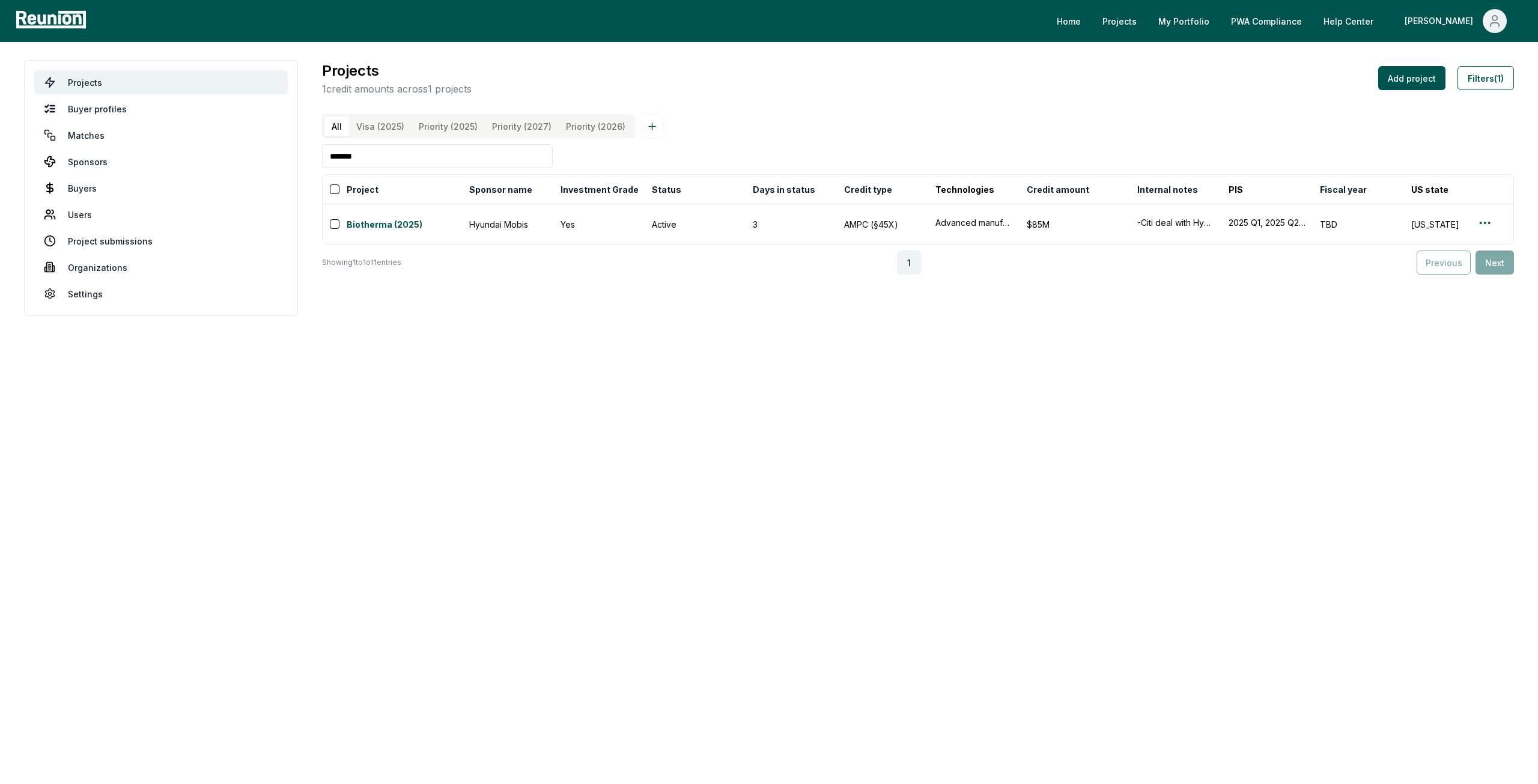
click at [402, 168] on input "*******" at bounding box center [437, 156] width 231 height 24
click at [402, 168] on input "*******" at bounding box center [437, 156] width 231 height 24
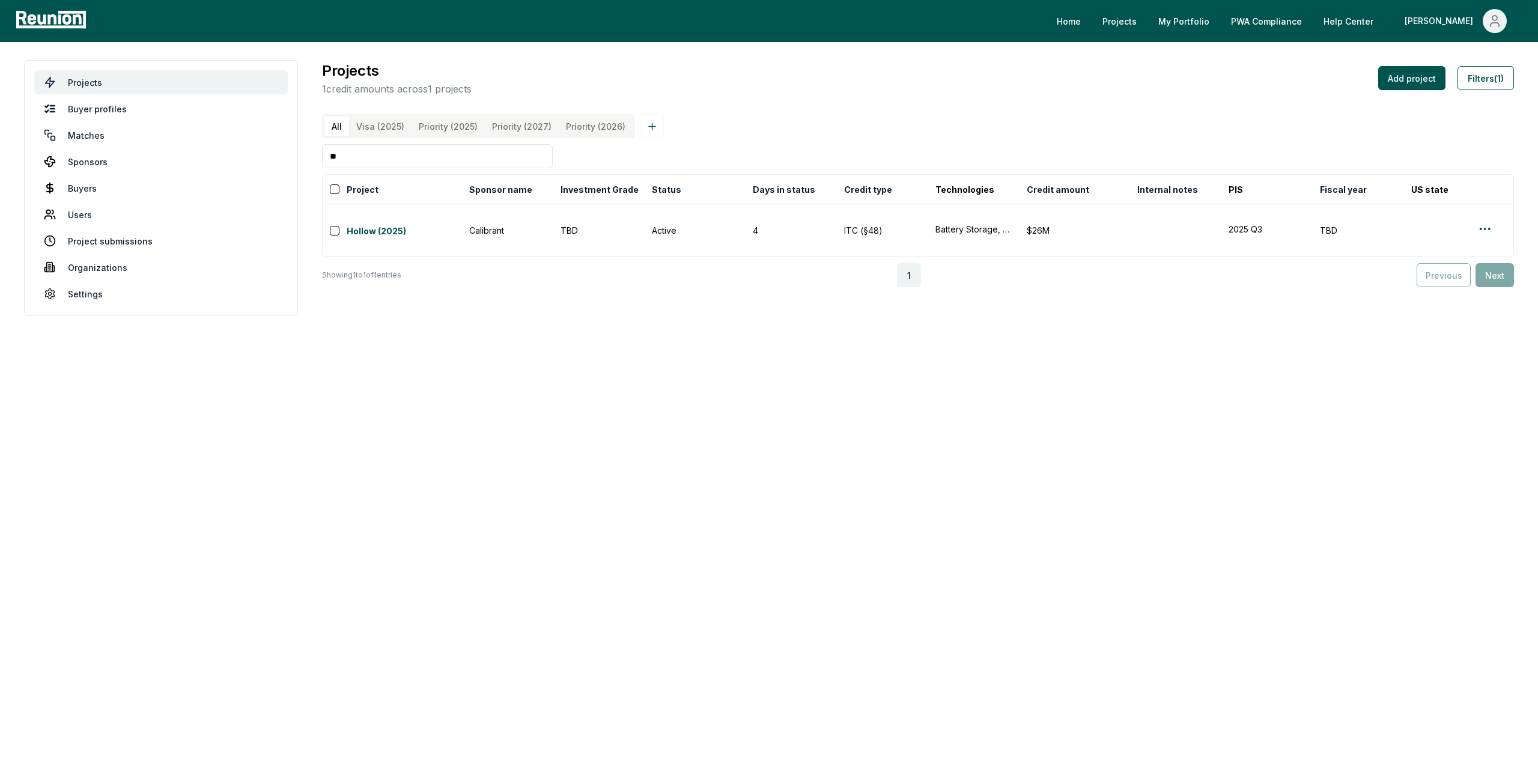
type input "*"
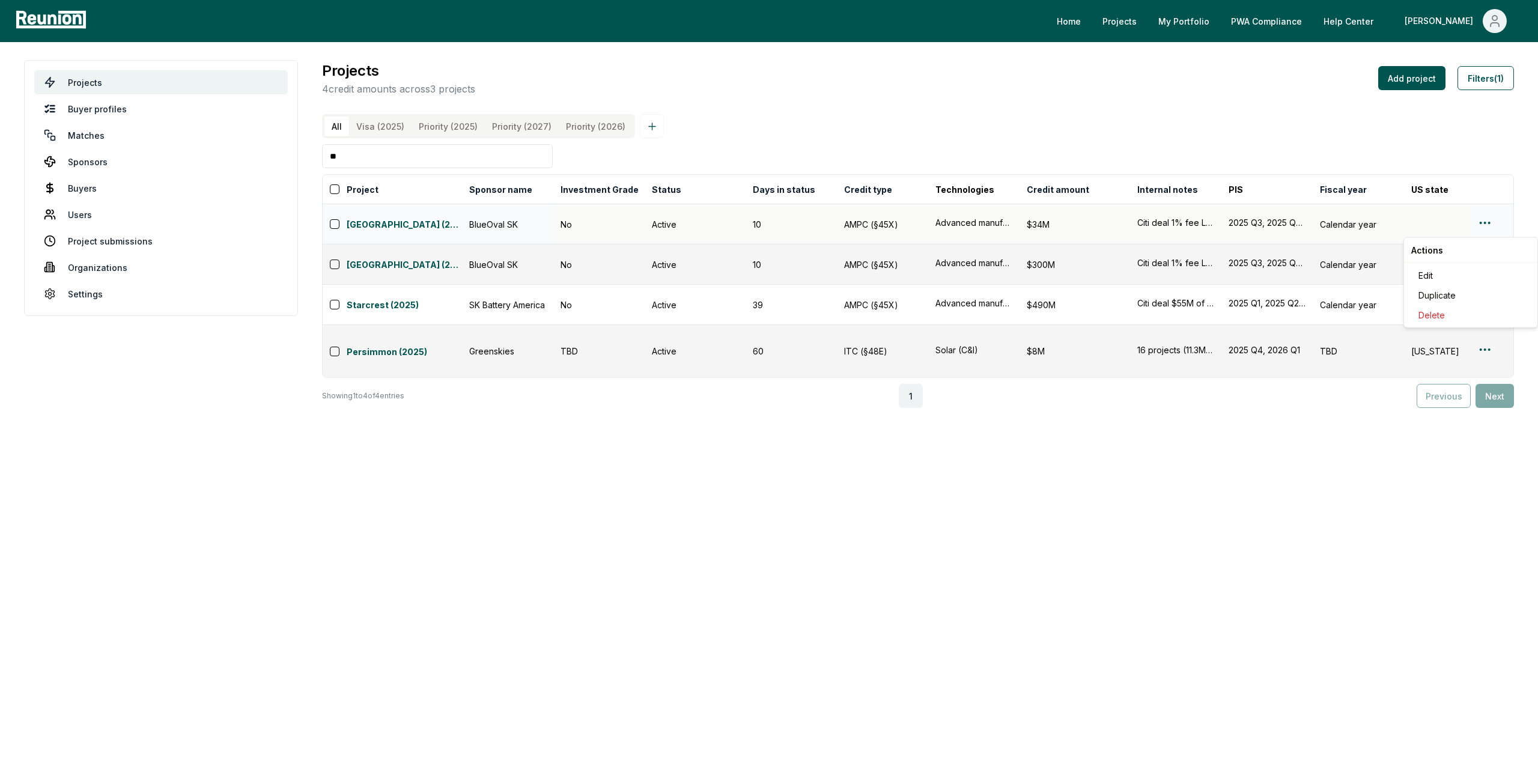
click at [1488, 227] on html "Please visit us on your desktop We're working on making our marketplace mobile-…" at bounding box center [769, 392] width 1538 height 784
click at [1462, 275] on div "Edit" at bounding box center [1471, 275] width 114 height 20
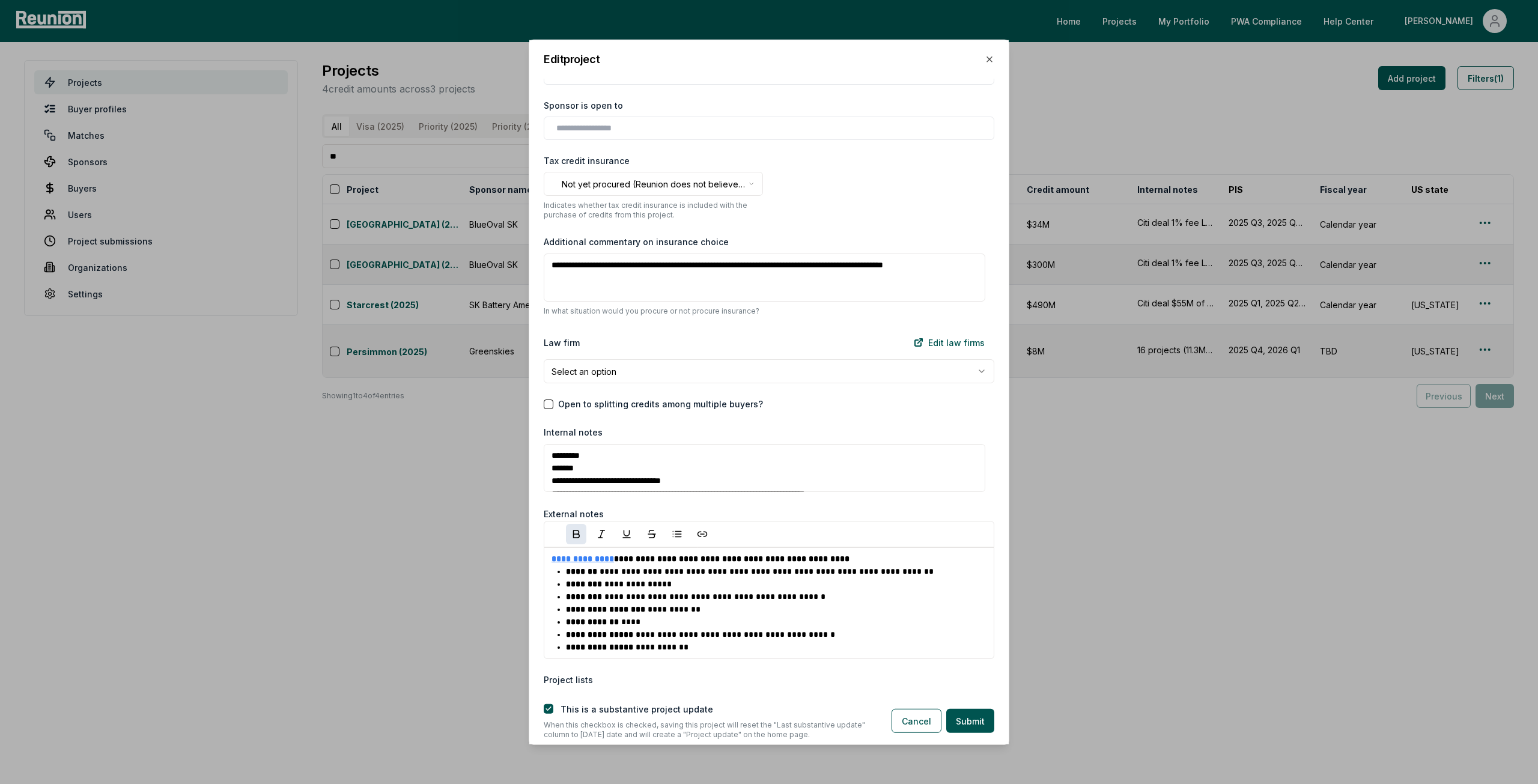
scroll to position [1141, 0]
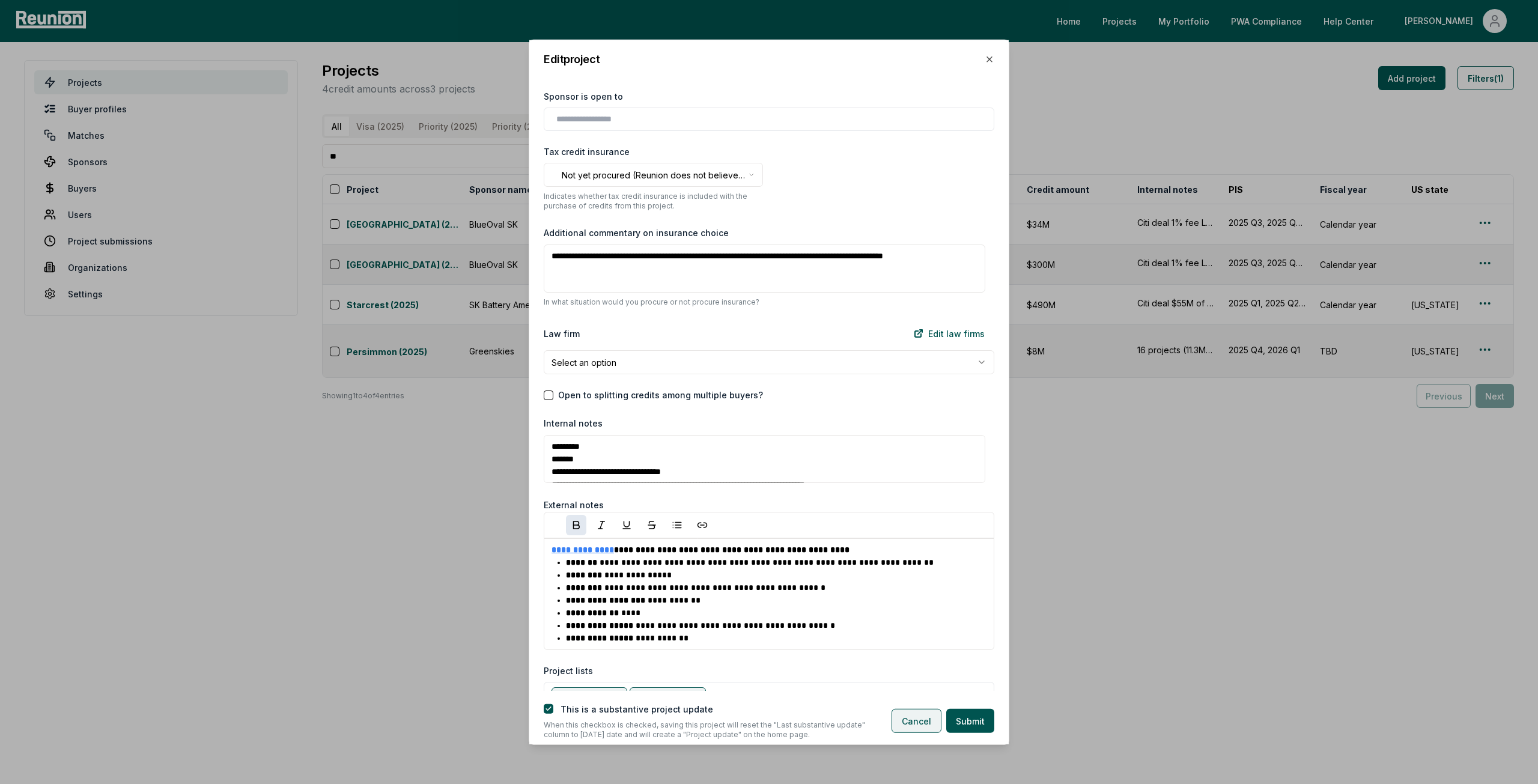
click at [918, 730] on button "Cancel" at bounding box center [916, 721] width 50 height 24
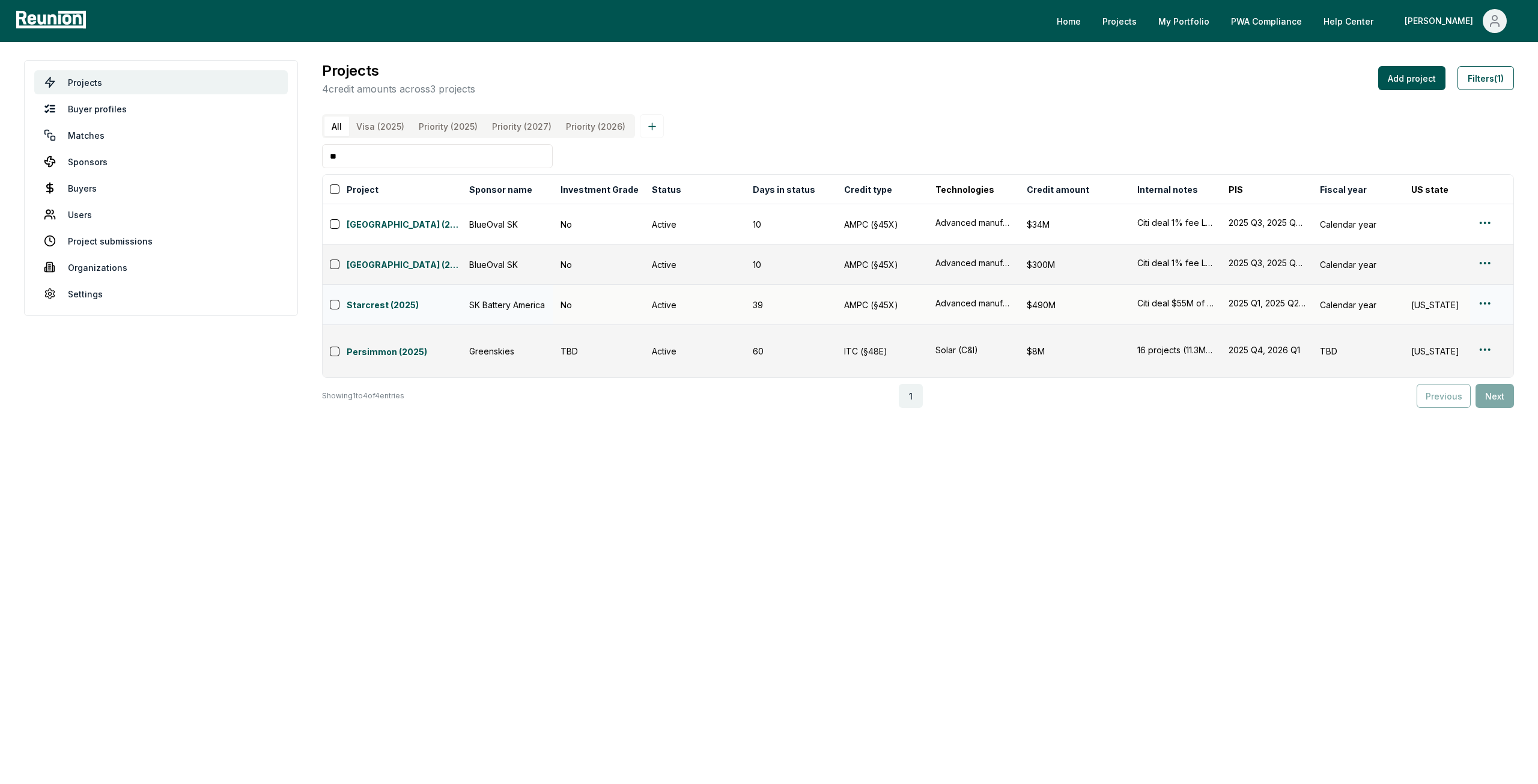
click at [1478, 292] on html "Please visit us on your desktop We're working on making our marketplace mobile-…" at bounding box center [769, 392] width 1538 height 784
click at [1443, 334] on div "Edit" at bounding box center [1471, 340] width 114 height 20
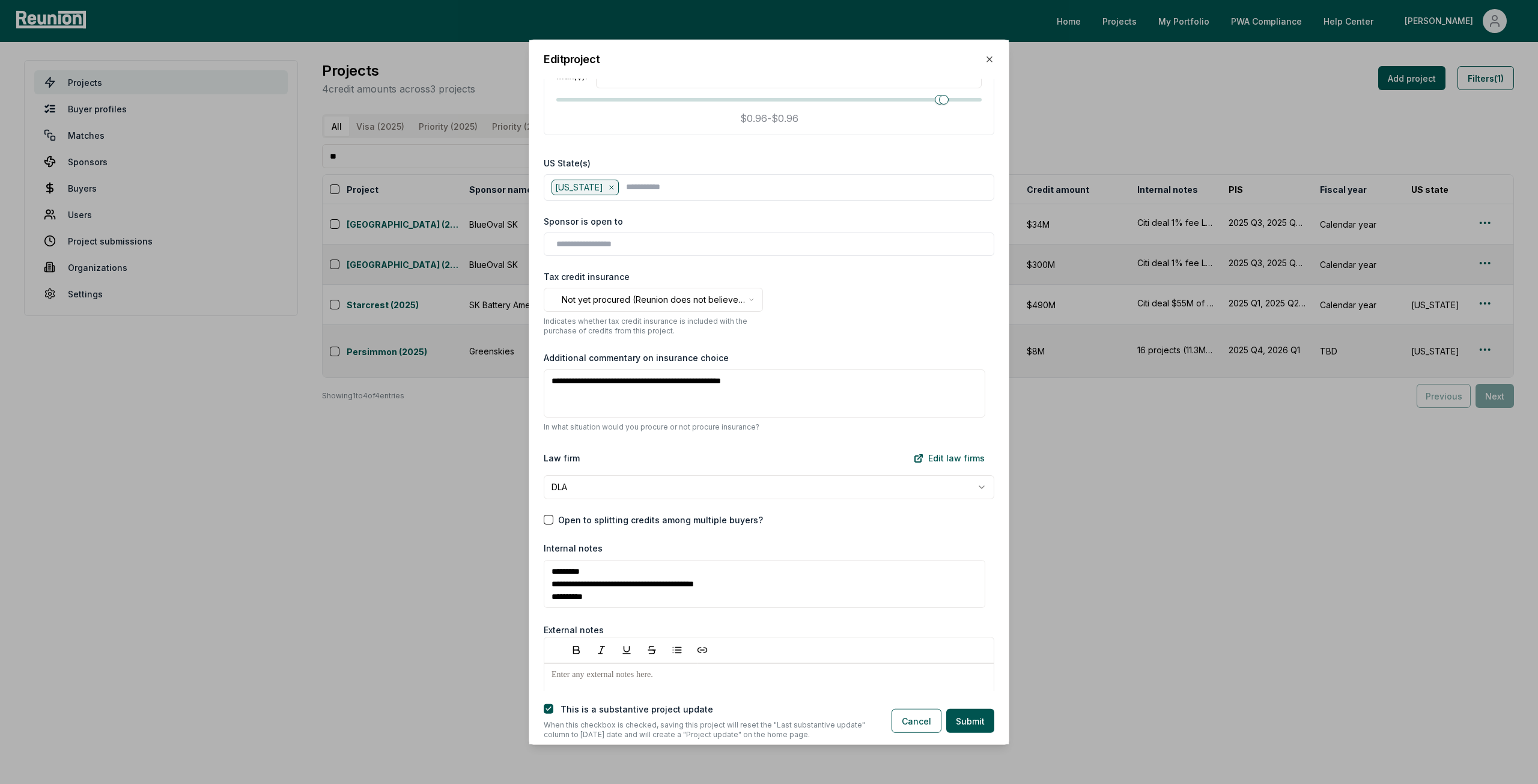
scroll to position [1082, 0]
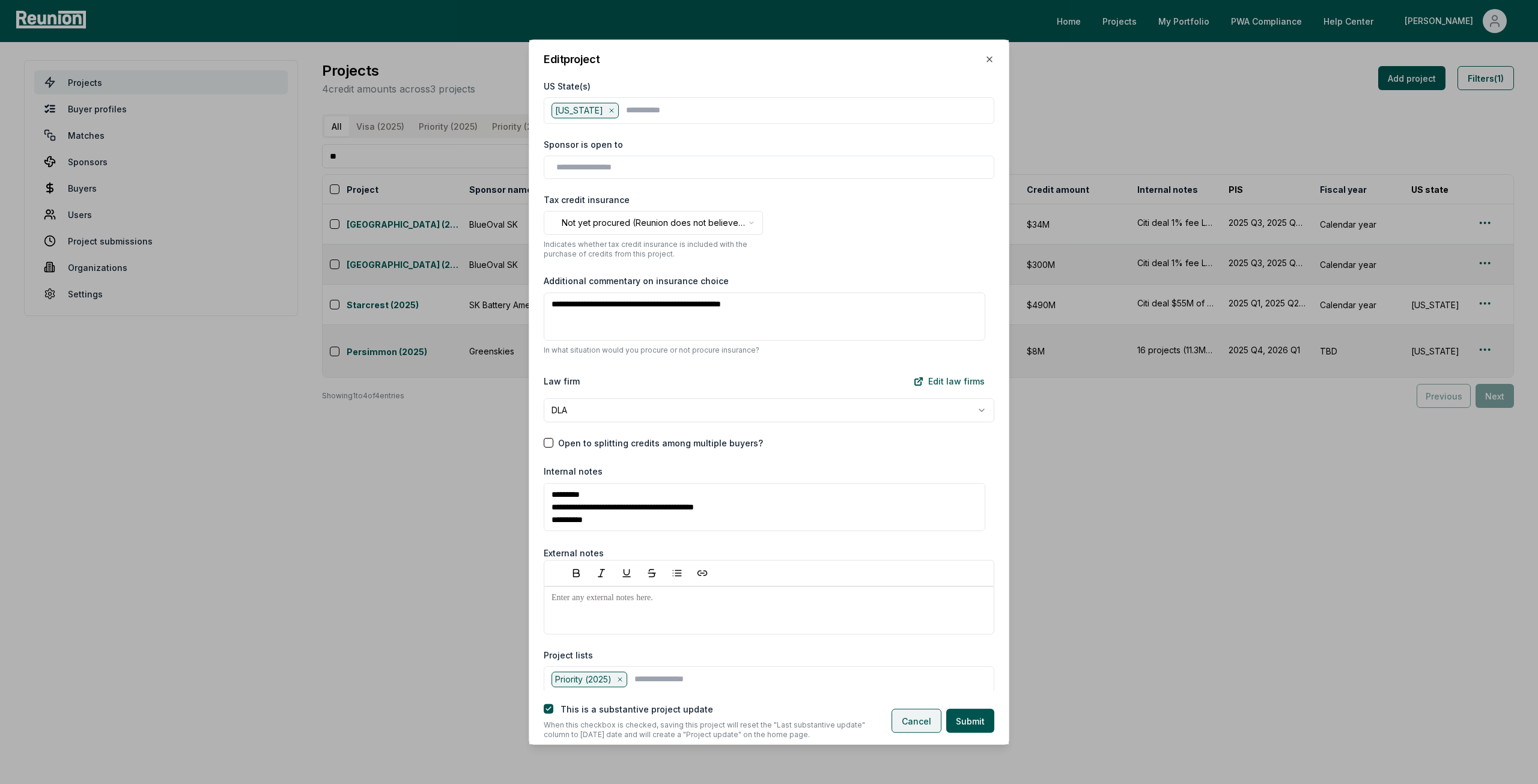
click at [912, 718] on button "Cancel" at bounding box center [916, 721] width 50 height 24
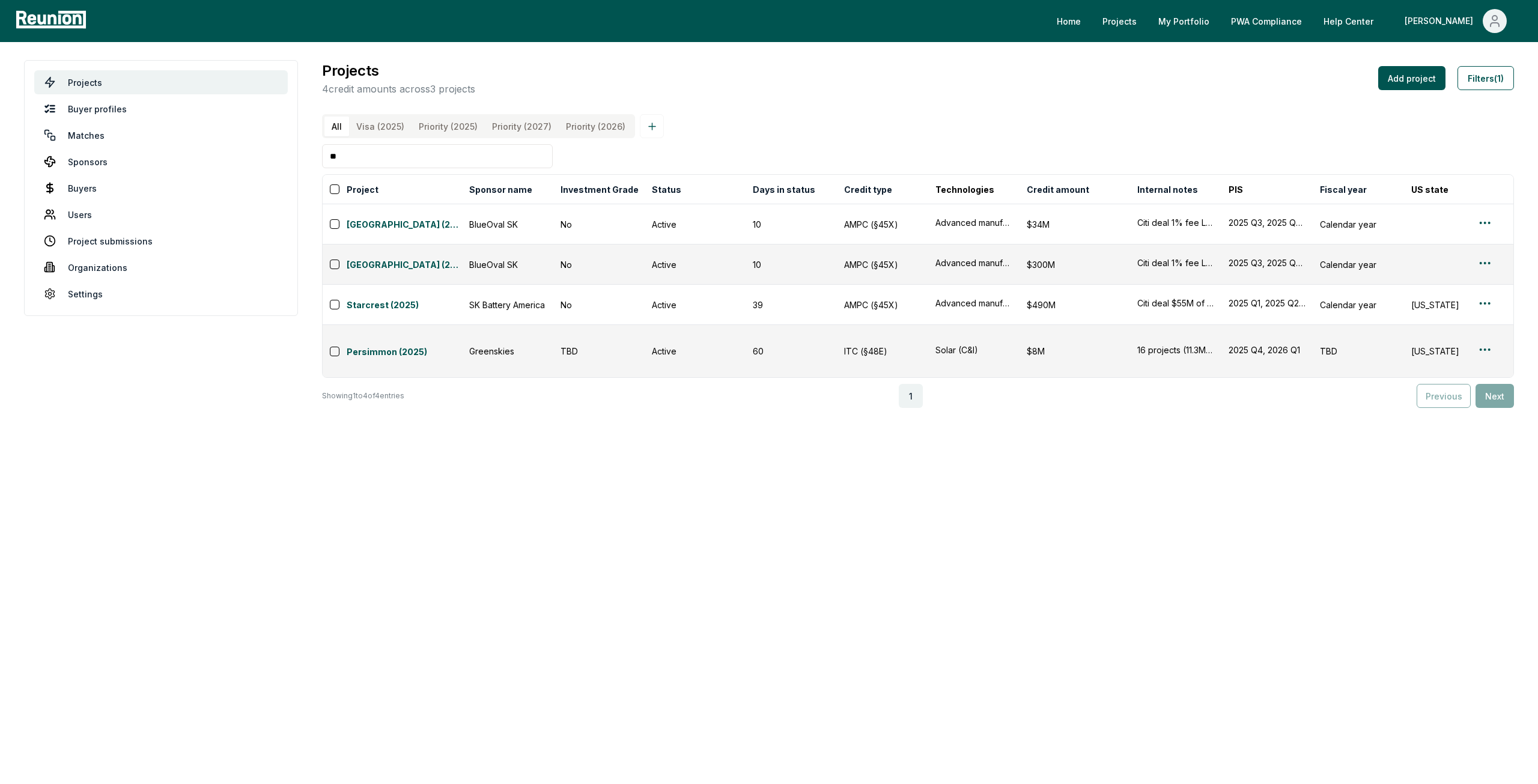
click at [383, 167] on input "**" at bounding box center [437, 156] width 231 height 24
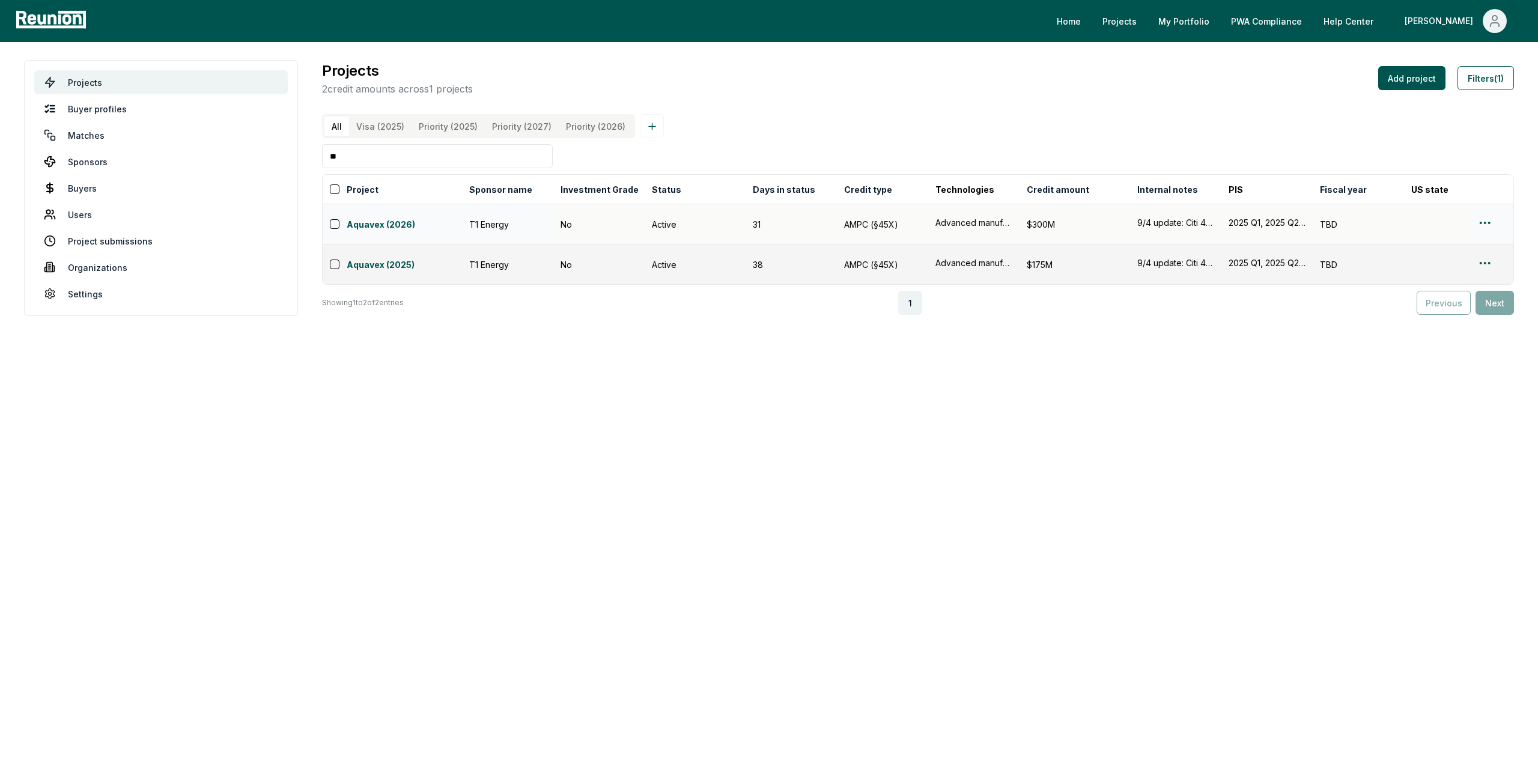
type input "**"
click at [1482, 227] on html "Please visit us on your desktop We're working on making our marketplace mobile-…" at bounding box center [769, 392] width 1538 height 784
click at [1460, 273] on div "Edit" at bounding box center [1471, 275] width 114 height 20
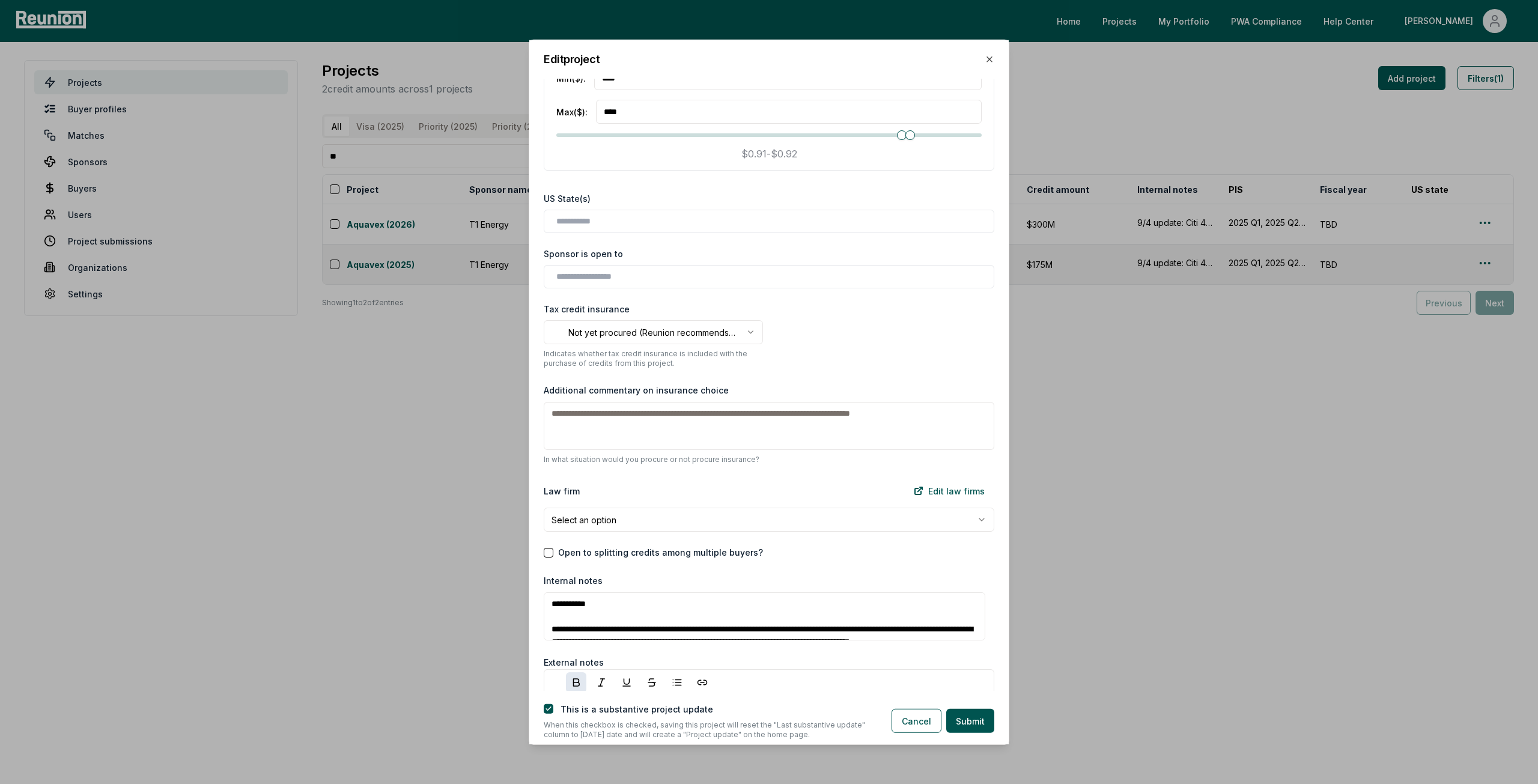
scroll to position [1201, 0]
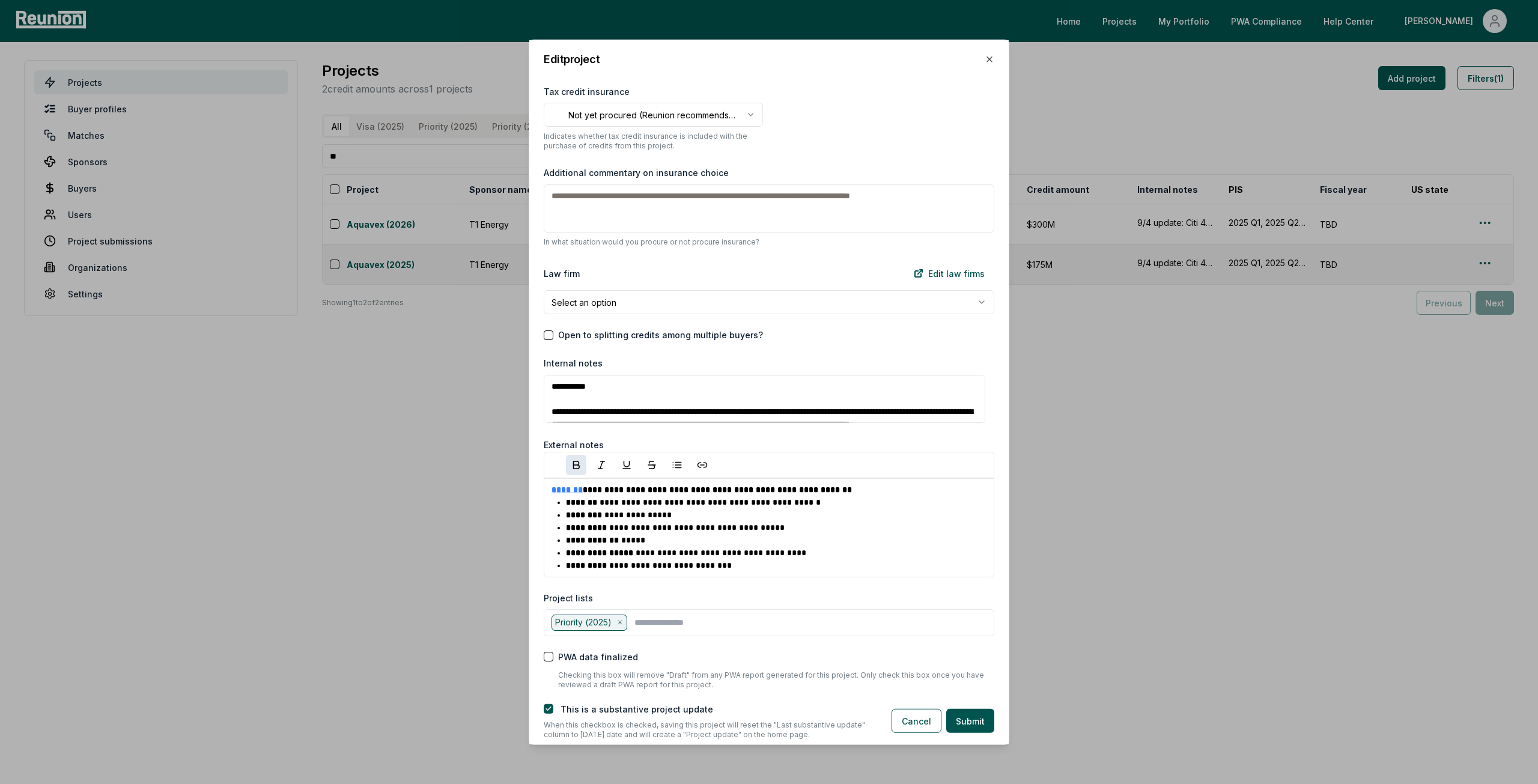
drag, startPoint x: 604, startPoint y: 386, endPoint x: 523, endPoint y: 386, distance: 81.0
click at [523, 386] on body "Please visit us on your desktop We're working on making our marketplace mobile-…" at bounding box center [769, 392] width 1538 height 784
click at [549, 383] on textarea "**********" at bounding box center [764, 398] width 441 height 48
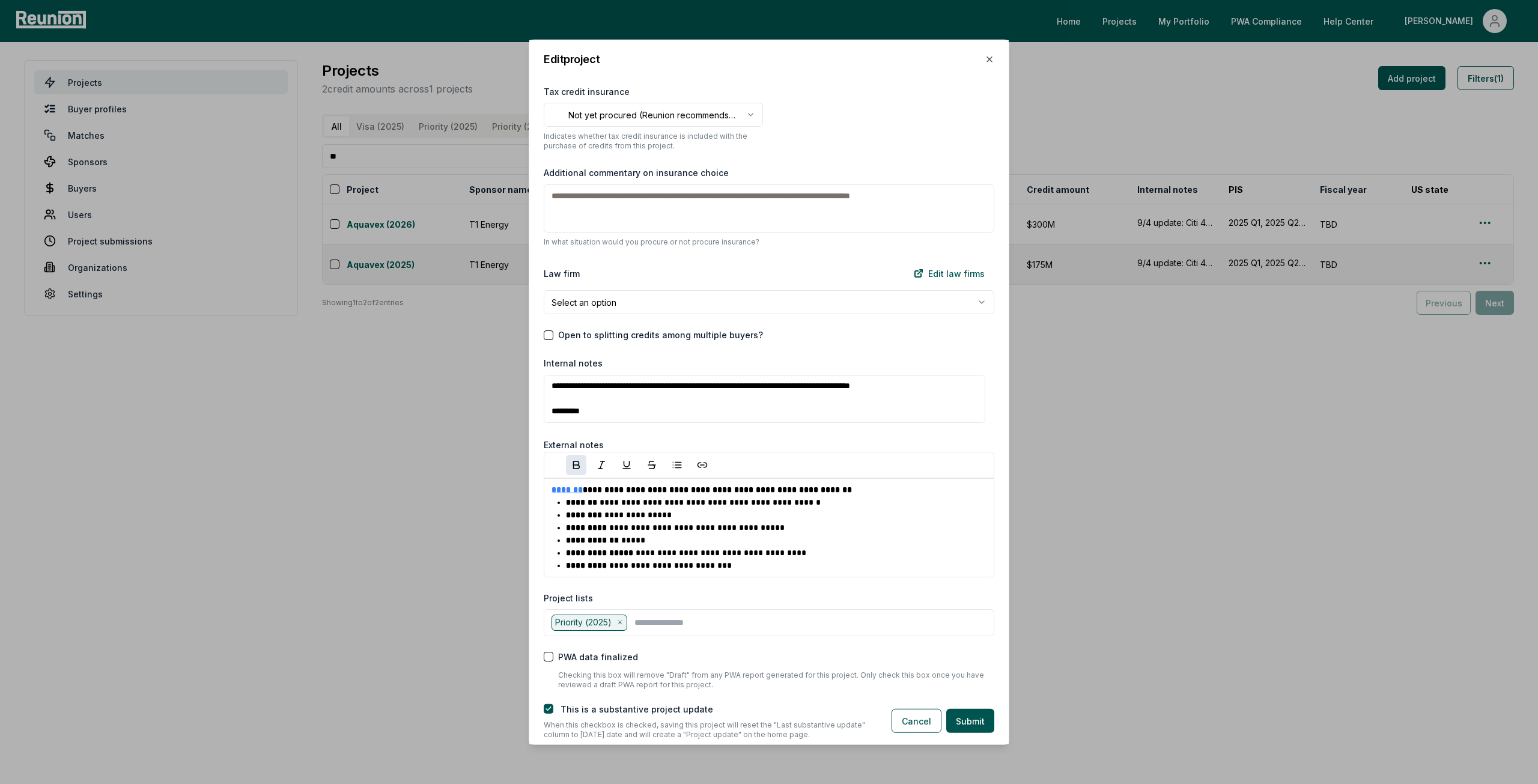
scroll to position [50, 0]
type textarea "**********"
click at [549, 713] on button "button" at bounding box center [548, 709] width 10 height 10
click at [983, 725] on button "Submit" at bounding box center [970, 721] width 48 height 24
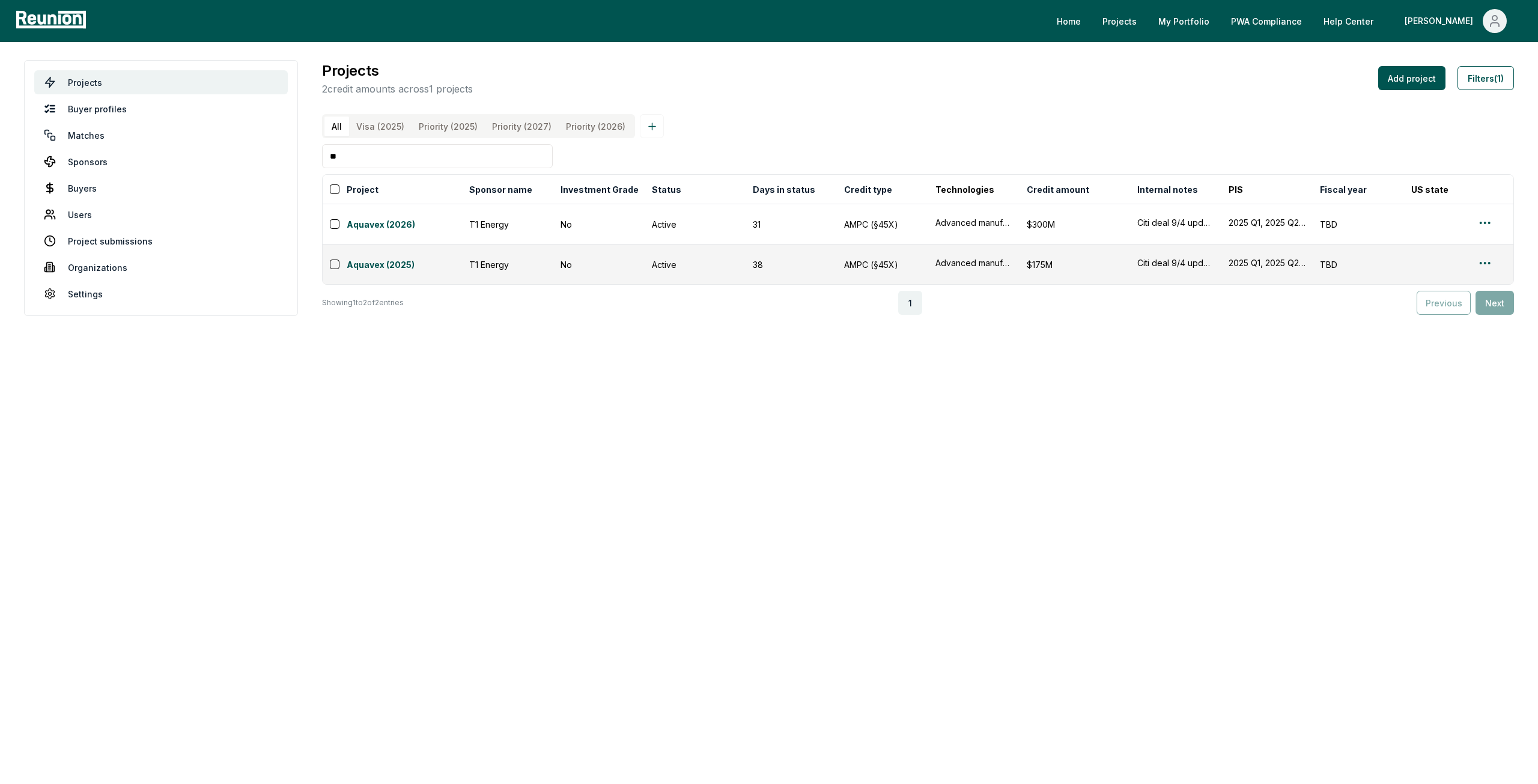
click at [403, 160] on input "**" at bounding box center [437, 156] width 231 height 24
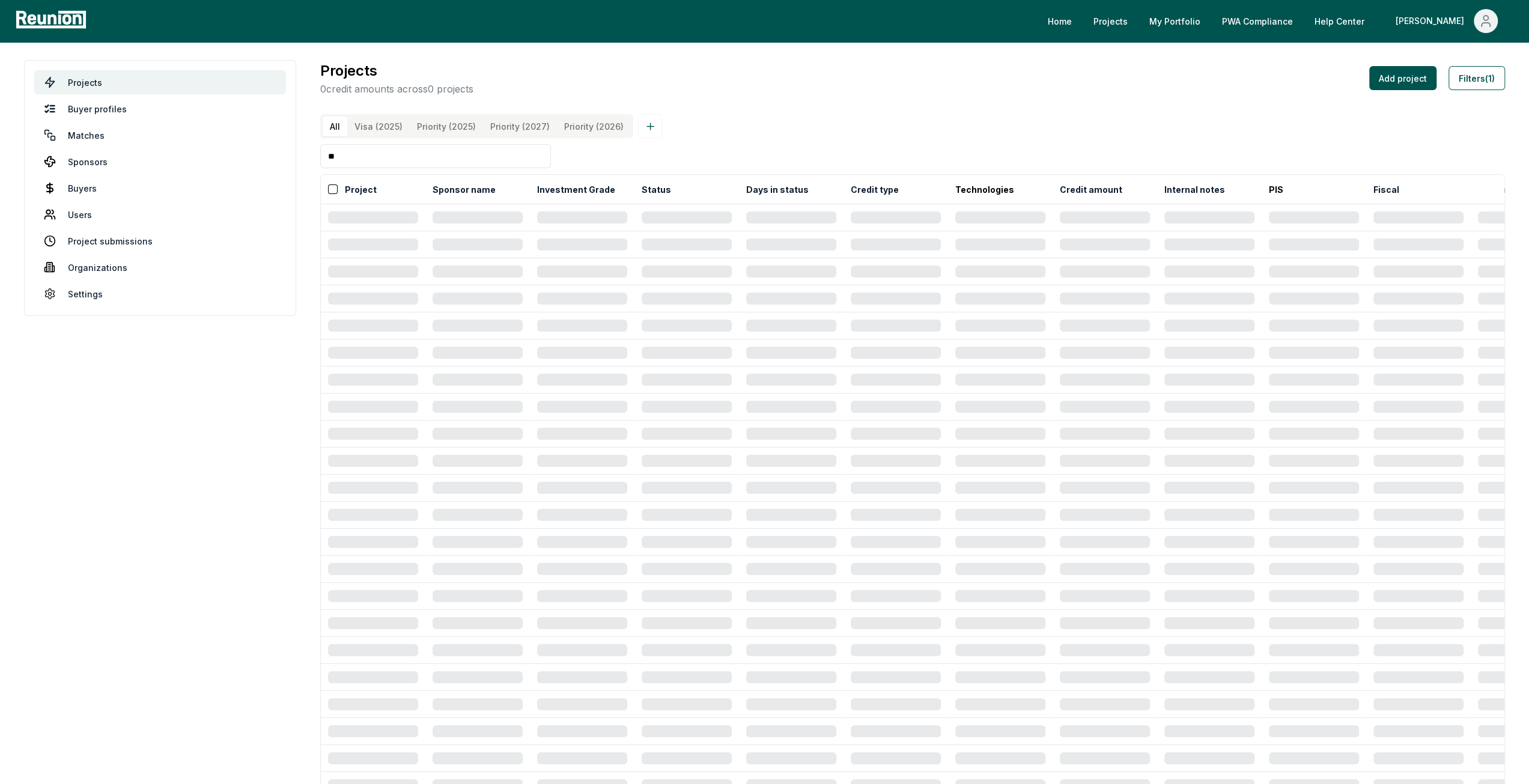
type input "**"
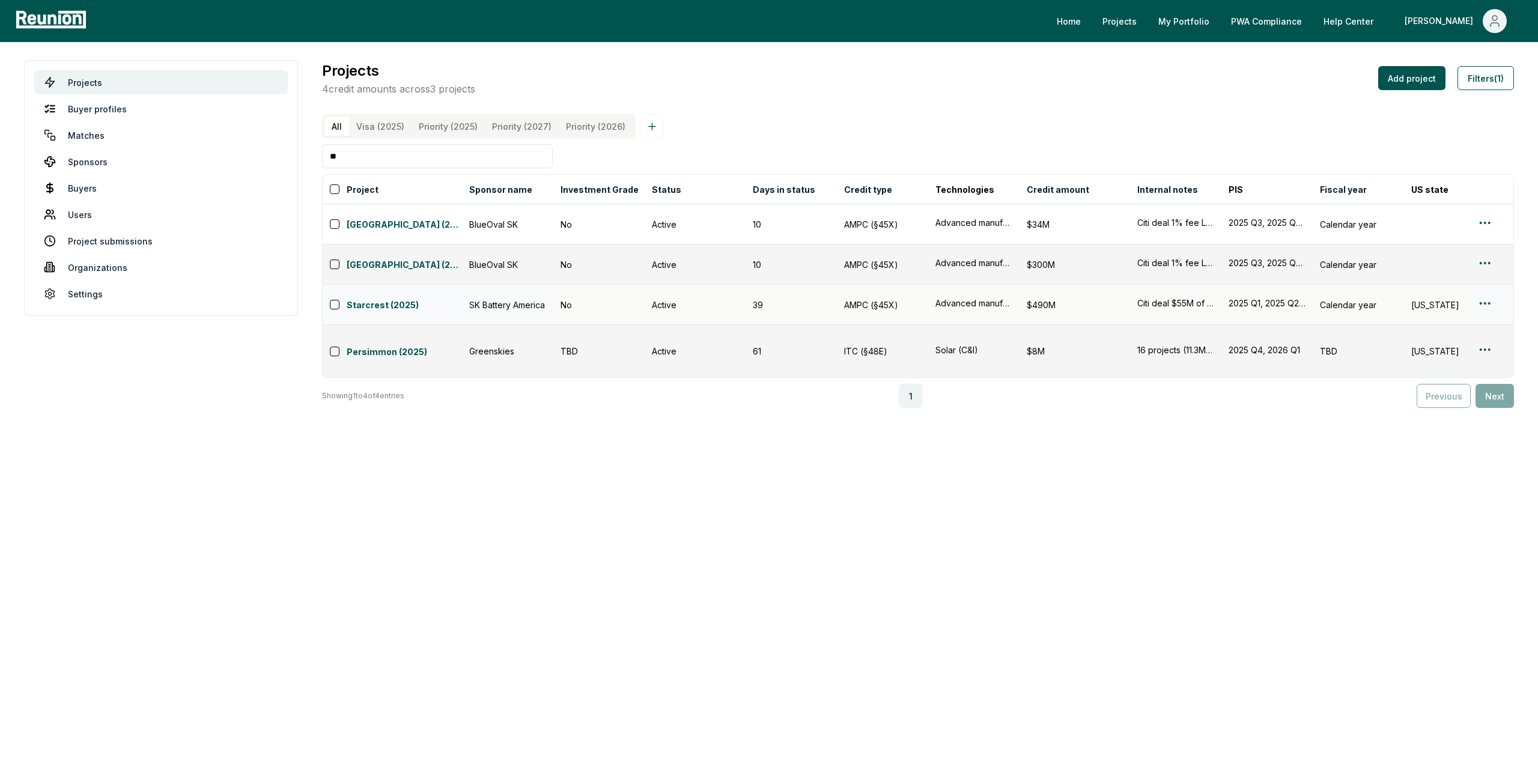
click at [1483, 295] on html "Please visit us on your desktop We're working on making our marketplace mobile-…" at bounding box center [769, 392] width 1538 height 784
click at [1420, 341] on div "Edit" at bounding box center [1471, 340] width 114 height 20
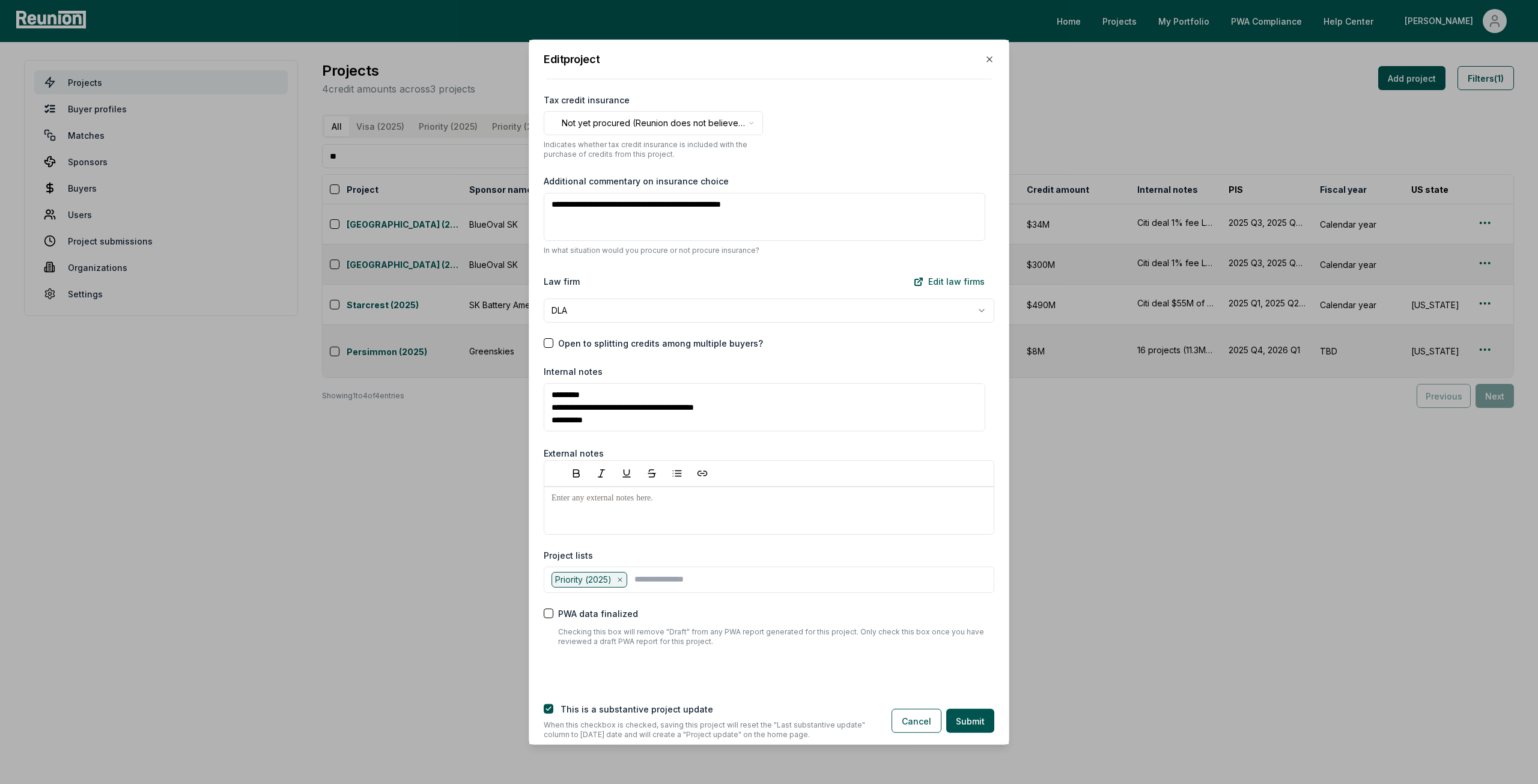
scroll to position [1184, 0]
click at [988, 58] on icon "button" at bounding box center [989, 58] width 5 height 5
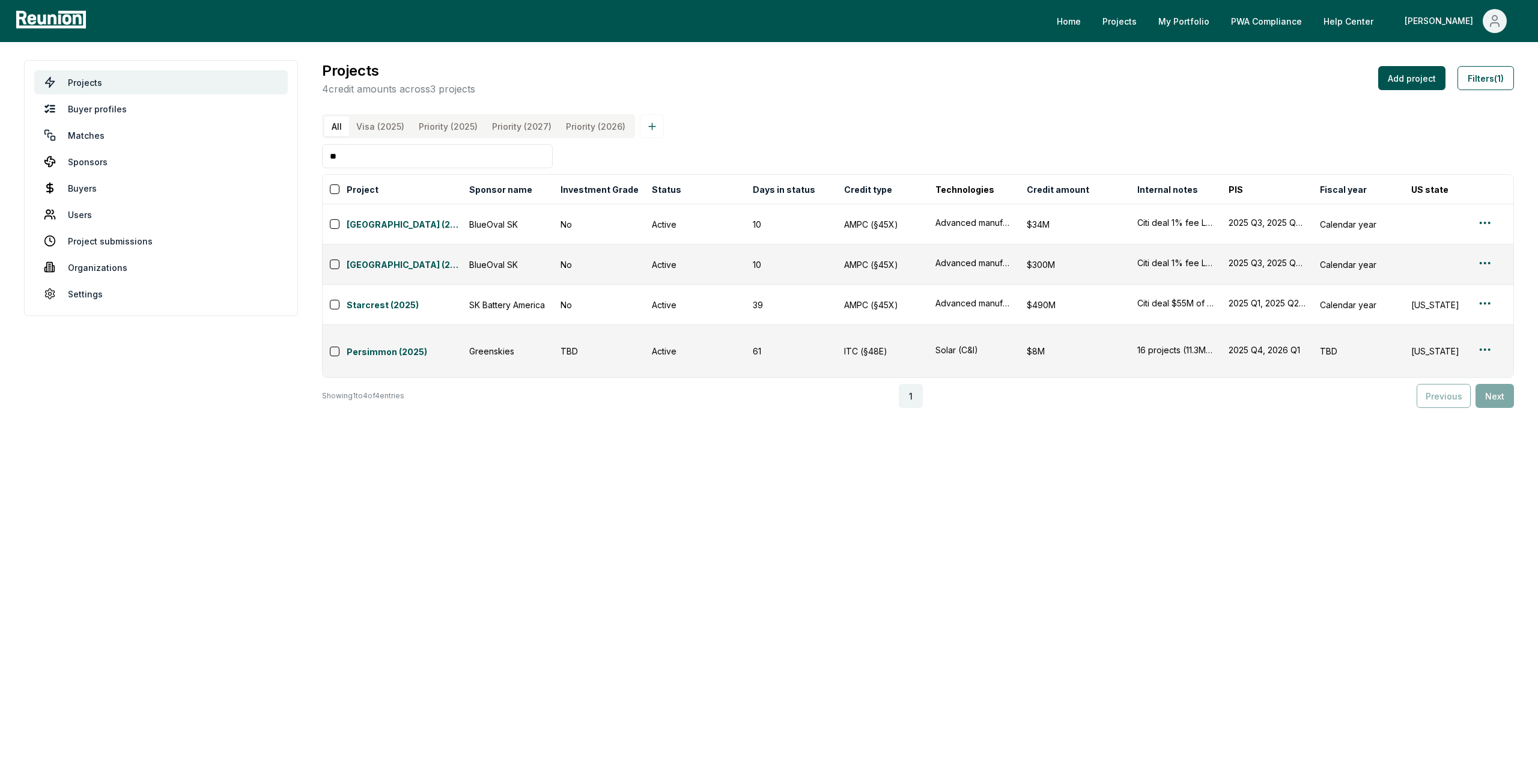
click at [384, 167] on input "**" at bounding box center [437, 156] width 231 height 24
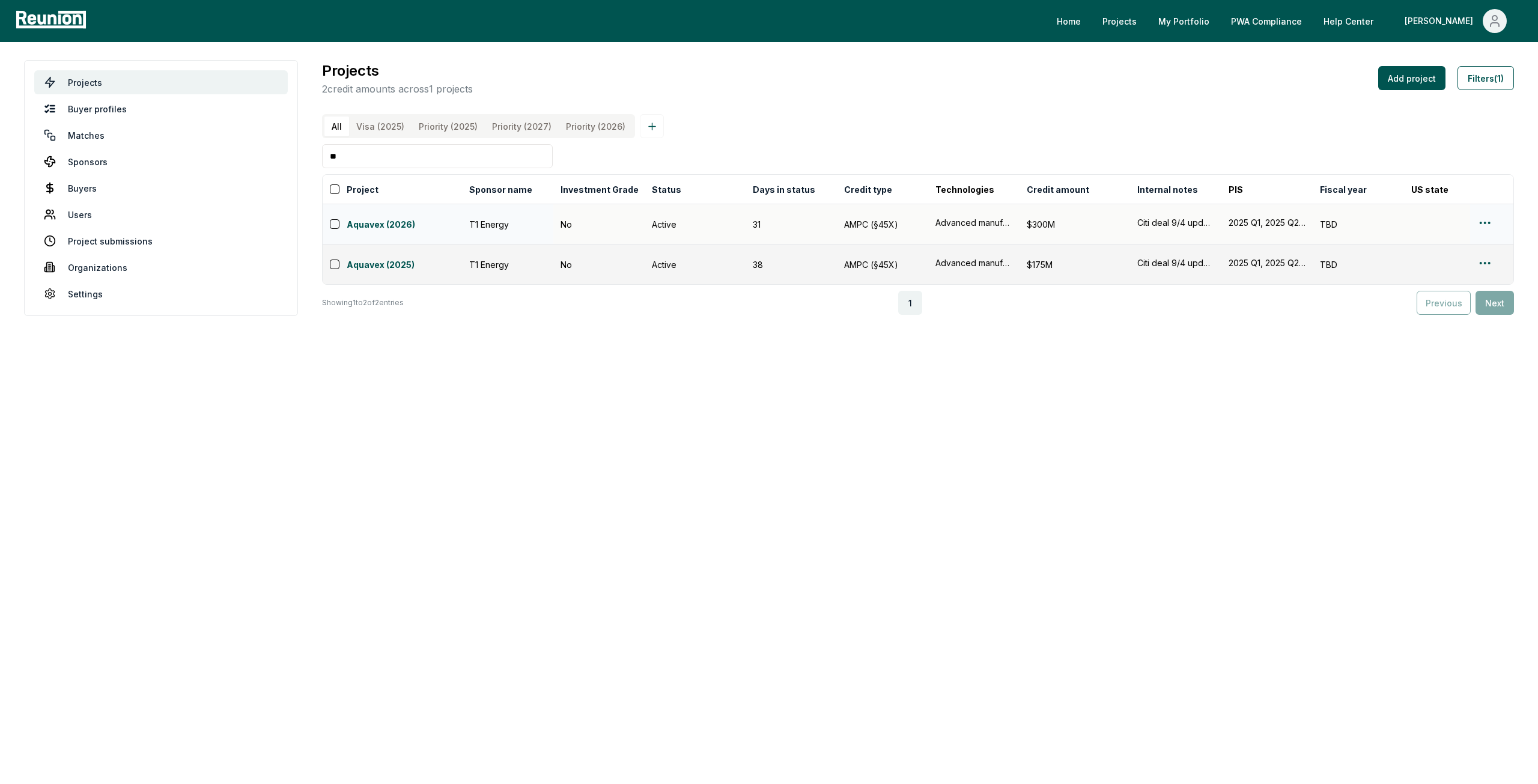
type input "**"
click at [1484, 226] on html "Please visit us on your desktop We're working on making our marketplace mobile-…" at bounding box center [769, 392] width 1538 height 784
click at [1473, 273] on div "Edit" at bounding box center [1471, 275] width 114 height 20
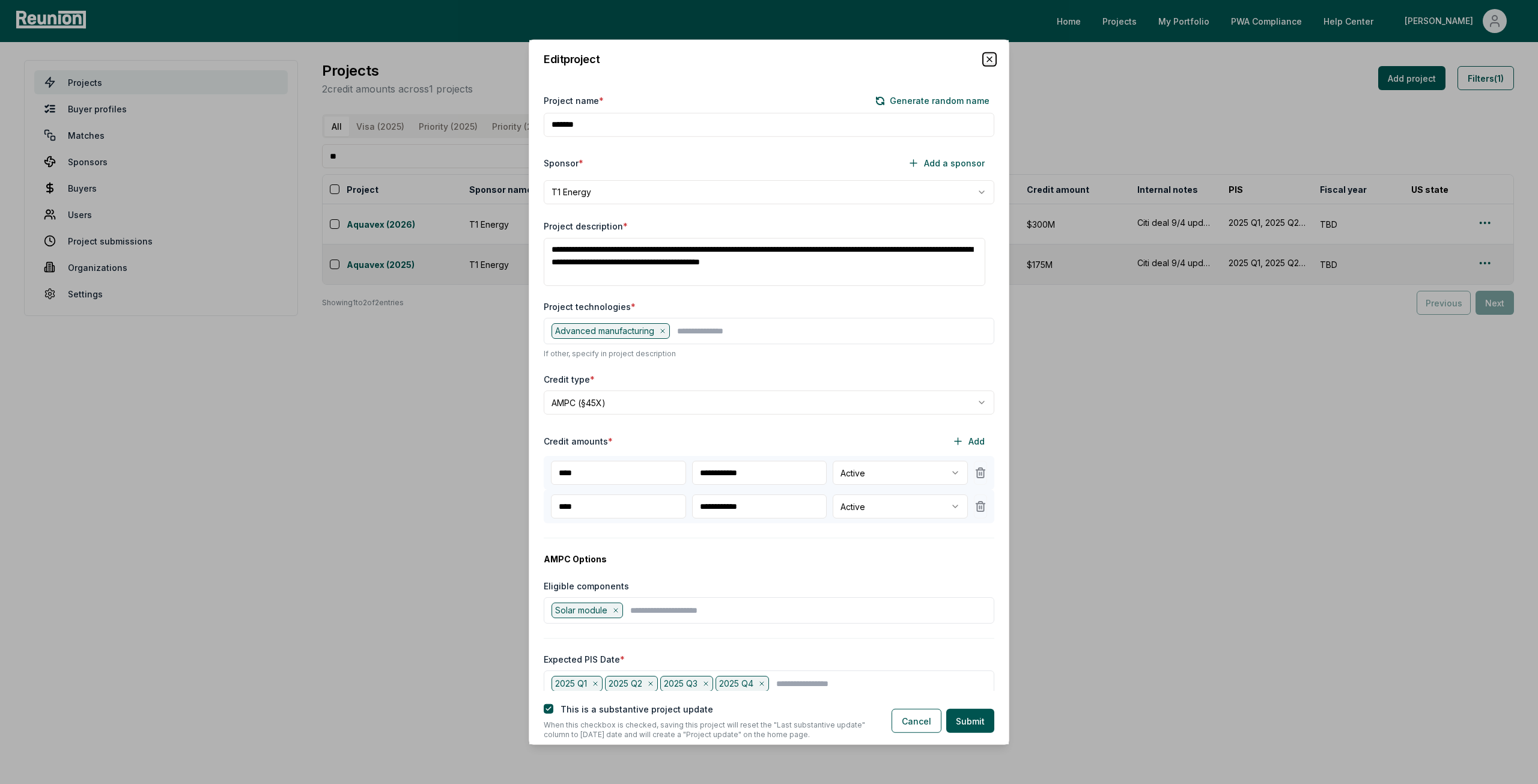
click at [991, 57] on icon "button" at bounding box center [989, 58] width 5 height 5
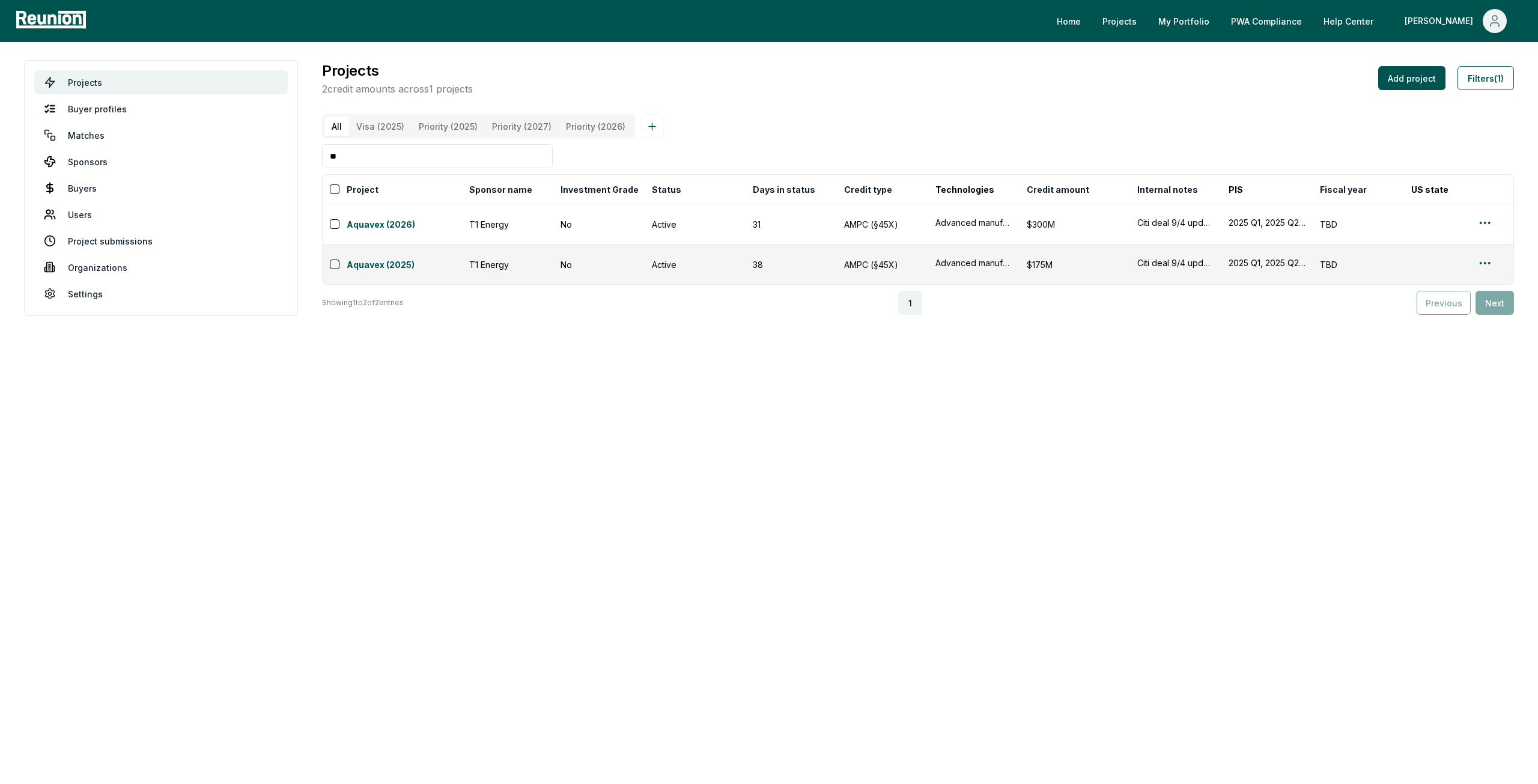
click at [405, 153] on input "**" at bounding box center [437, 156] width 231 height 24
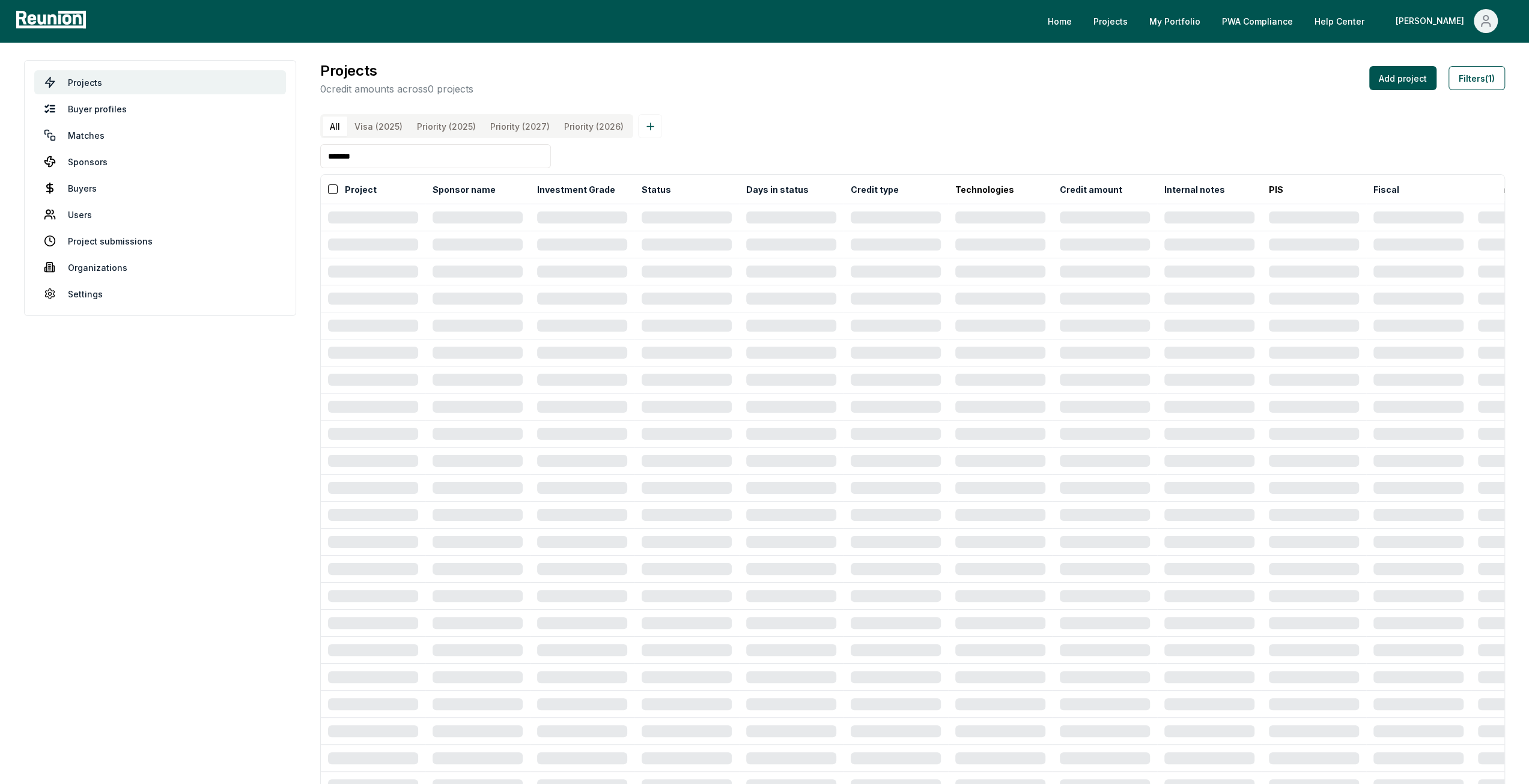
type input "*******"
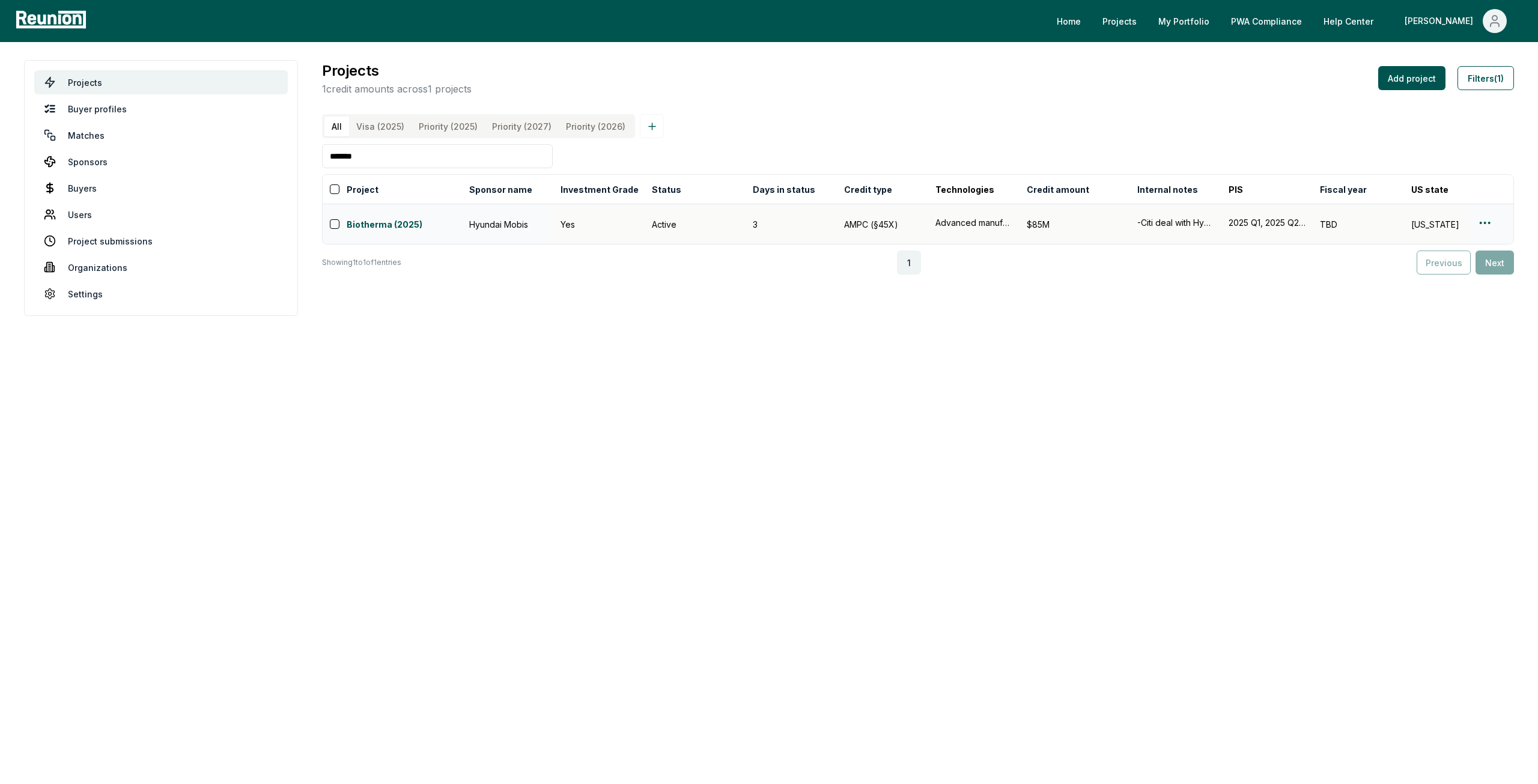
click at [1486, 230] on html "Please visit us on your desktop We're working on making our marketplace mobile-…" at bounding box center [769, 392] width 1538 height 784
click at [1484, 269] on div "Edit" at bounding box center [1471, 275] width 114 height 20
